Goal: Task Accomplishment & Management: Use online tool/utility

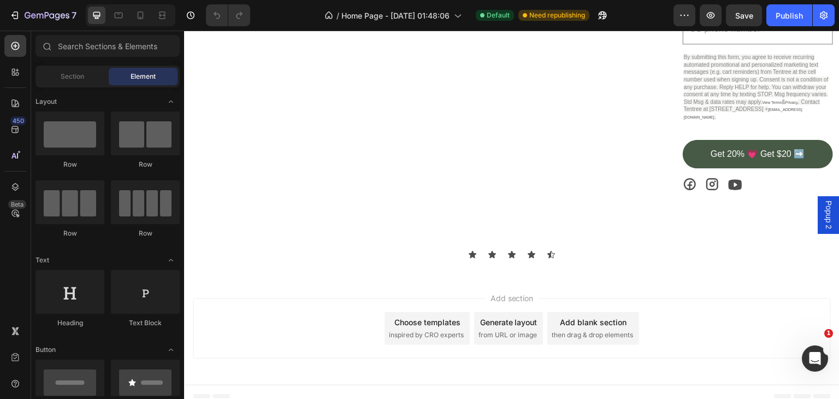
scroll to position [1892, 0]
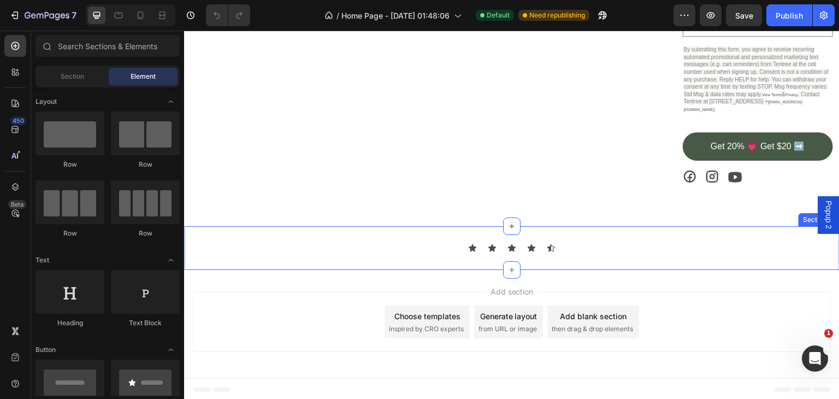
click at [485, 250] on div "Icon Icon Icon Icon Icon Icon List Section 13" at bounding box center [511, 248] width 655 height 44
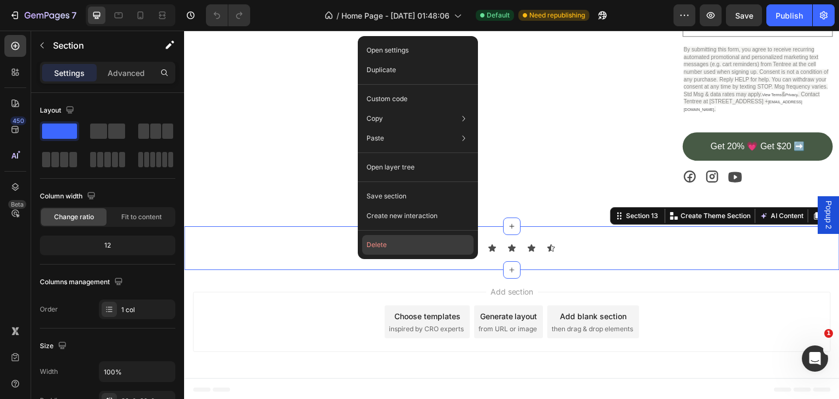
click at [371, 244] on button "Delete" at bounding box center [417, 245] width 111 height 20
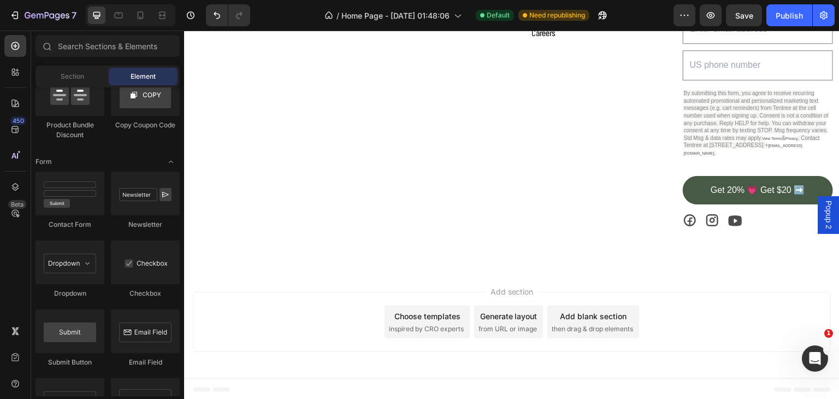
scroll to position [2928, 0]
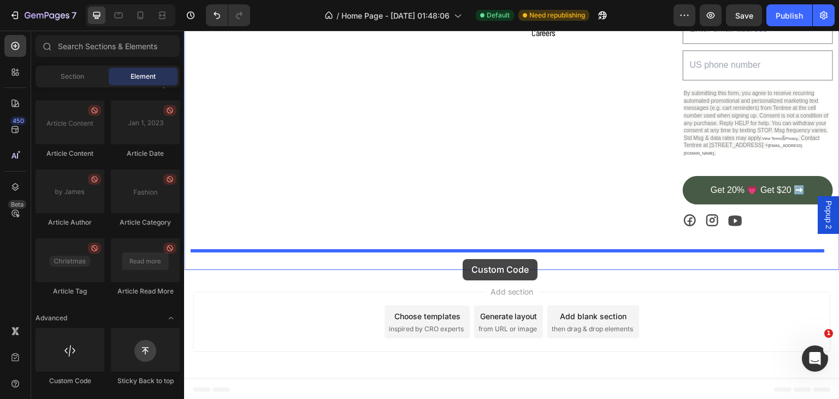
drag, startPoint x: 248, startPoint y: 382, endPoint x: 461, endPoint y: 259, distance: 245.8
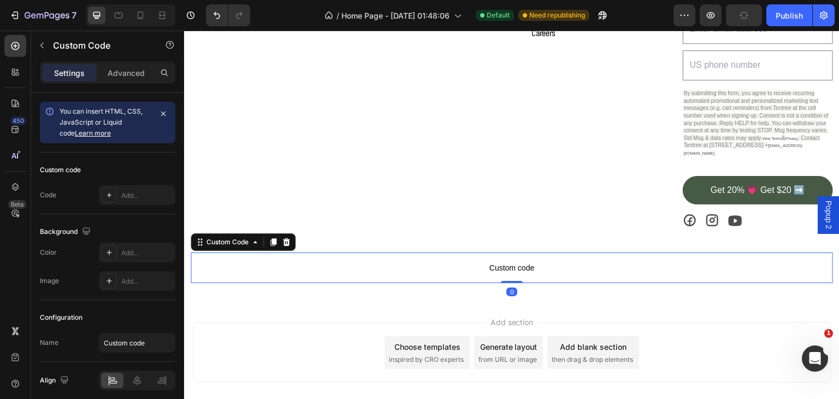
scroll to position [1879, 0]
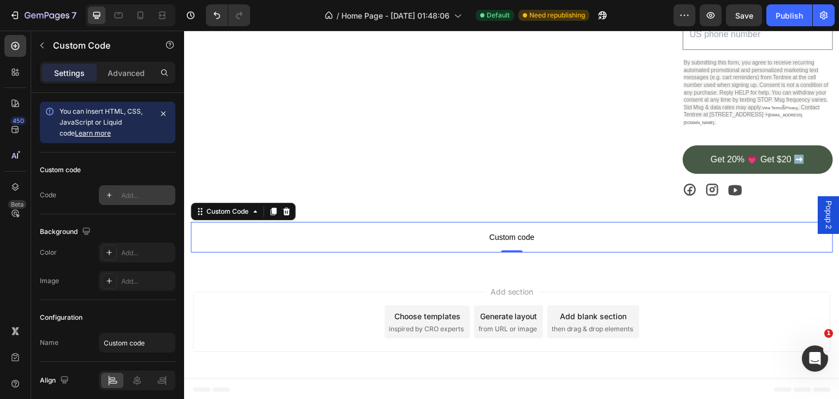
click at [134, 195] on div "Add..." at bounding box center [146, 196] width 51 height 10
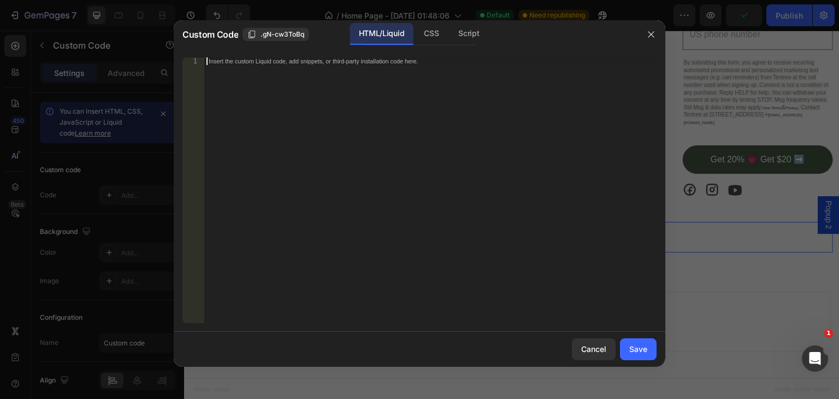
click at [234, 91] on div "Insert the custom Liquid code, add snippets, or third-party installation code h…" at bounding box center [430, 197] width 452 height 281
paste textarea "</ul>"
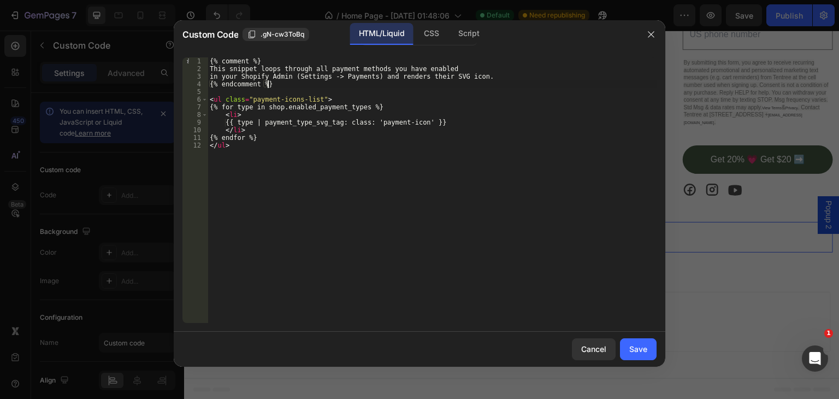
click at [278, 81] on div "{% comment %} This snippet loops through all payment methods you have enabled i…" at bounding box center [431, 197] width 449 height 281
type textarea "{"
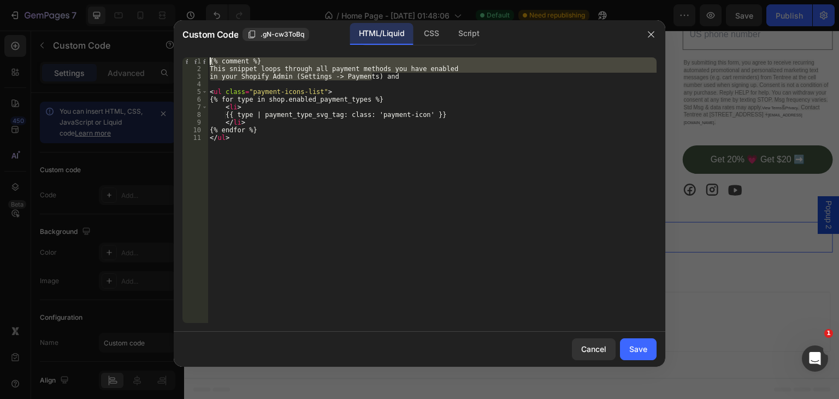
drag, startPoint x: 372, startPoint y: 78, endPoint x: 259, endPoint y: 55, distance: 114.7
click at [259, 55] on div "in your Shopify Admin (Settings -> Payments) and 1 2 3 4 5 6 7 8 9 10 11 {% com…" at bounding box center [419, 190] width 491 height 283
type textarea "and"
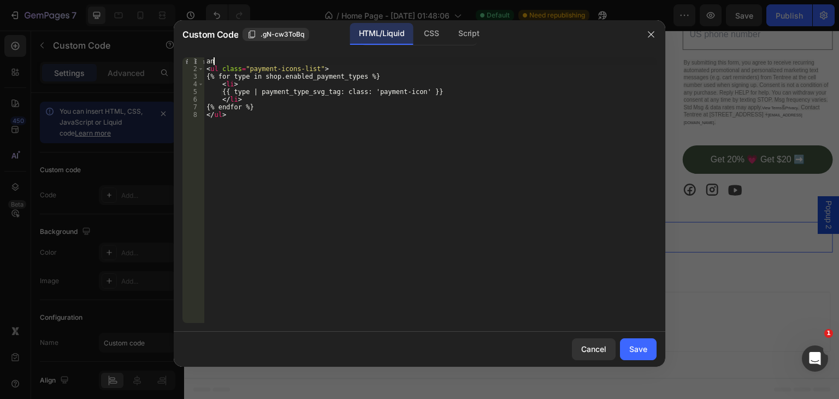
type textarea "a"
click at [429, 31] on div "CSS" at bounding box center [431, 34] width 32 height 22
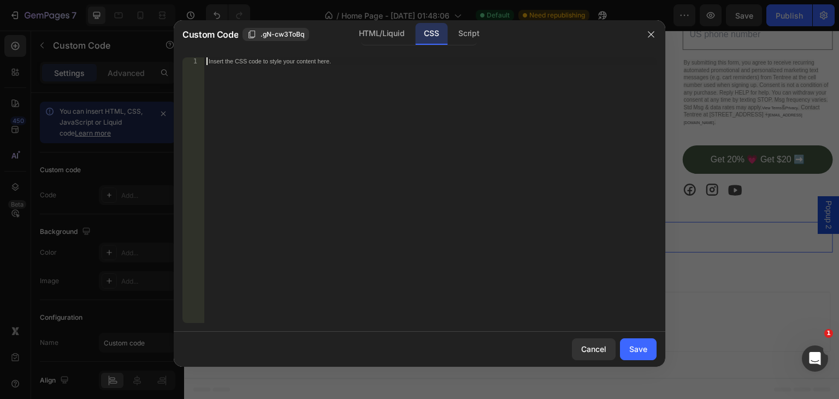
click at [235, 73] on div "Insert the CSS code to style your content here." at bounding box center [430, 197] width 452 height 281
type textarea ".payment-icon-list{"
click at [390, 31] on div "HTML/Liquid" at bounding box center [381, 34] width 63 height 22
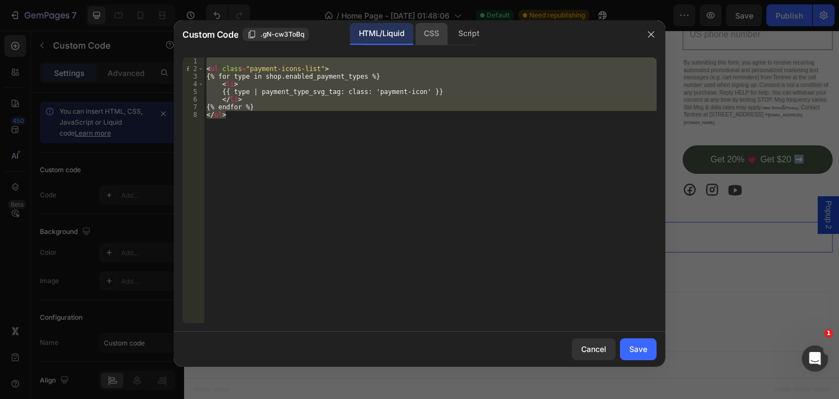
click at [424, 27] on div "CSS" at bounding box center [431, 34] width 32 height 22
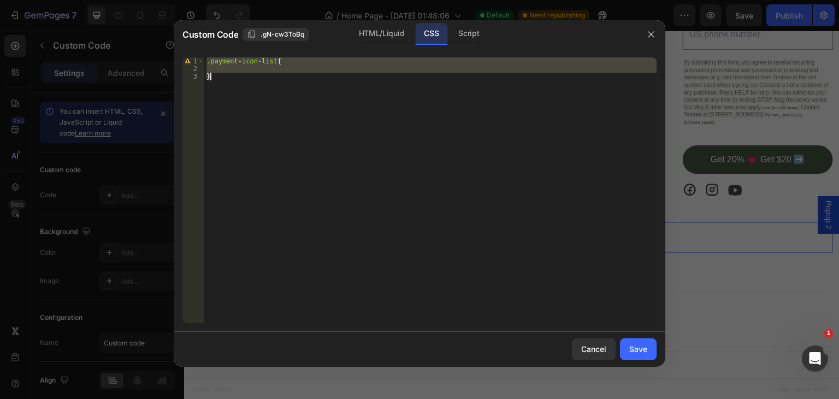
click at [253, 60] on div ".payment-icon-list { }" at bounding box center [430, 189] width 452 height 265
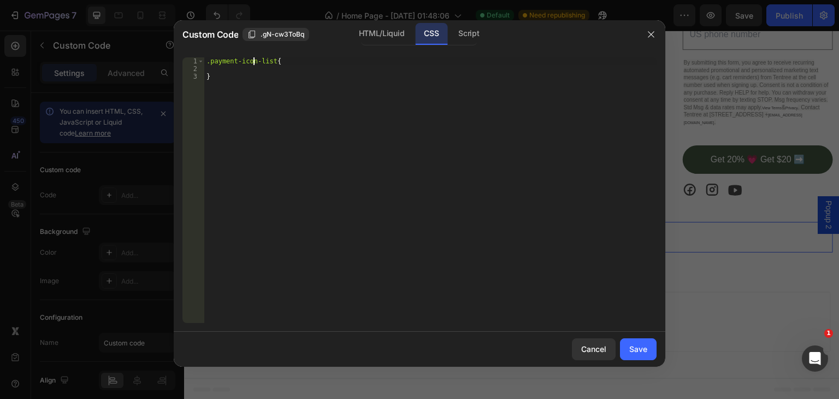
type textarea ".payment-icons-list{"
click at [227, 68] on div ".payment-icons-list { }" at bounding box center [430, 197] width 452 height 281
click at [370, 35] on div "HTML/Liquid" at bounding box center [381, 34] width 63 height 22
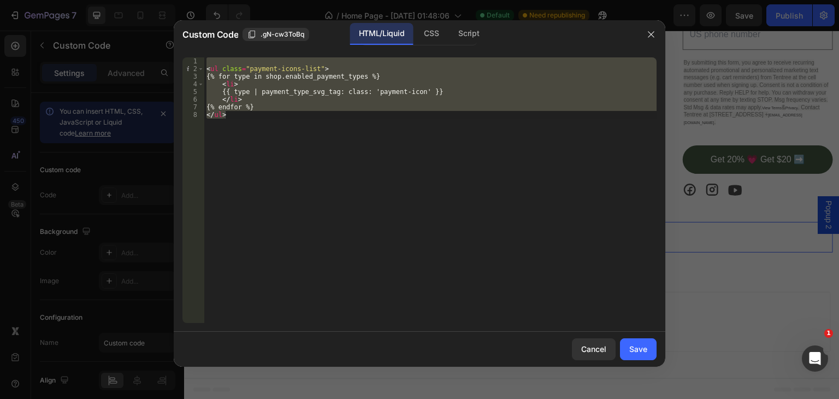
drag, startPoint x: 436, startPoint y: 27, endPoint x: 419, endPoint y: 51, distance: 29.1
click at [436, 29] on div "CSS" at bounding box center [431, 34] width 32 height 22
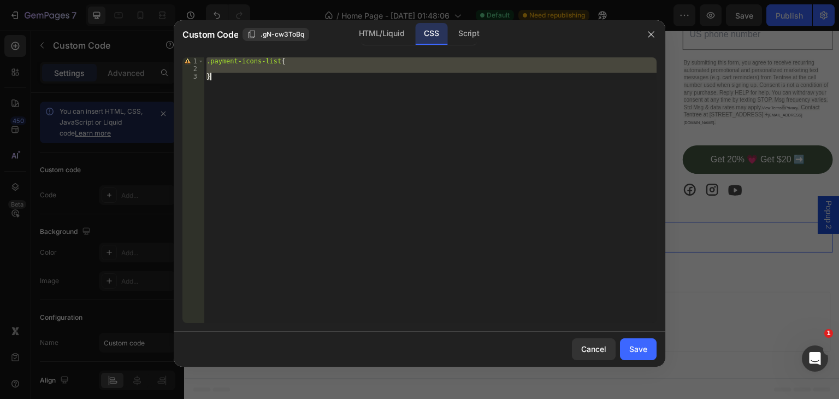
click at [232, 74] on div ".payment-icons-list { }" at bounding box center [430, 189] width 452 height 265
type textarea "}"
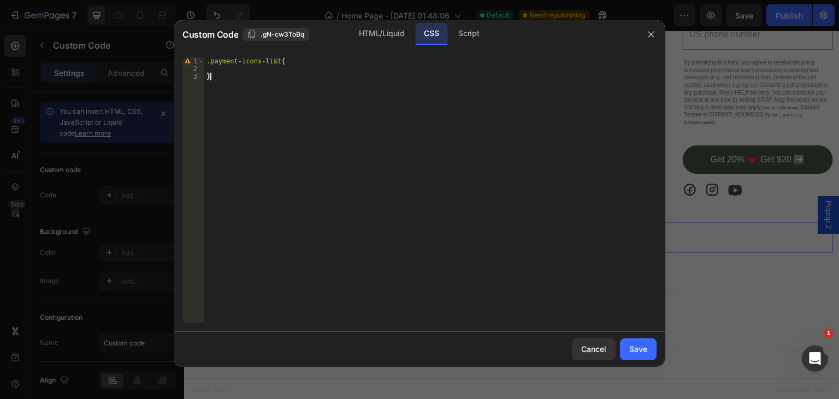
click at [232, 71] on div ".payment-icons-list { }" at bounding box center [430, 197] width 452 height 281
type textarea "display: flex; gap:30px;"
click at [636, 343] on div "Save" at bounding box center [638, 348] width 18 height 11
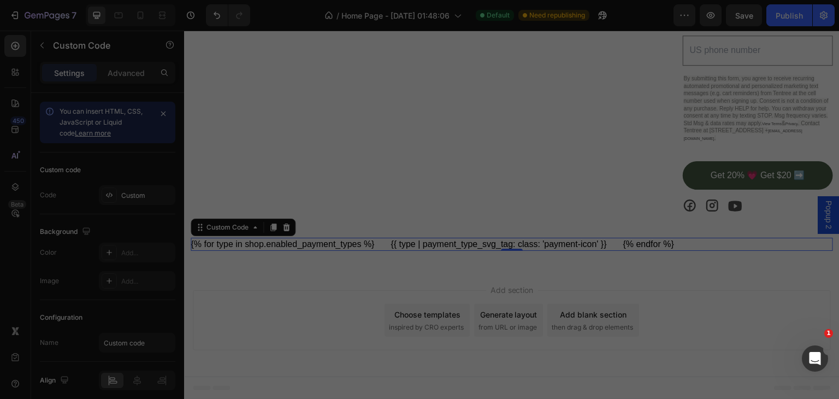
scroll to position [1862, 0]
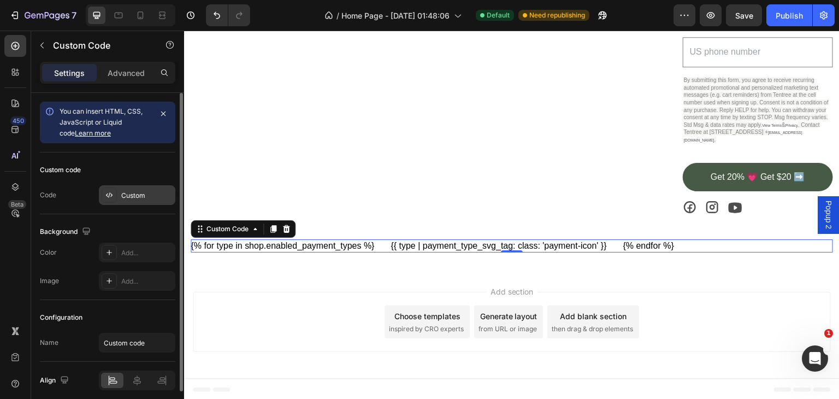
click at [140, 193] on div "Custom" at bounding box center [146, 196] width 51 height 10
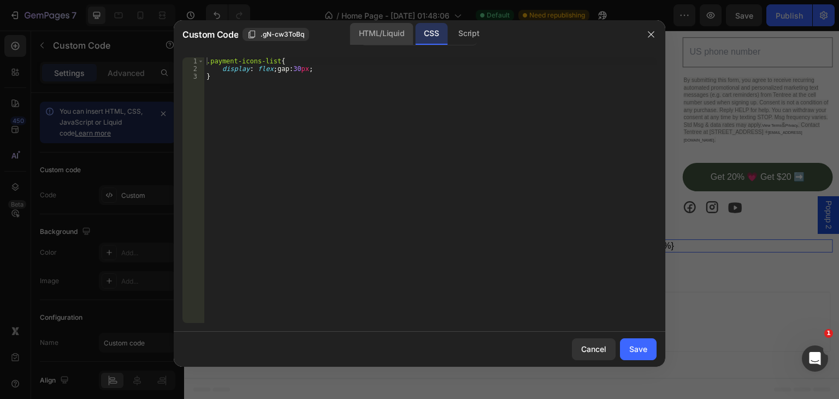
click at [380, 35] on div "HTML/Liquid" at bounding box center [381, 34] width 63 height 22
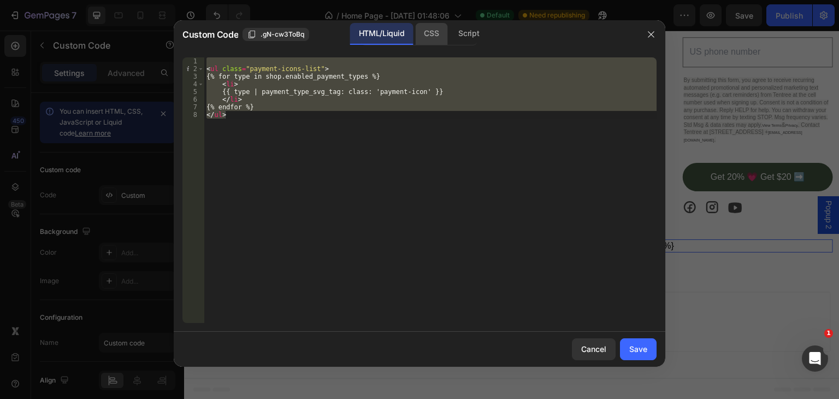
click at [426, 33] on div "CSS" at bounding box center [431, 34] width 32 height 22
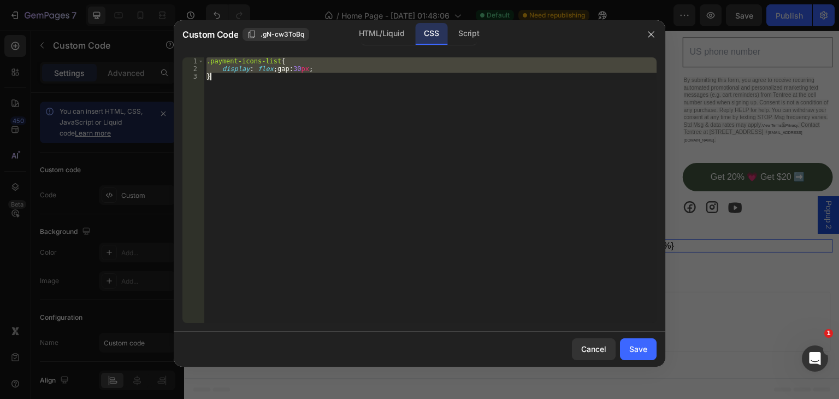
click at [228, 89] on div ".payment-icons-list { display : flex ; gap : 30 px ; }" at bounding box center [430, 189] width 452 height 265
type textarea "}"
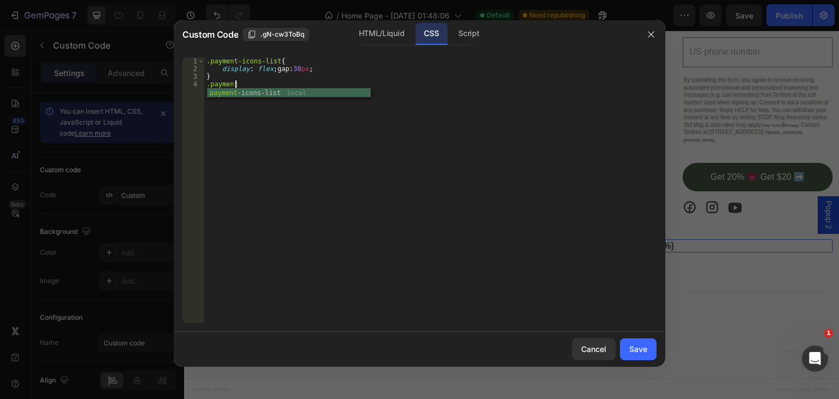
scroll to position [0, 2]
type textarea ".payment-icon{"
type textarea "s"
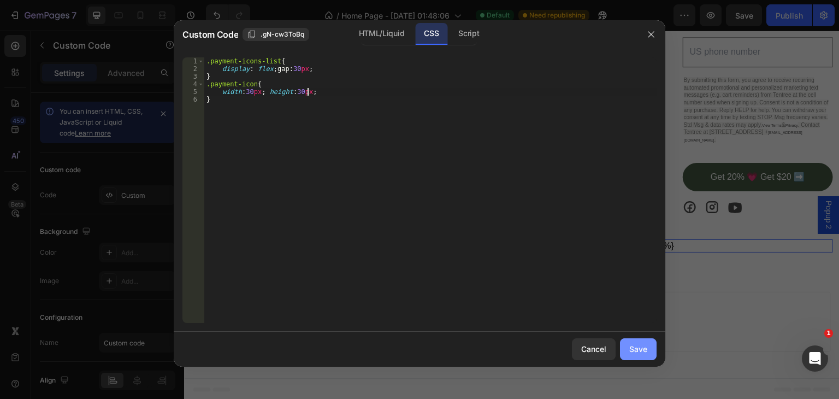
type textarea "width:30px; height:30px;"
click at [632, 348] on div "Save" at bounding box center [638, 348] width 18 height 11
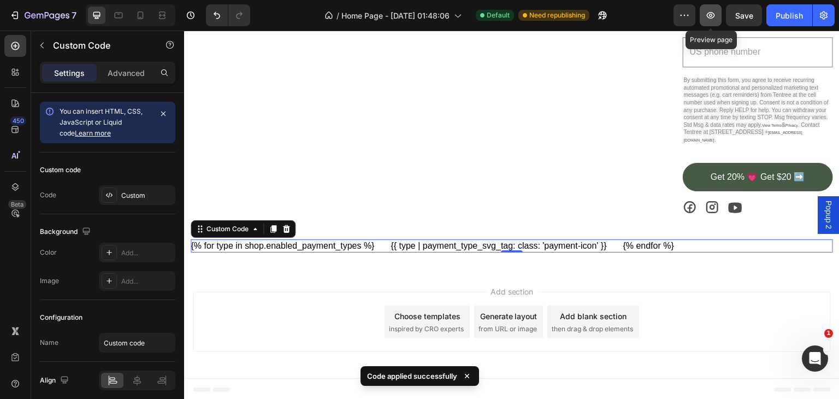
click at [708, 16] on icon "button" at bounding box center [711, 15] width 8 height 7
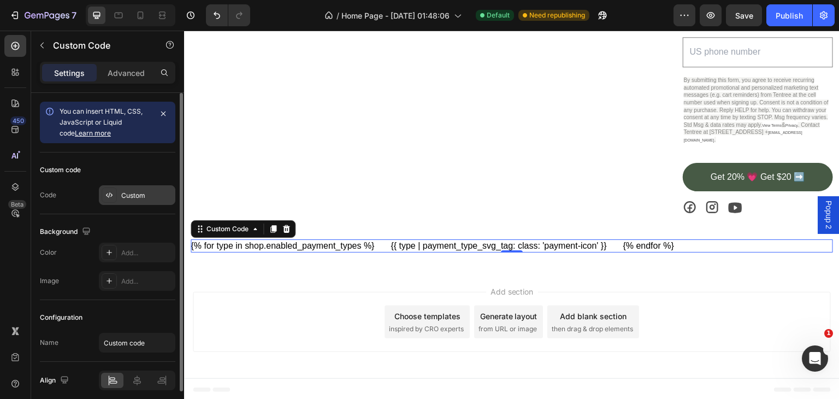
click at [139, 199] on div "Custom" at bounding box center [146, 196] width 51 height 10
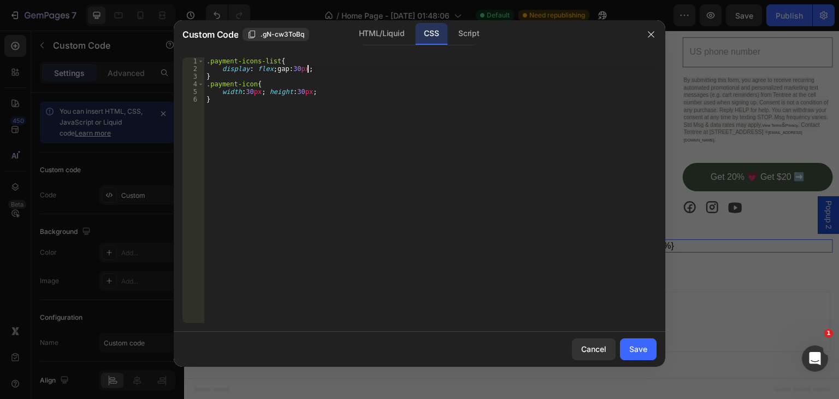
click at [316, 69] on div ".payment-icons-list { display : flex ; gap : 30 px ; } .payment-icon { width : …" at bounding box center [430, 197] width 452 height 281
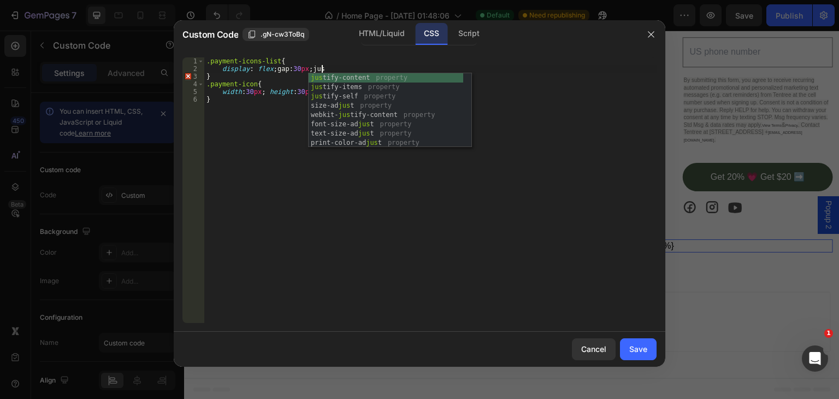
scroll to position [0, 9]
click at [332, 75] on div "just ify-content property just ify-items property just ify-self property size-a…" at bounding box center [385, 119] width 155 height 93
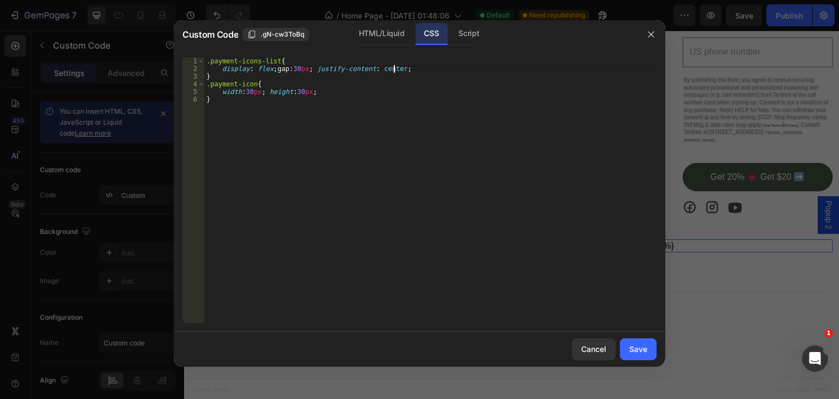
scroll to position [0, 15]
click at [245, 90] on div ".payment-icons-list { display : flex ; gap : 30 px ; justify-content : center ;…" at bounding box center [430, 197] width 452 height 281
click at [293, 91] on div ".payment-icons-list { display : flex ; gap : 30 px ; justify-content : center ;…" at bounding box center [430, 197] width 452 height 281
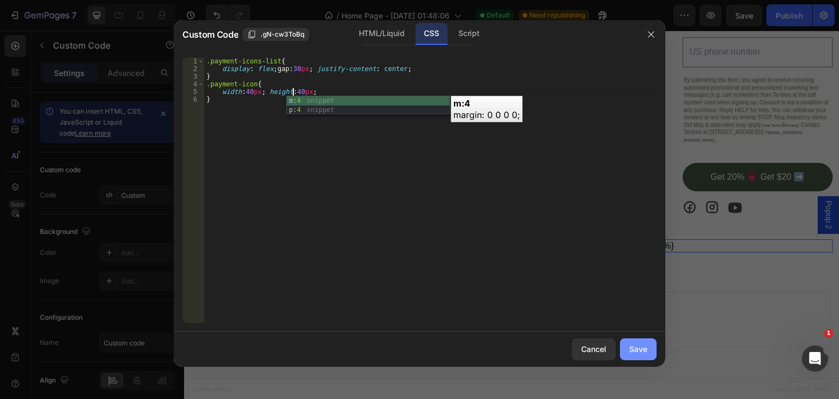
type textarea "width:40px; height:40px;"
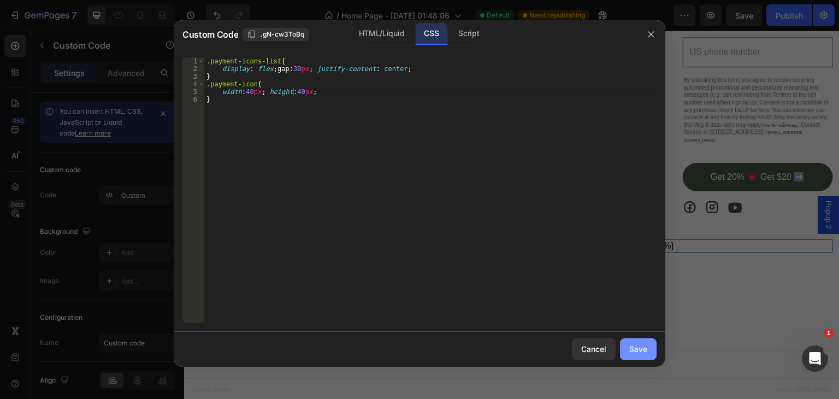
click at [647, 353] on button "Save" at bounding box center [638, 349] width 37 height 22
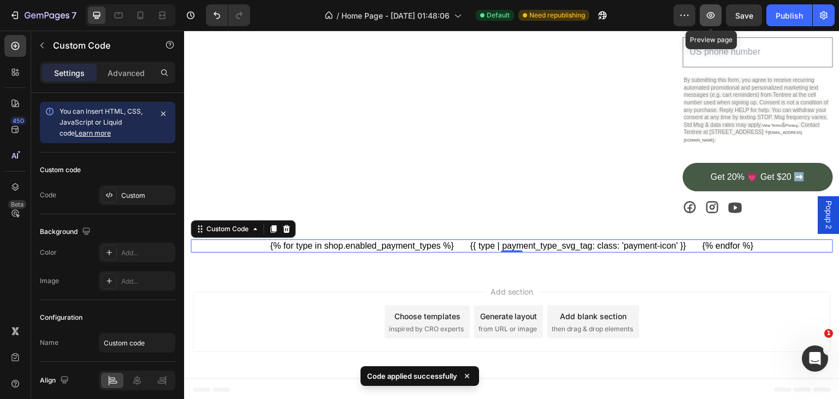
click at [713, 9] on button "button" at bounding box center [710, 15] width 22 height 22
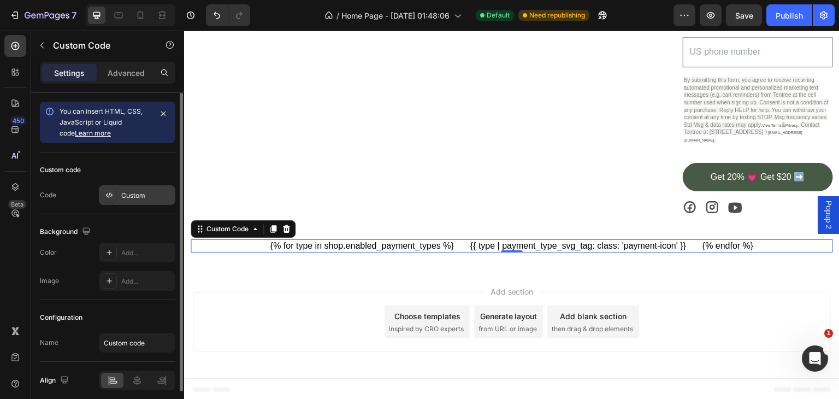
click at [124, 187] on div "Custom" at bounding box center [137, 195] width 76 height 20
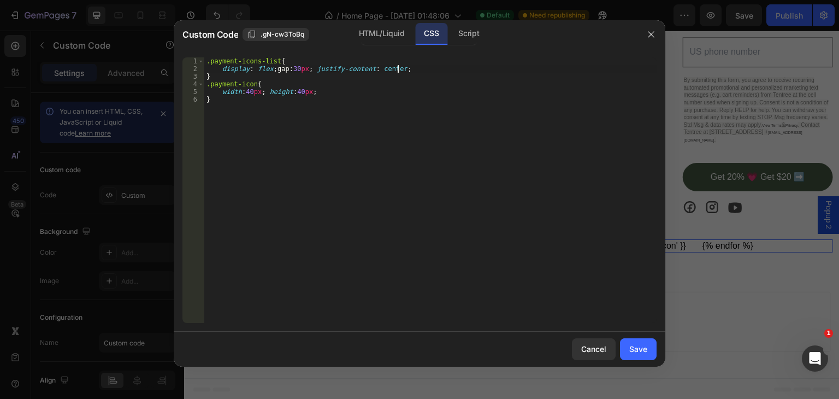
click at [412, 68] on div ".payment-icons-list { display : flex ; gap : 30 px ; justify-content : center ;…" at bounding box center [430, 197] width 452 height 281
type textarea "display: flex; gap:30px; justify-content: center; padding-bottom: 40px; border-…"
click at [632, 352] on div "Save" at bounding box center [638, 348] width 18 height 11
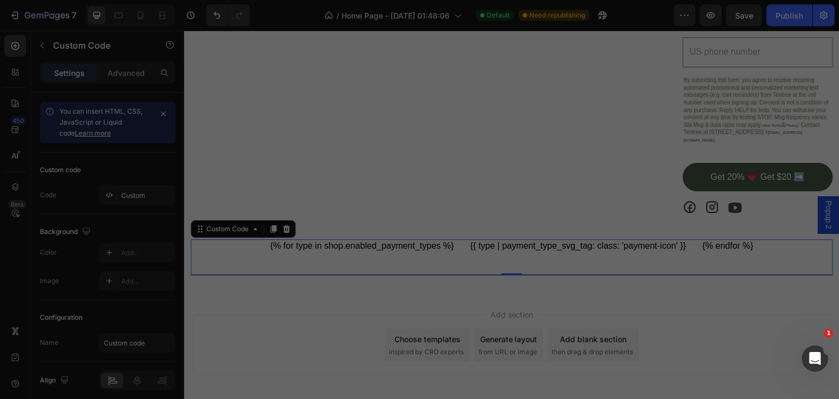
scroll to position [1885, 0]
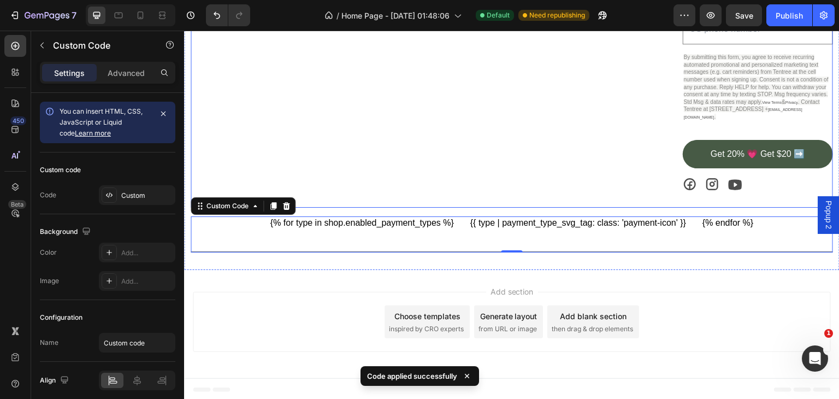
click at [637, 163] on div "Company Text Block store locator Button fit [MEDICAL_DATA] Button trade in prog…" at bounding box center [594, 40] width 150 height 335
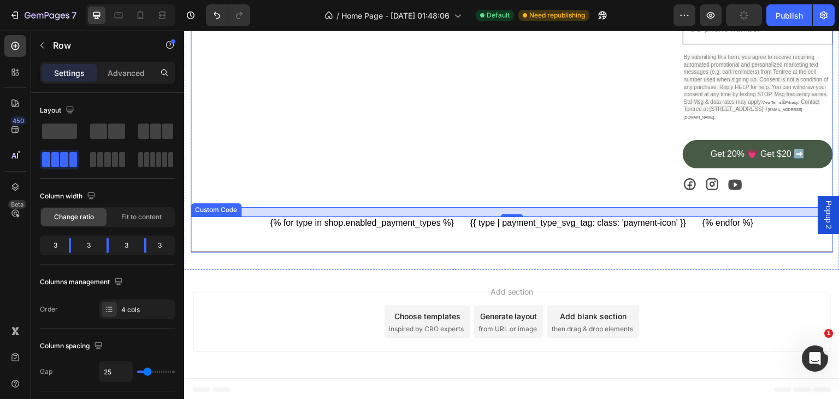
click at [300, 232] on ul "{% for type in shop.enabled_payment_types %} {{ type | payment_type_svg_tag: cl…" at bounding box center [512, 234] width 642 height 36
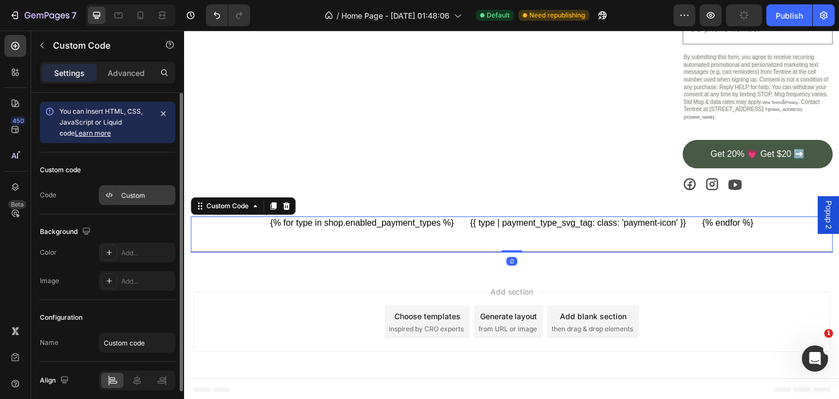
click at [122, 193] on div "Custom" at bounding box center [146, 196] width 51 height 10
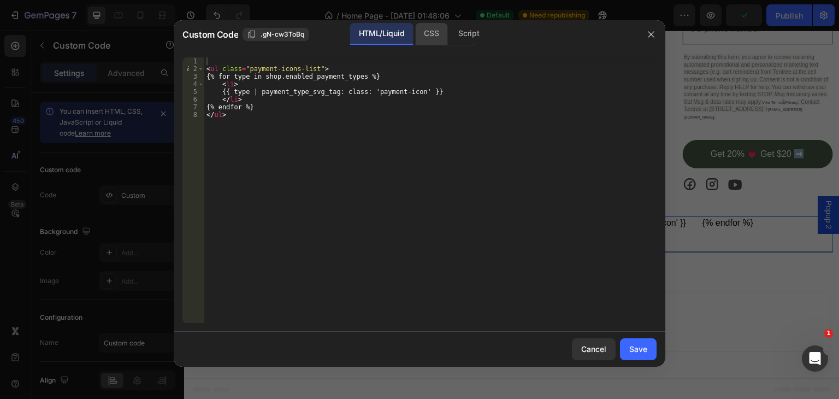
click at [428, 36] on div "CSS" at bounding box center [431, 34] width 32 height 22
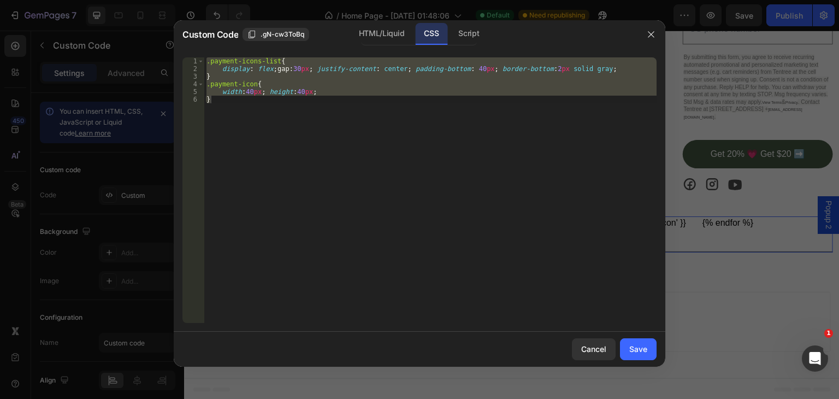
click at [531, 67] on div ".payment-icons-list { display : flex ; gap : 30 px ; justify-content : center ;…" at bounding box center [430, 189] width 452 height 265
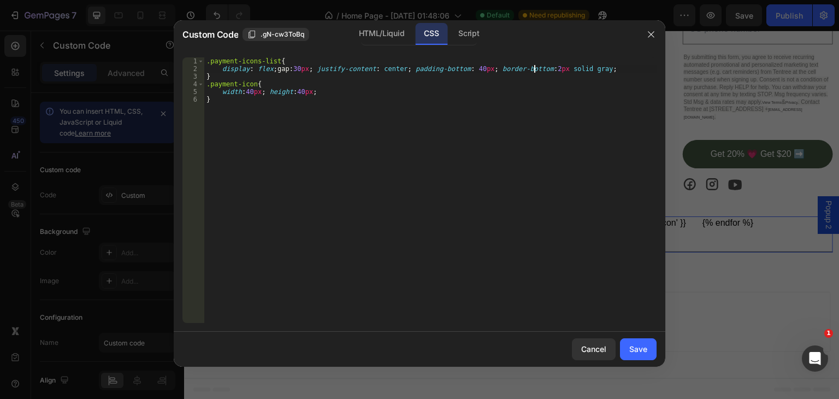
click at [534, 70] on div ".payment-icons-list { display : flex ; gap : 30 px ; justify-content : center ;…" at bounding box center [430, 197] width 452 height 281
type textarea "display: flex; gap:30px; justify-content: center; padding-bottom: 40px; border-…"
click at [642, 341] on button "Save" at bounding box center [638, 349] width 37 height 22
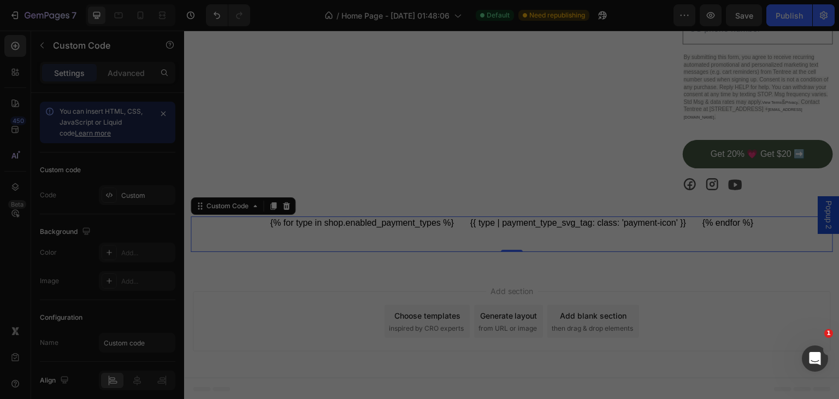
scroll to position [1884, 0]
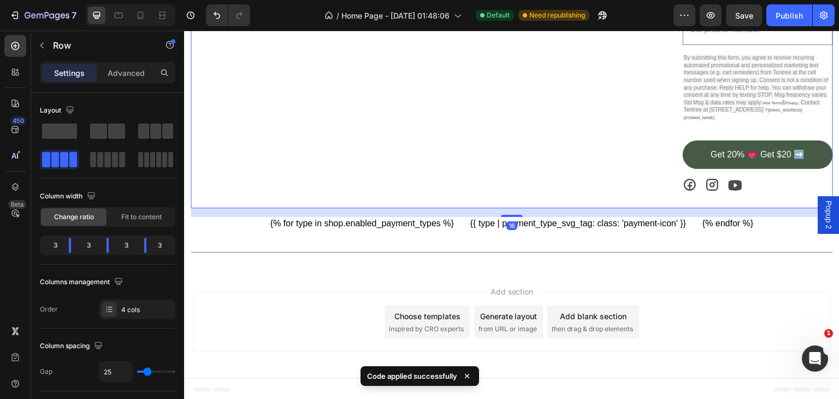
click at [371, 170] on div "support Text Block support Button help center Button shipping Button returns & …" at bounding box center [429, 40] width 150 height 335
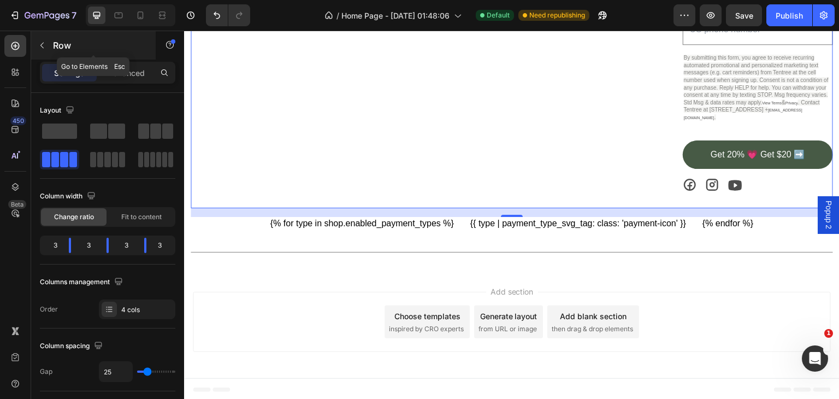
click at [43, 40] on button "button" at bounding box center [41, 45] width 17 height 17
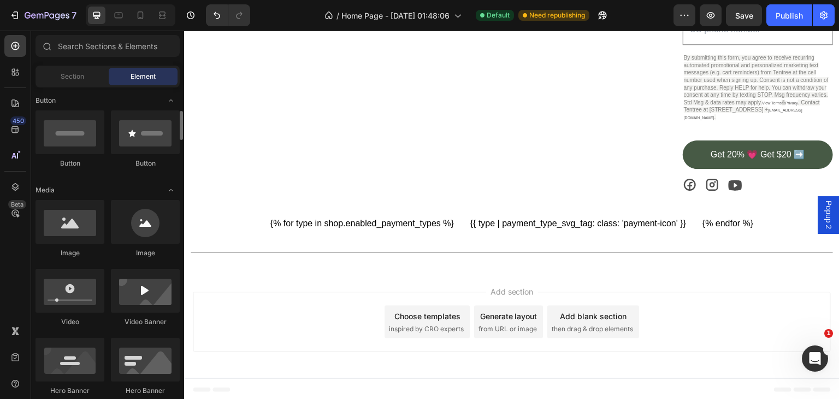
scroll to position [0, 0]
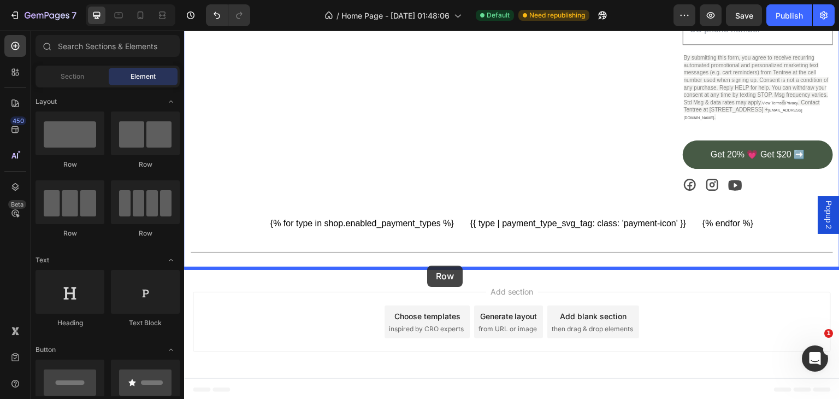
drag, startPoint x: 247, startPoint y: 159, endPoint x: 427, endPoint y: 265, distance: 208.5
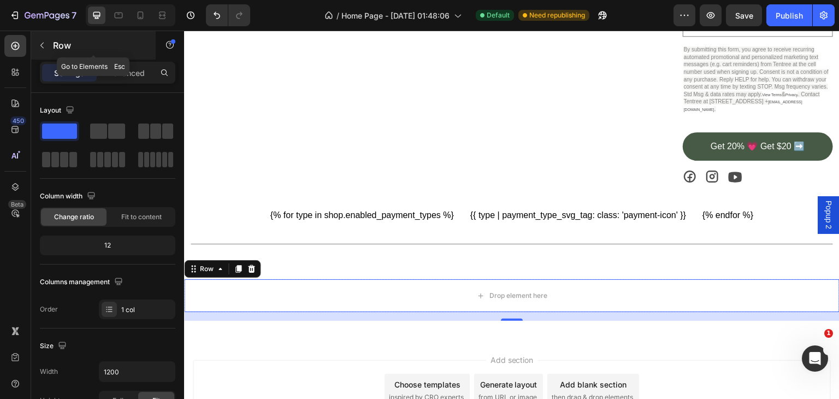
click at [46, 42] on icon "button" at bounding box center [42, 45] width 9 height 9
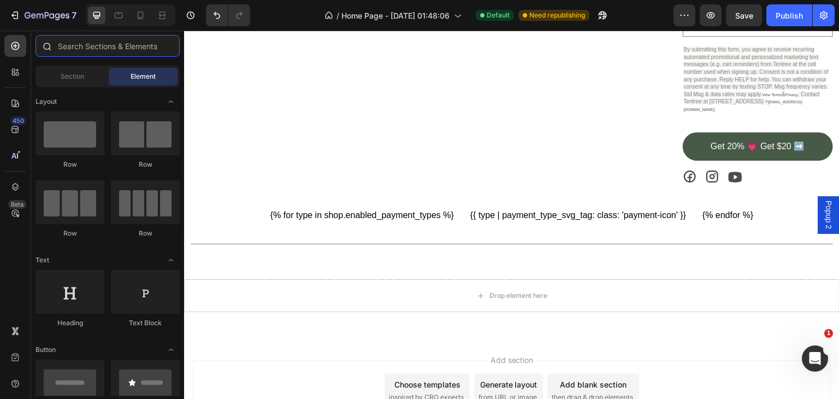
click at [85, 49] on input "text" at bounding box center [107, 46] width 144 height 22
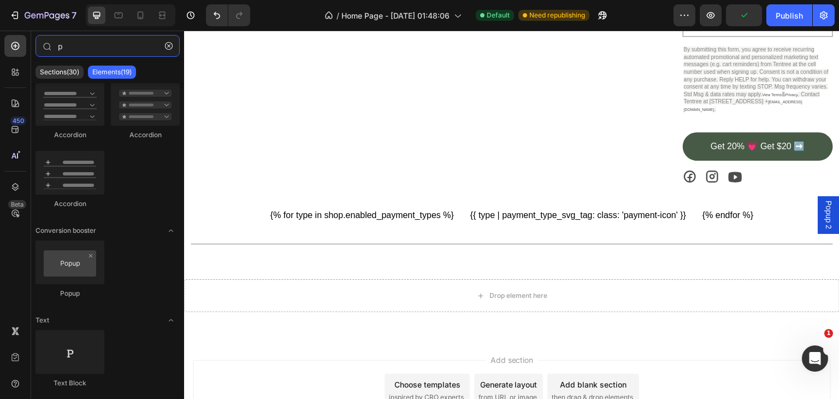
scroll to position [746, 0]
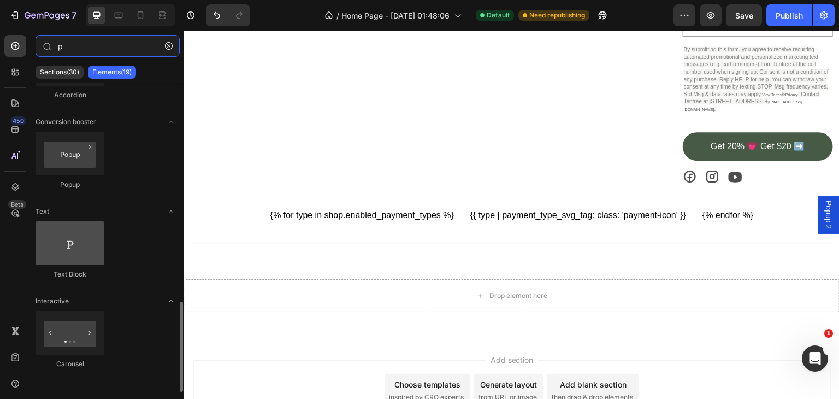
type input "p"
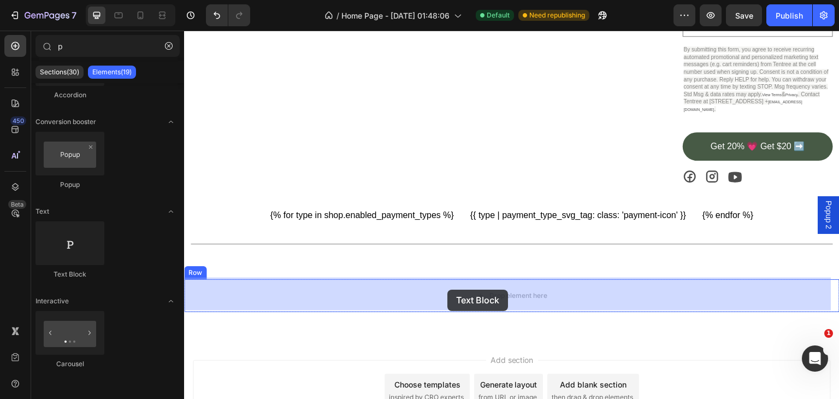
drag, startPoint x: 242, startPoint y: 279, endPoint x: 447, endPoint y: 289, distance: 205.6
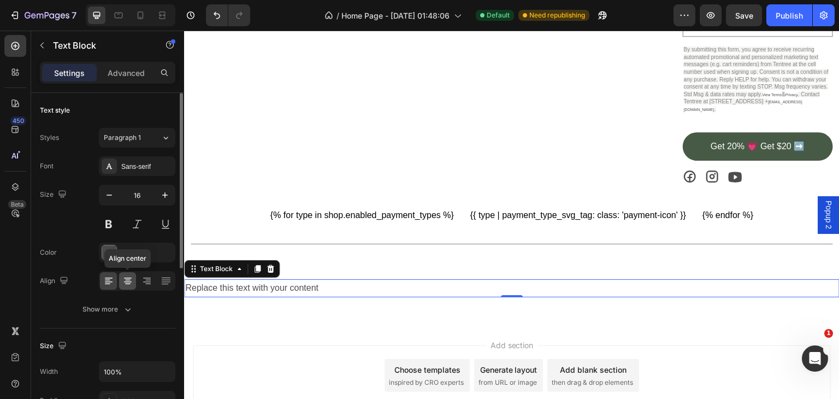
click at [129, 281] on icon at bounding box center [128, 281] width 8 height 1
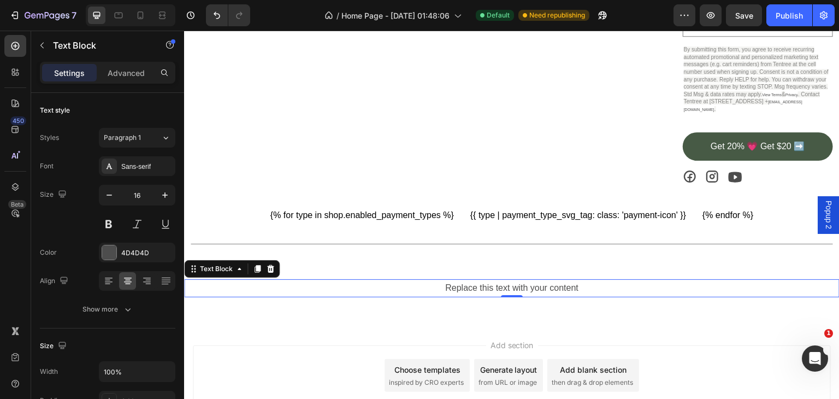
click at [578, 283] on div "Replace this text with your content" at bounding box center [511, 288] width 655 height 18
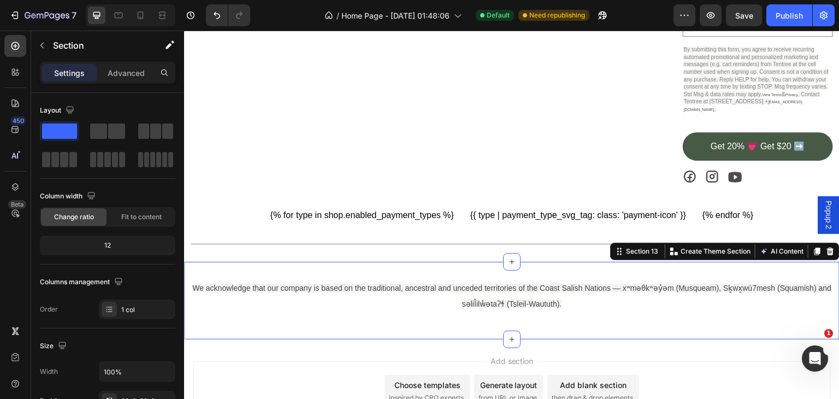
click at [365, 265] on div "We acknowledge that our company is based on the traditional, ancestral and unce…" at bounding box center [511, 301] width 655 height 78
click at [129, 70] on p "Advanced" at bounding box center [126, 72] width 37 height 11
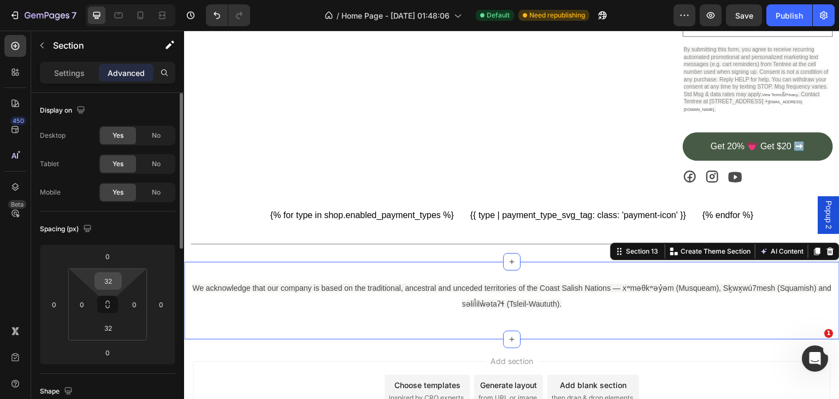
click at [119, 280] on div "32" at bounding box center [107, 280] width 27 height 17
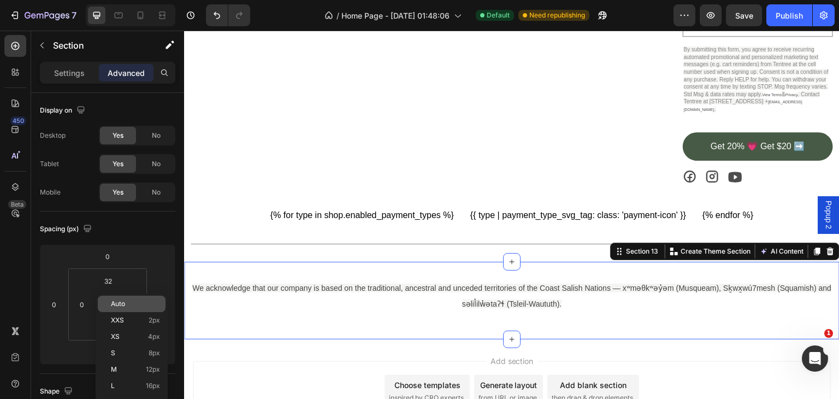
click at [121, 298] on div "Auto" at bounding box center [132, 303] width 68 height 16
type input "Auto"
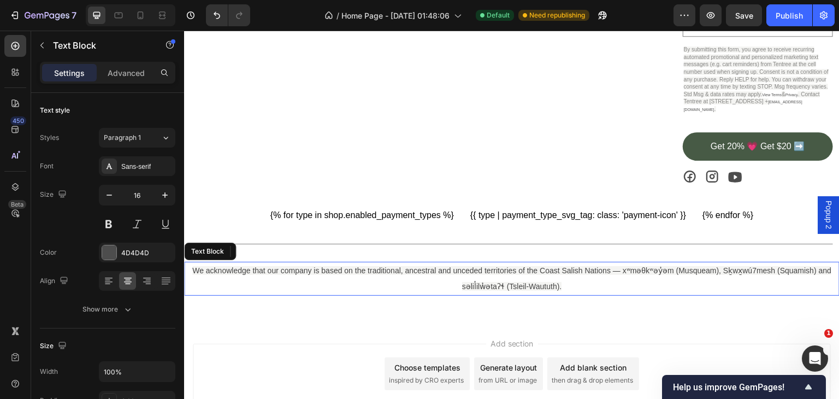
click at [430, 277] on p "We acknowledge that our company is based on the traditional, ancestral and unce…" at bounding box center [511, 279] width 653 height 32
drag, startPoint x: 122, startPoint y: 71, endPoint x: 122, endPoint y: 97, distance: 26.2
click at [122, 77] on p "Advanced" at bounding box center [126, 72] width 37 height 11
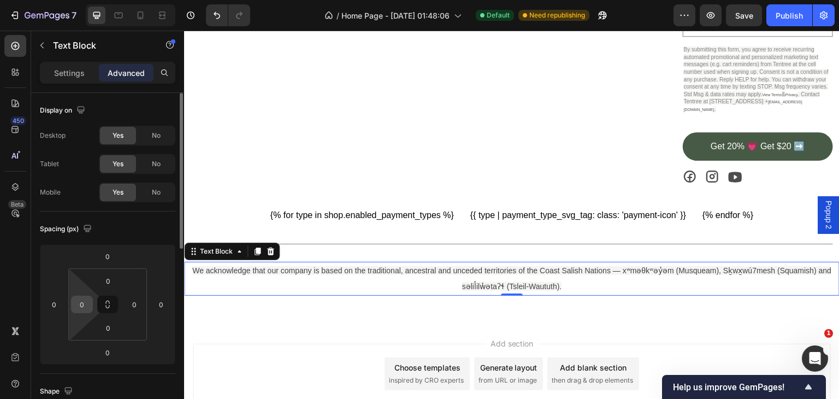
click at [79, 304] on input "0" at bounding box center [82, 304] width 16 height 16
type input "20vw"
click at [61, 0] on html "7 Version history / Home Page - [DATE] 01:48:06 Default Need republishing Previ…" at bounding box center [419, 0] width 839 height 0
type input "2"
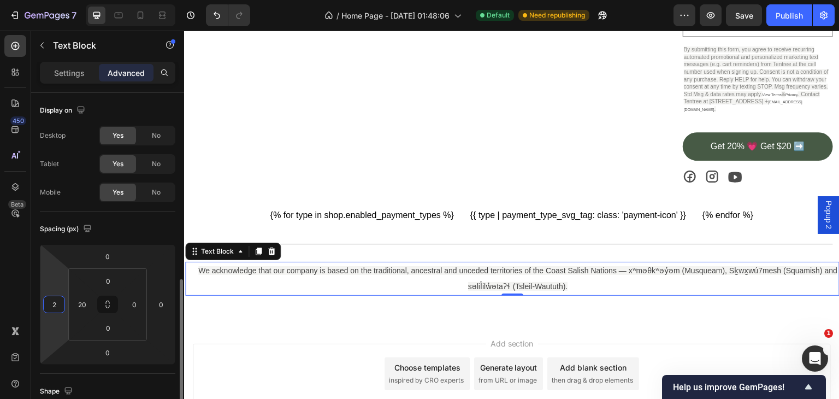
scroll to position [127, 0]
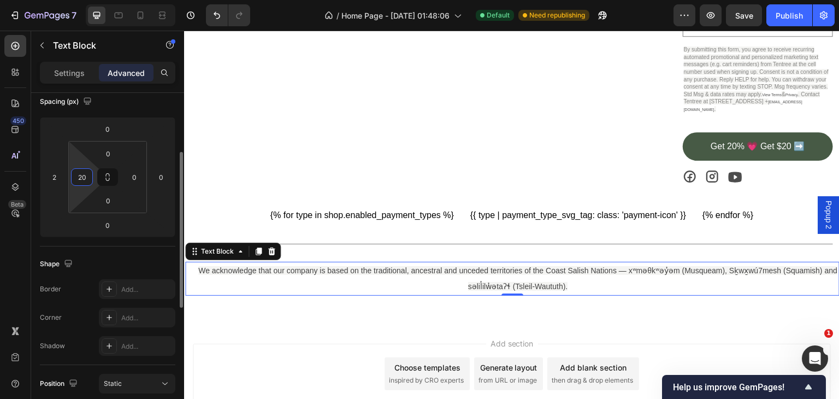
click at [83, 175] on input "20" at bounding box center [82, 177] width 16 height 16
click at [159, 381] on div "Static" at bounding box center [137, 383] width 67 height 11
click at [46, 177] on input "2" at bounding box center [54, 177] width 16 height 16
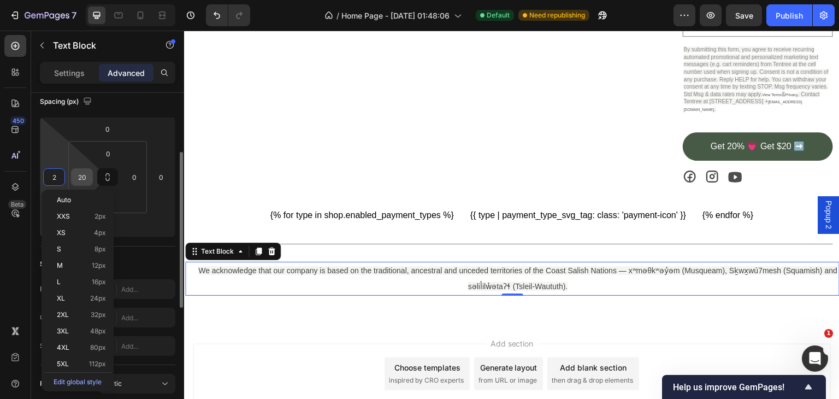
click at [80, 175] on input "20" at bounding box center [82, 177] width 16 height 16
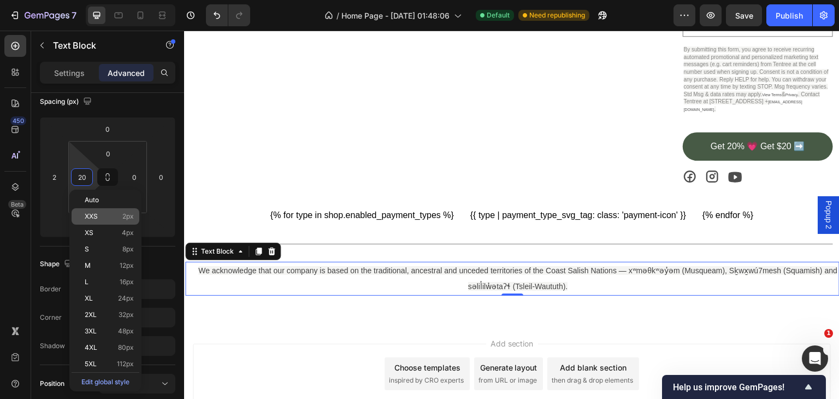
click at [120, 220] on div "XXS 2px" at bounding box center [106, 216] width 68 height 16
type input "2"
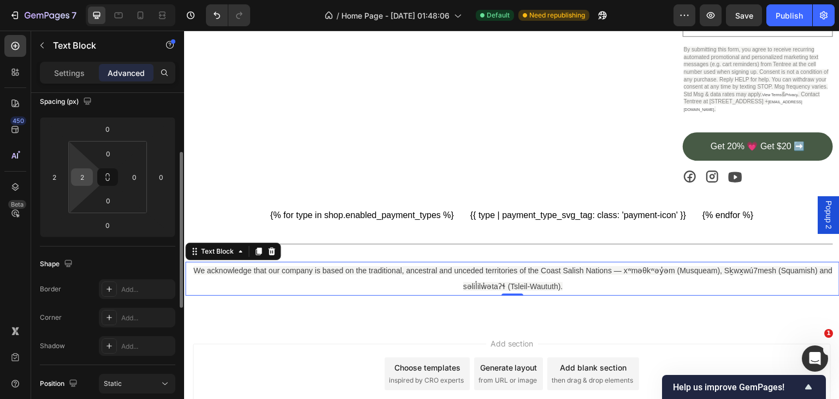
click at [82, 175] on input "2" at bounding box center [82, 177] width 16 height 16
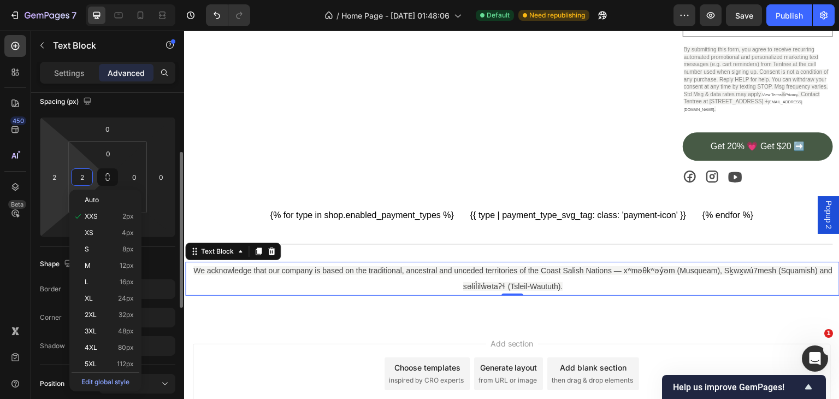
click at [42, 0] on html "7 Version history / Home Page - [DATE] 01:48:06 Default Need republishing Previ…" at bounding box center [419, 0] width 839 height 0
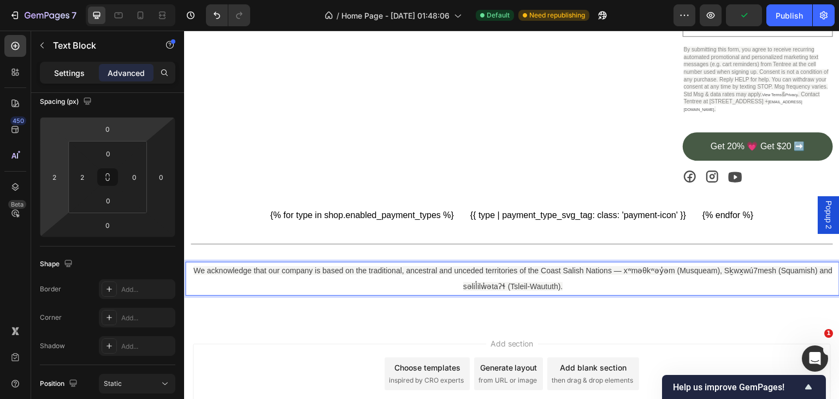
click at [74, 68] on p "Settings" at bounding box center [69, 72] width 31 height 11
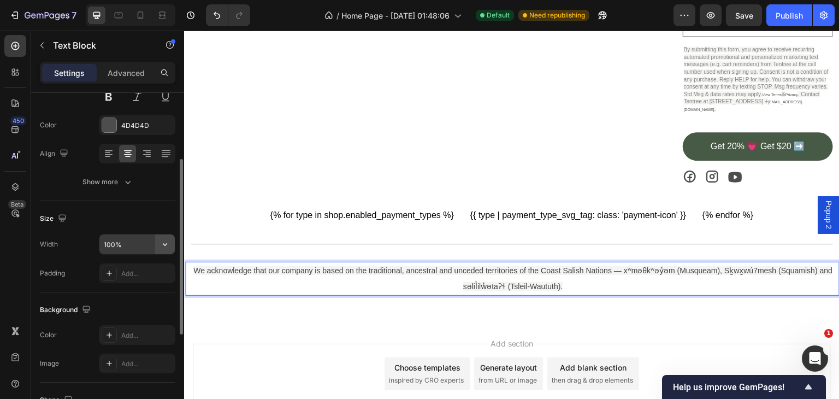
click at [164, 241] on icon "button" at bounding box center [164, 244] width 11 height 11
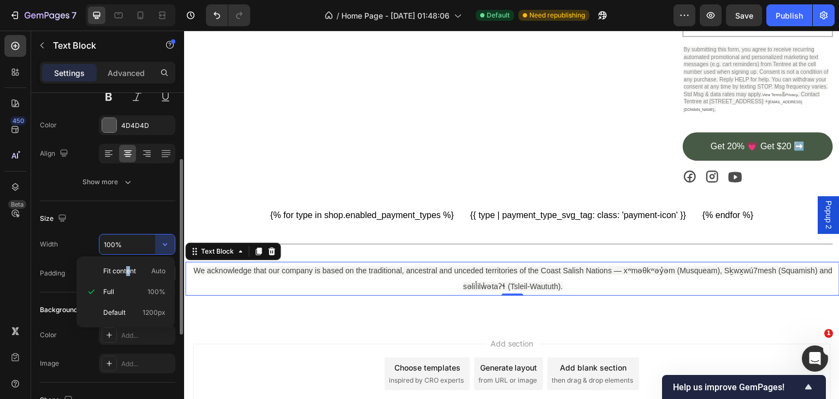
click at [128, 271] on span "Fit content" at bounding box center [119, 271] width 33 height 10
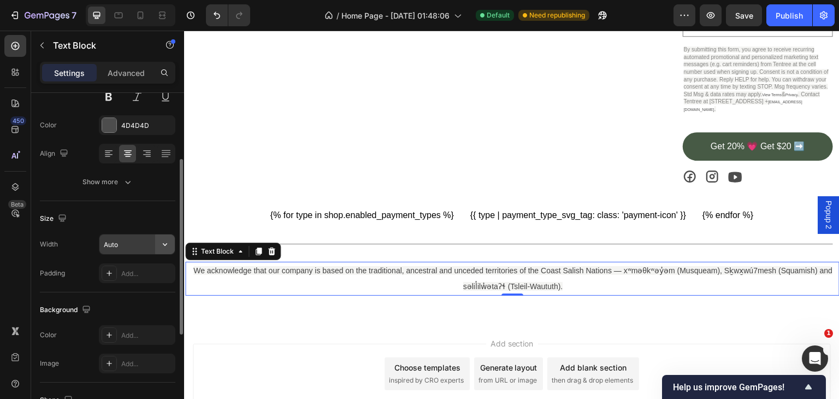
click at [168, 239] on icon "button" at bounding box center [164, 244] width 11 height 11
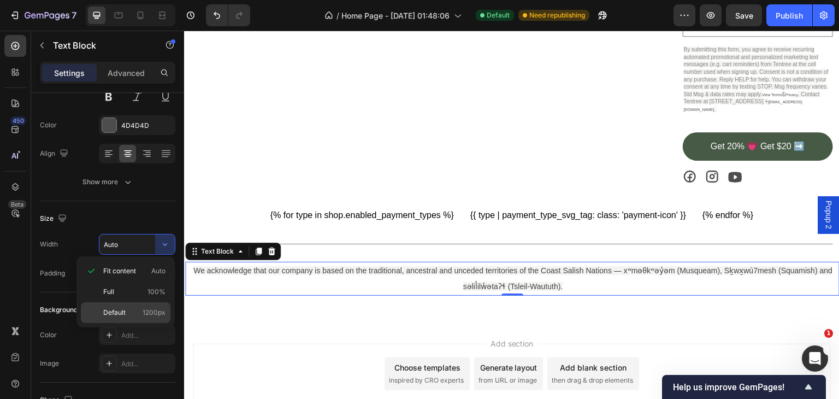
click at [114, 307] on span "Default" at bounding box center [114, 312] width 22 height 10
type input "1200"
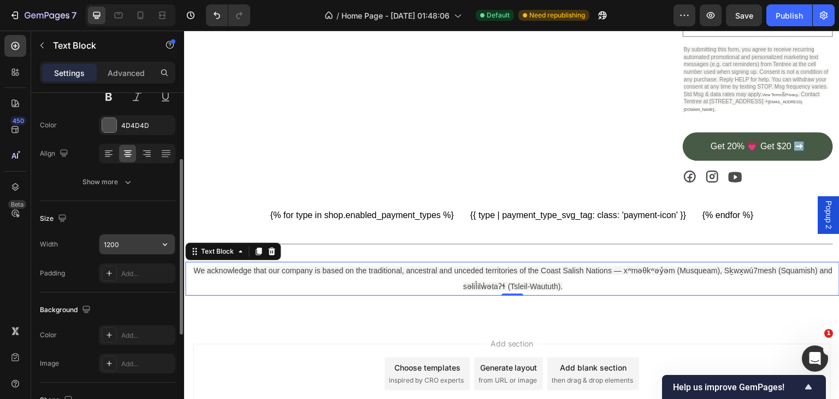
click at [116, 243] on input "1200" at bounding box center [136, 244] width 75 height 20
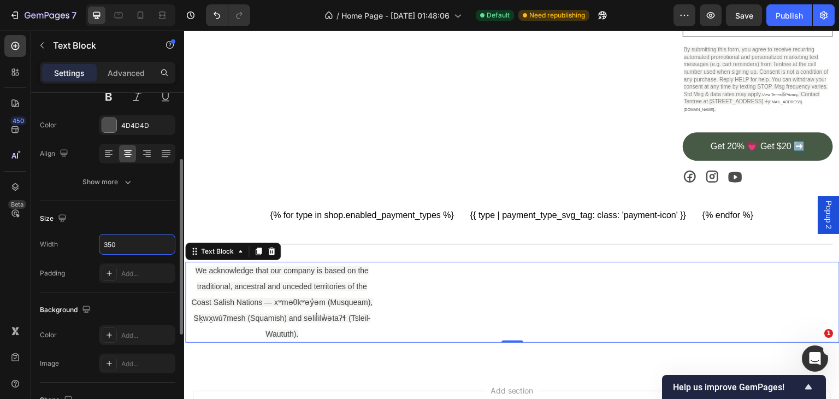
type input "350"
click at [155, 217] on div "Size" at bounding box center [107, 218] width 135 height 17
click at [122, 242] on input "350" at bounding box center [136, 244] width 75 height 20
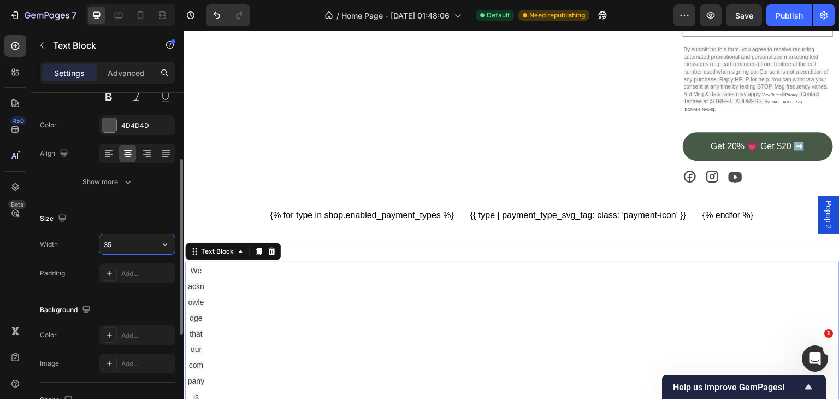
type input "350"
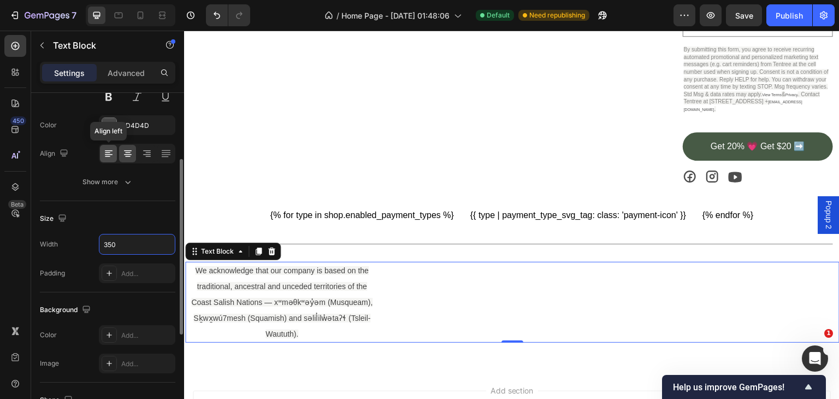
click at [103, 152] on icon at bounding box center [108, 153] width 11 height 11
click at [129, 152] on icon at bounding box center [127, 153] width 11 height 11
click at [147, 156] on icon at bounding box center [146, 153] width 11 height 11
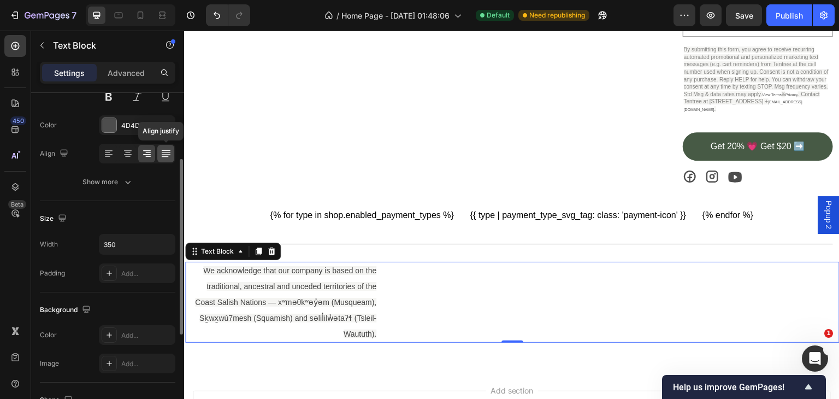
click at [167, 153] on icon at bounding box center [166, 153] width 11 height 11
click at [129, 150] on icon at bounding box center [127, 153] width 11 height 11
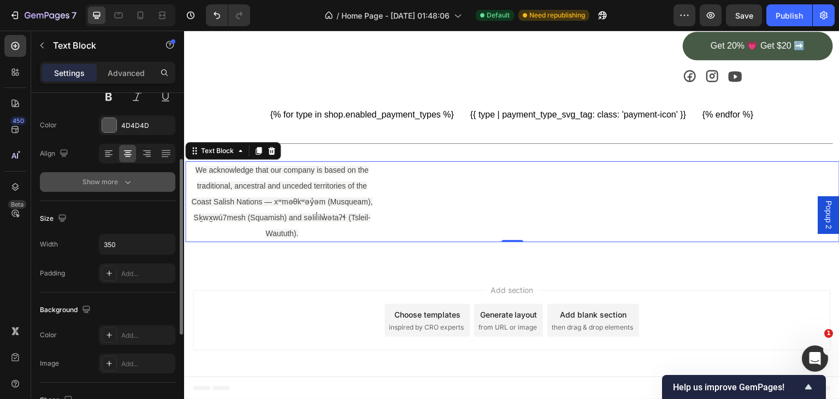
click at [126, 184] on icon "button" at bounding box center [127, 181] width 11 height 11
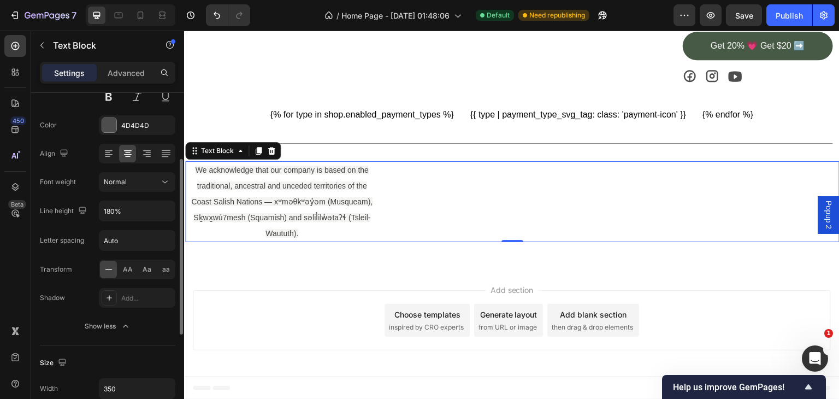
click at [78, 318] on button "Show less" at bounding box center [107, 326] width 135 height 20
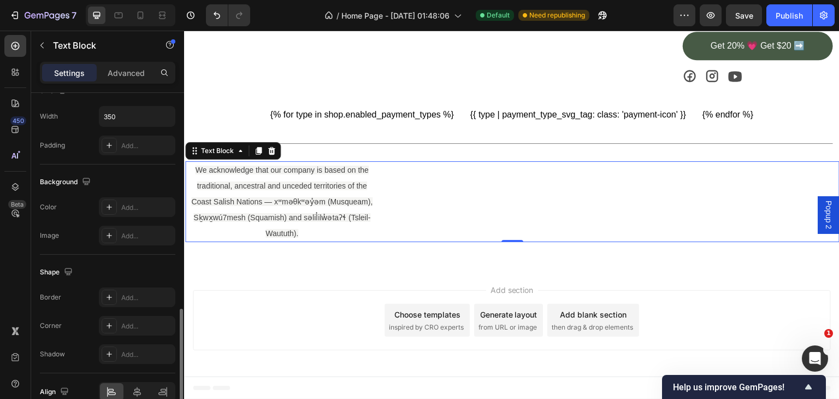
scroll to position [309, 0]
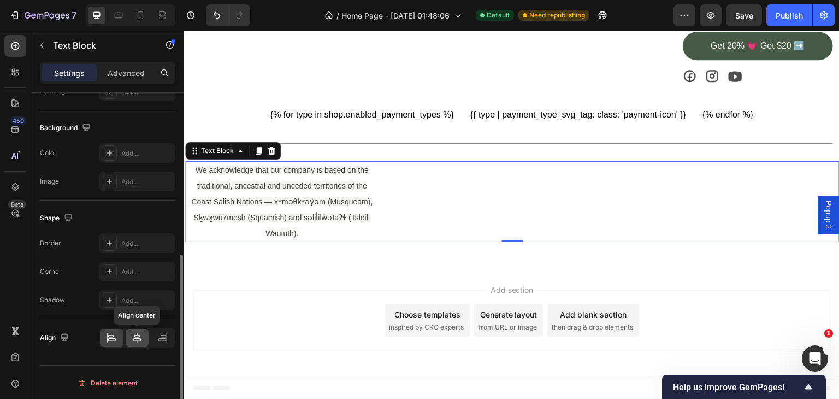
click at [133, 334] on icon at bounding box center [137, 337] width 11 height 11
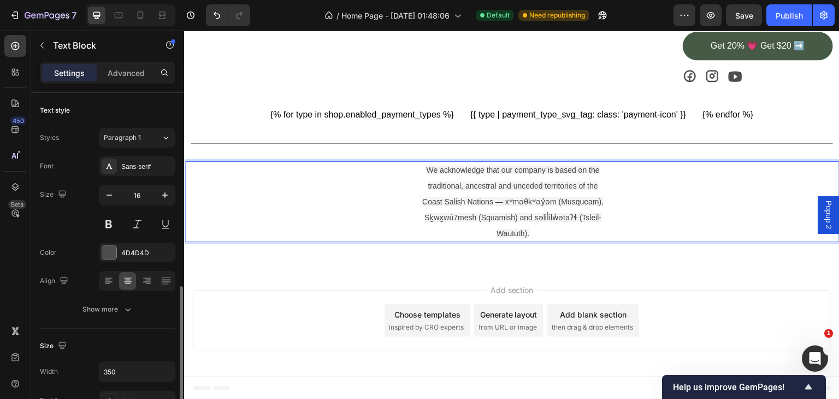
scroll to position [127, 0]
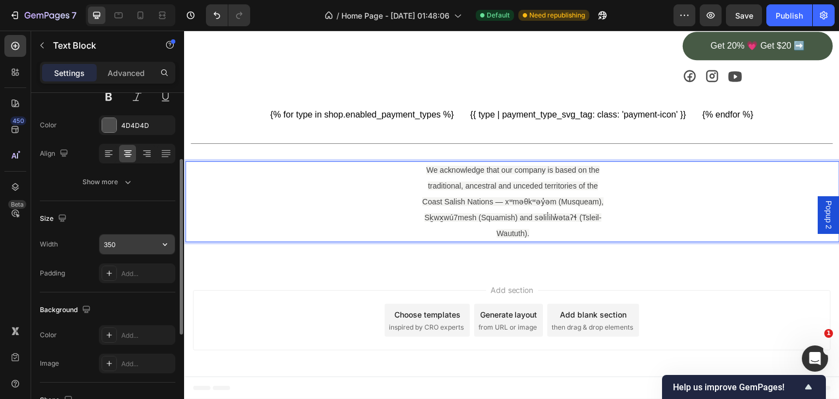
click at [114, 242] on input "350" at bounding box center [136, 244] width 75 height 20
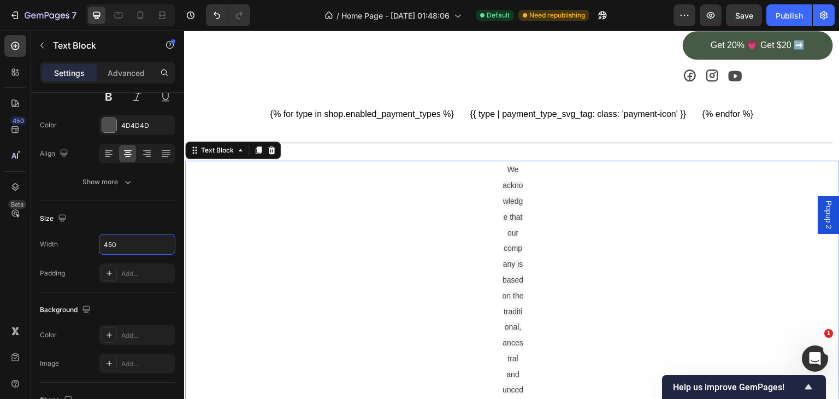
scroll to position [1977, 0]
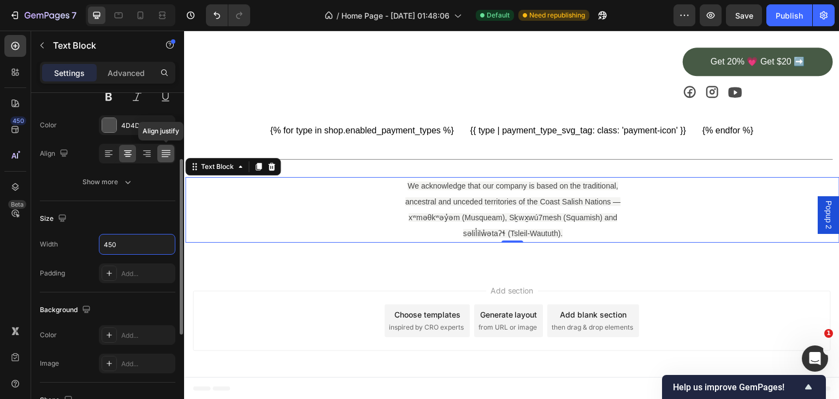
type input "450"
click at [165, 152] on icon at bounding box center [166, 153] width 11 height 11
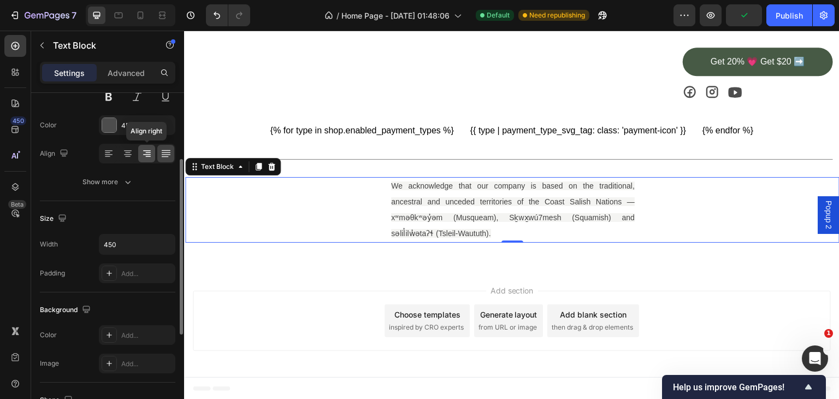
click at [144, 148] on icon at bounding box center [146, 153] width 11 height 11
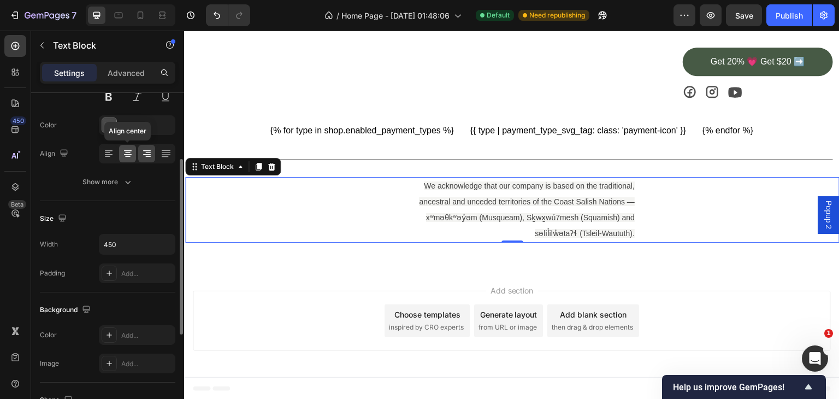
click at [128, 151] on icon at bounding box center [127, 153] width 11 height 11
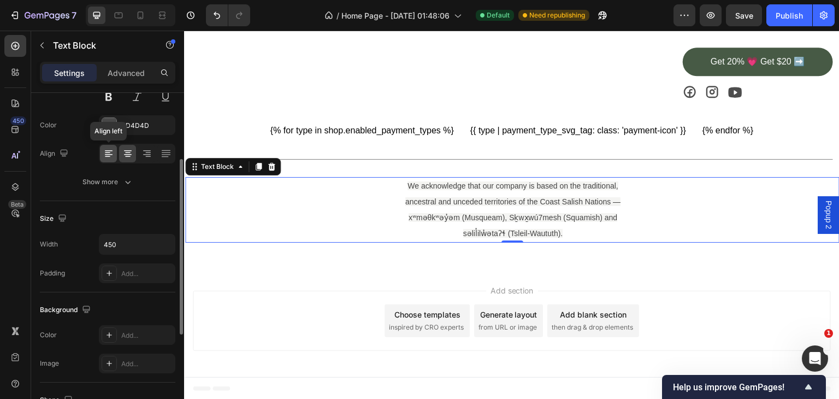
click at [105, 154] on icon at bounding box center [108, 153] width 11 height 11
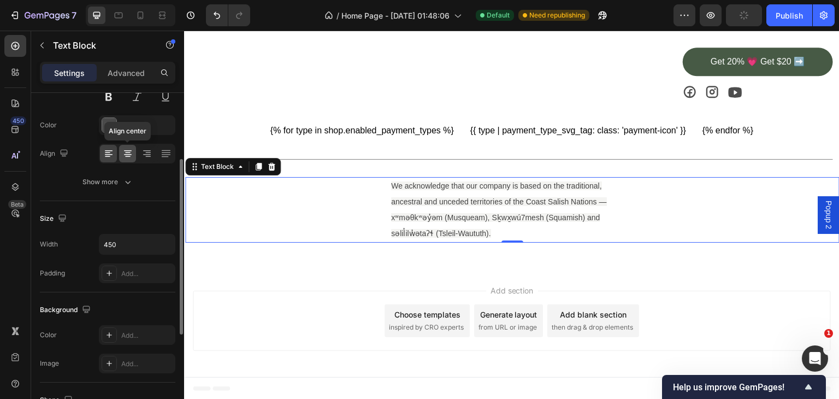
click at [123, 150] on icon at bounding box center [127, 153] width 11 height 11
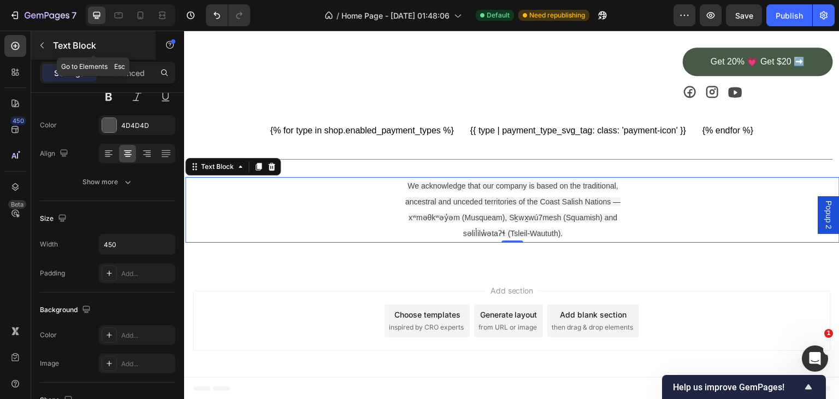
click at [39, 43] on icon "button" at bounding box center [42, 45] width 9 height 9
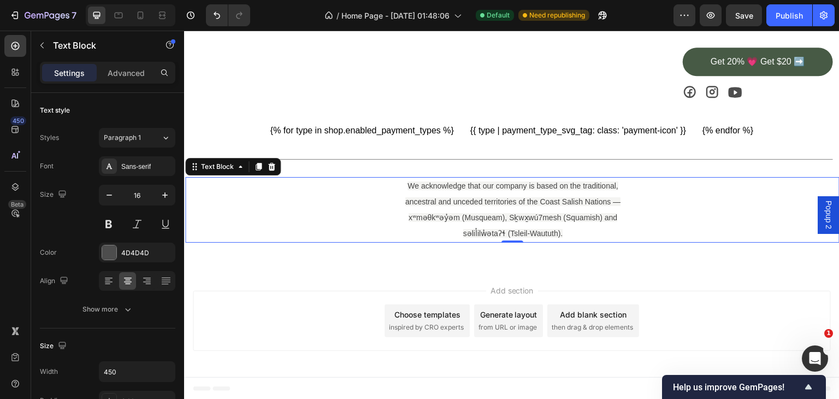
click at [380, 215] on div "We acknowledge that our company is based on the traditional, ancestral and unce…" at bounding box center [512, 209] width 653 height 65
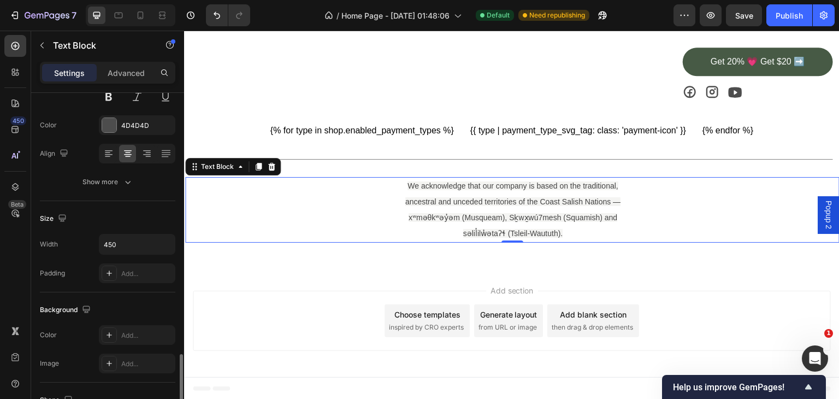
scroll to position [255, 0]
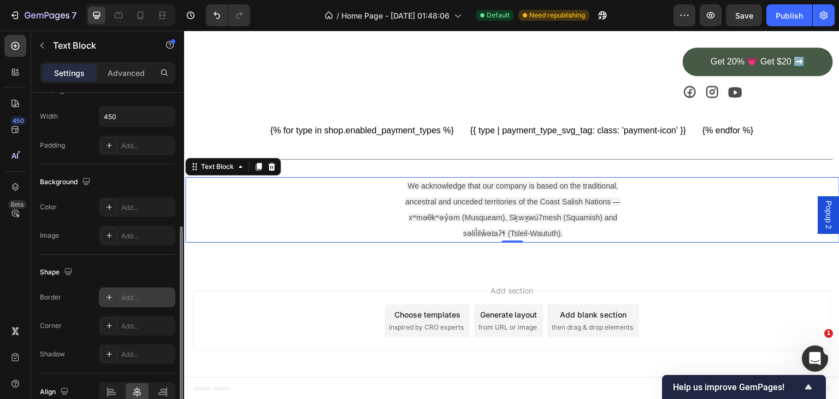
click at [140, 294] on div "Add..." at bounding box center [146, 298] width 51 height 10
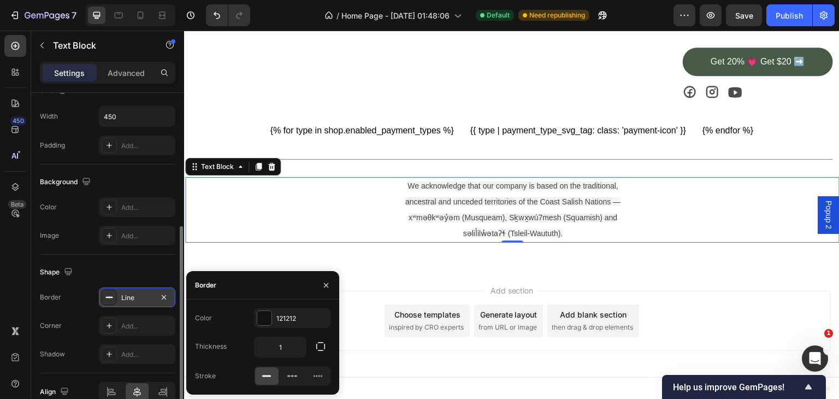
scroll to position [1978, 0]
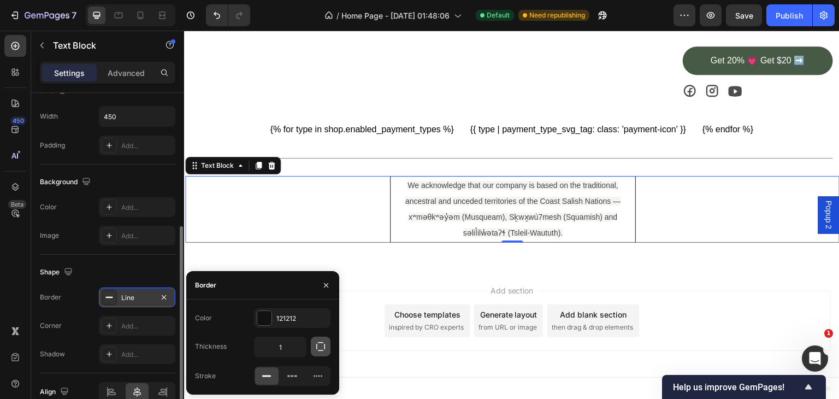
click at [317, 347] on icon "button" at bounding box center [320, 346] width 11 height 11
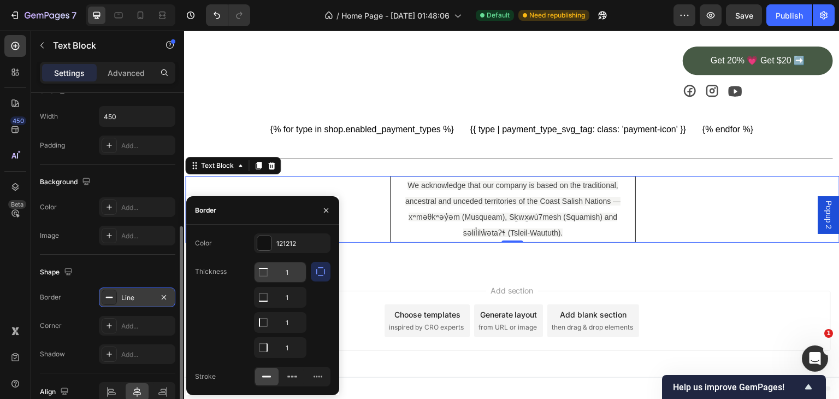
click at [293, 269] on input "1" at bounding box center [279, 272] width 51 height 20
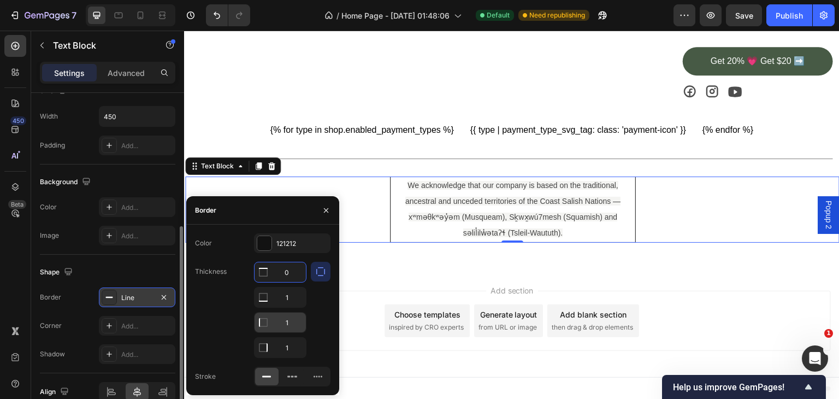
type input "0"
click at [289, 325] on input "1" at bounding box center [279, 322] width 51 height 20
type input "0"
click at [286, 342] on input "0" at bounding box center [279, 347] width 51 height 20
type input "0"
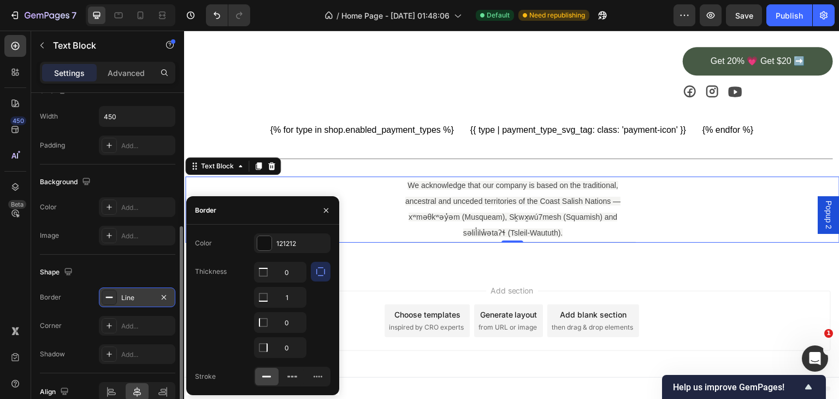
click at [290, 209] on div "Border" at bounding box center [262, 210] width 153 height 28
click at [328, 207] on icon "button" at bounding box center [326, 210] width 9 height 9
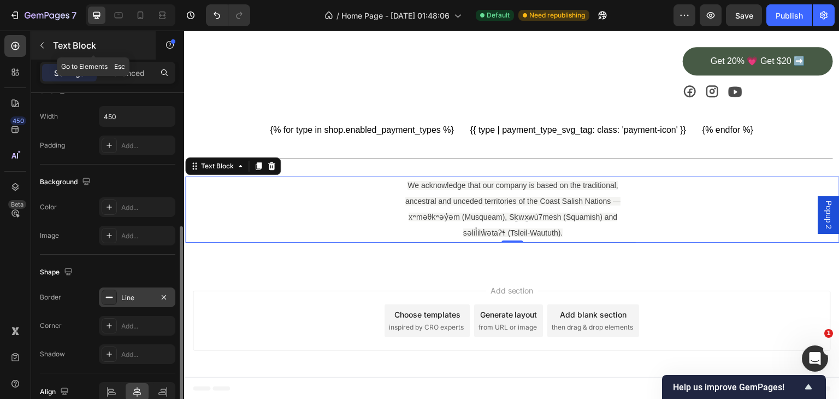
click at [41, 47] on icon "button" at bounding box center [42, 45] width 9 height 9
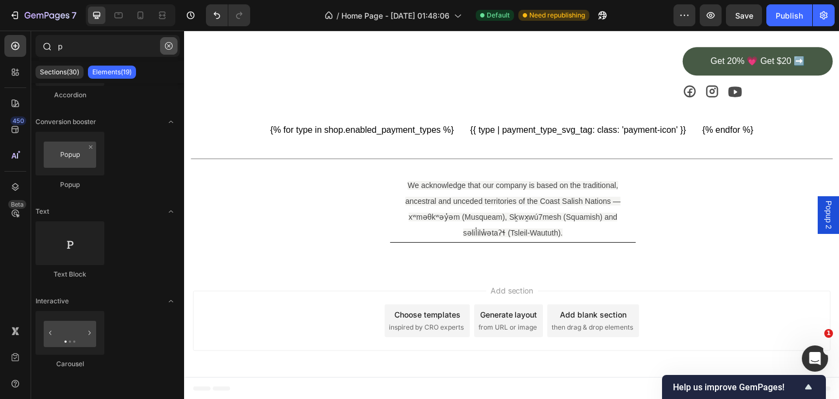
click at [170, 42] on icon "button" at bounding box center [169, 46] width 8 height 8
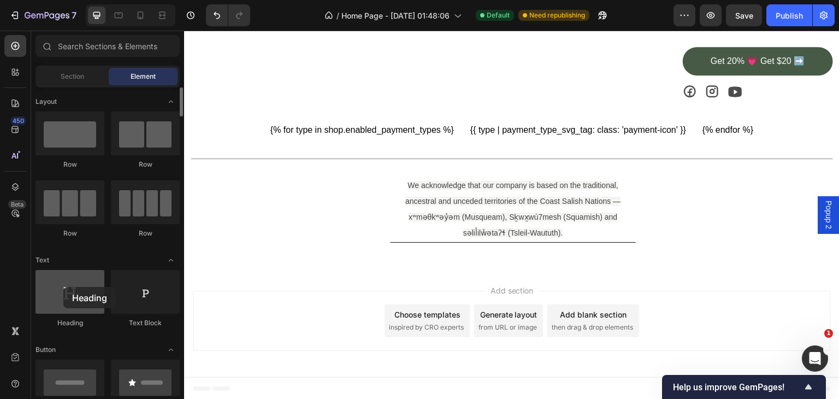
drag, startPoint x: 61, startPoint y: 286, endPoint x: 50, endPoint y: 286, distance: 10.4
click at [50, 286] on div at bounding box center [69, 292] width 69 height 44
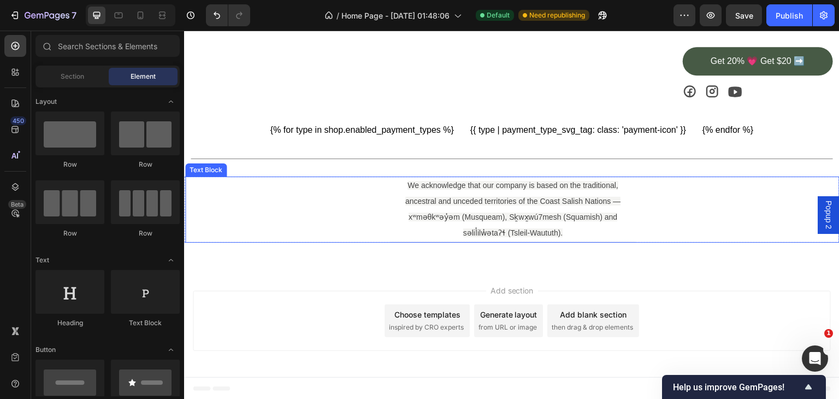
click at [412, 224] on p "We acknowledge that our company is based on the traditional, ancestral and unce…" at bounding box center [513, 208] width 244 height 63
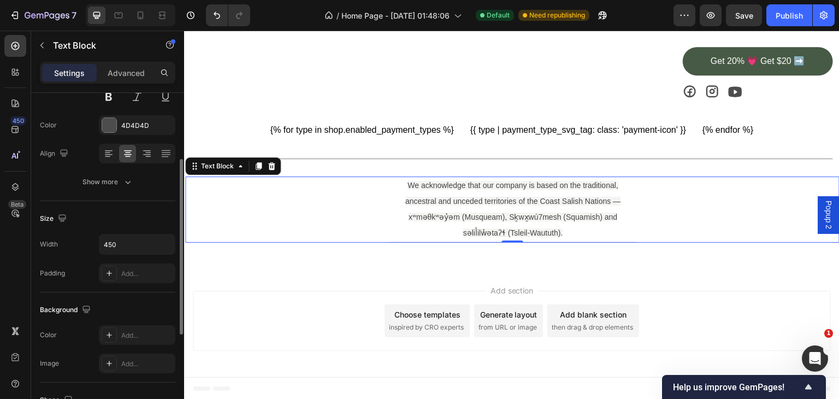
scroll to position [255, 0]
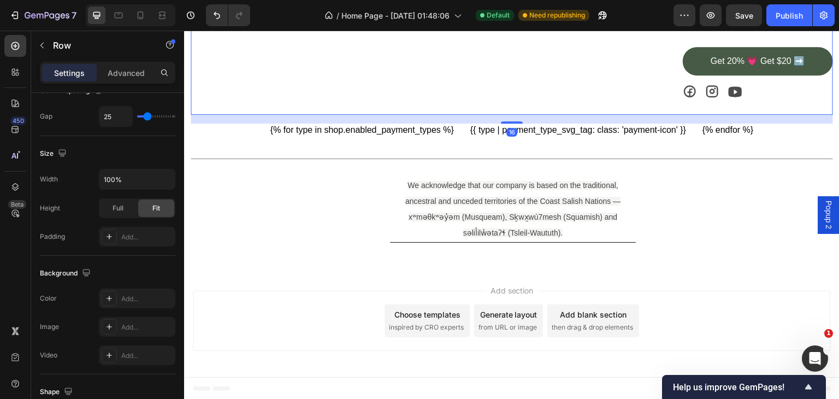
scroll to position [0, 0]
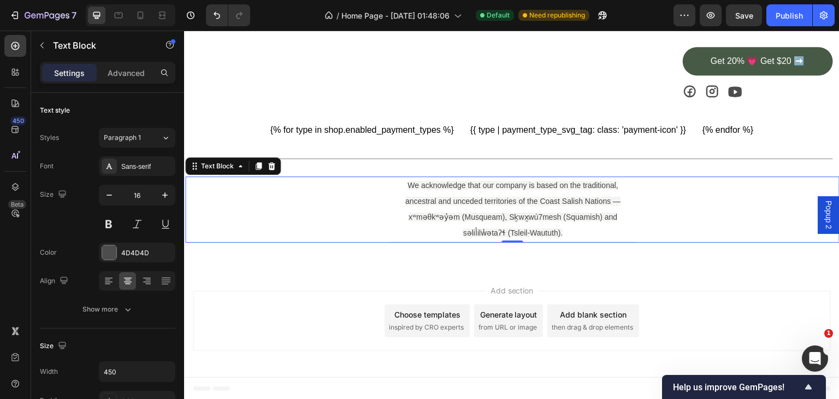
click at [296, 200] on div "We acknowledge that our company is based on the traditional, ancestral and unce…" at bounding box center [512, 209] width 653 height 66
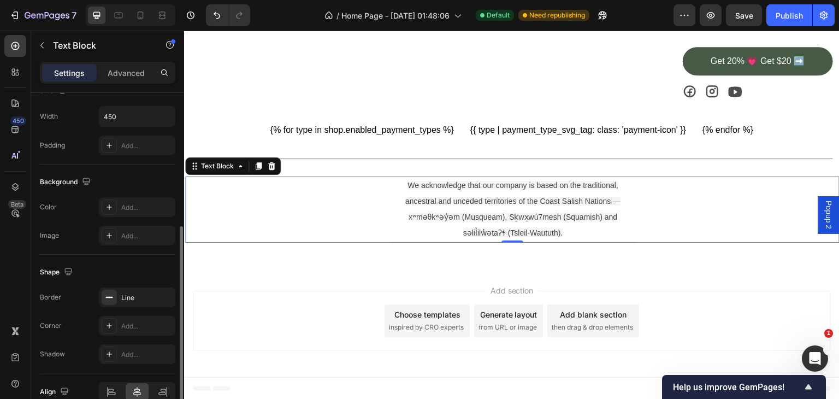
scroll to position [309, 0]
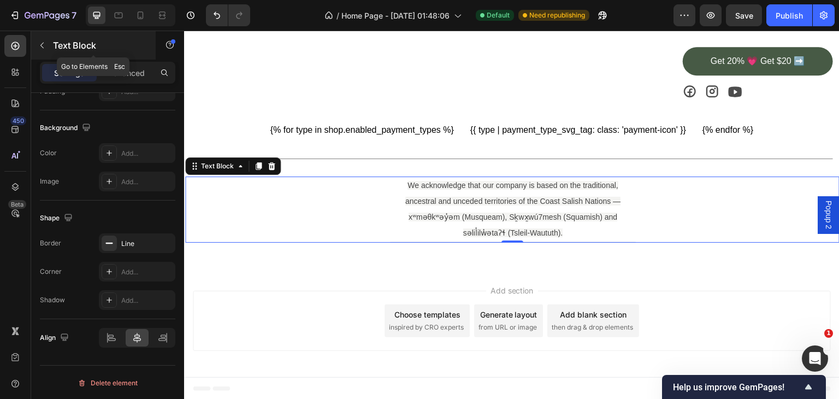
click at [45, 46] on icon "button" at bounding box center [42, 45] width 9 height 9
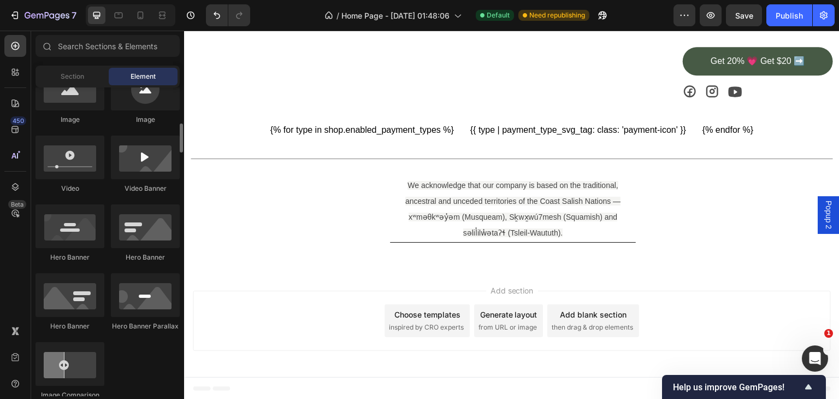
scroll to position [0, 0]
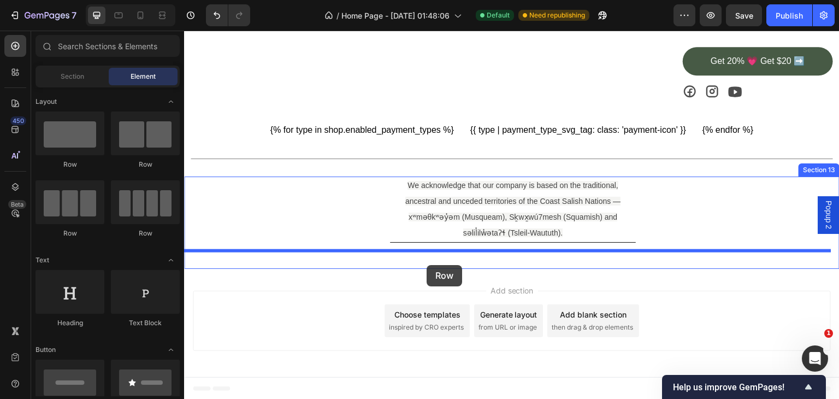
drag, startPoint x: 320, startPoint y: 168, endPoint x: 426, endPoint y: 265, distance: 144.2
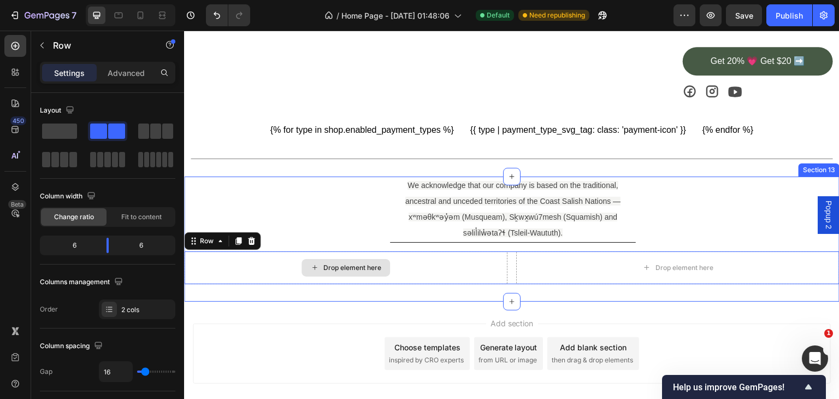
scroll to position [1993, 0]
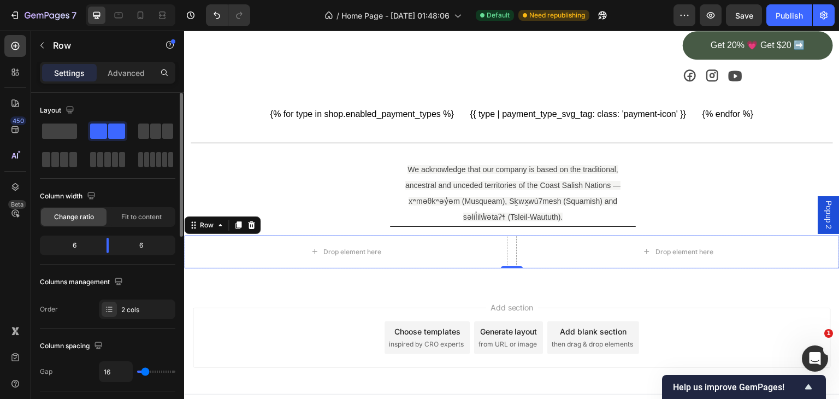
type input "2"
type input "0"
drag, startPoint x: 142, startPoint y: 370, endPoint x: 109, endPoint y: 369, distance: 32.8
type input "0"
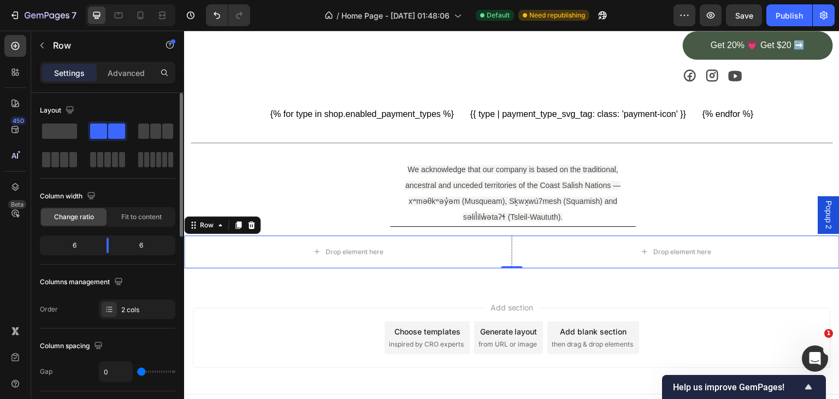
click at [137, 370] on input "range" at bounding box center [156, 371] width 38 height 2
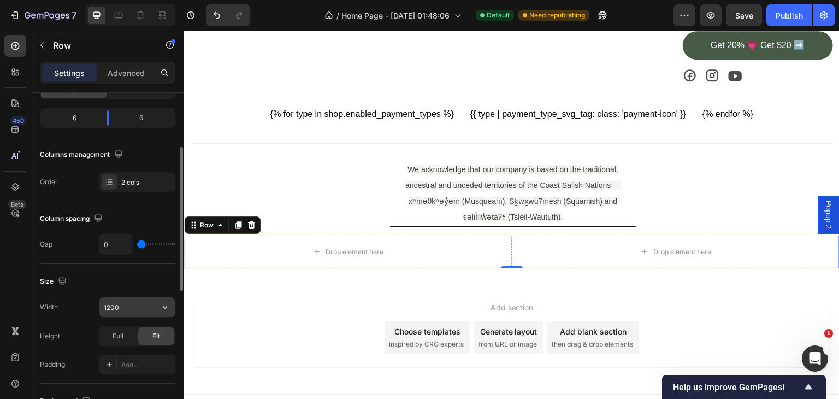
click at [118, 306] on input "1200" at bounding box center [136, 307] width 75 height 20
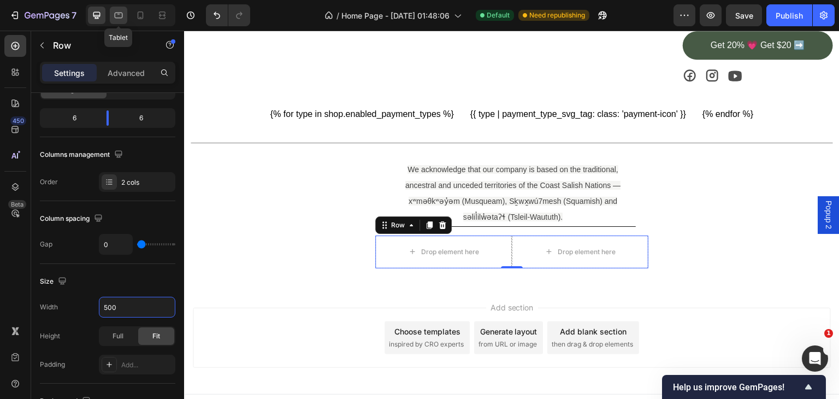
type input "500"
click at [120, 15] on icon at bounding box center [118, 15] width 11 height 11
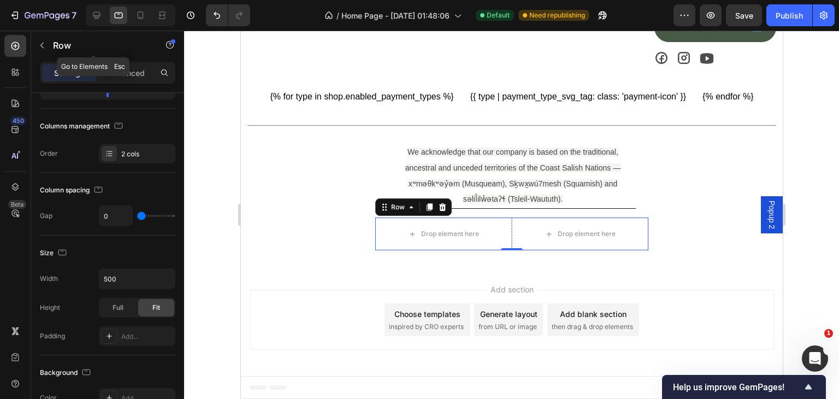
scroll to position [2163, 0]
click at [143, 13] on icon at bounding box center [140, 15] width 11 height 11
type input "16"
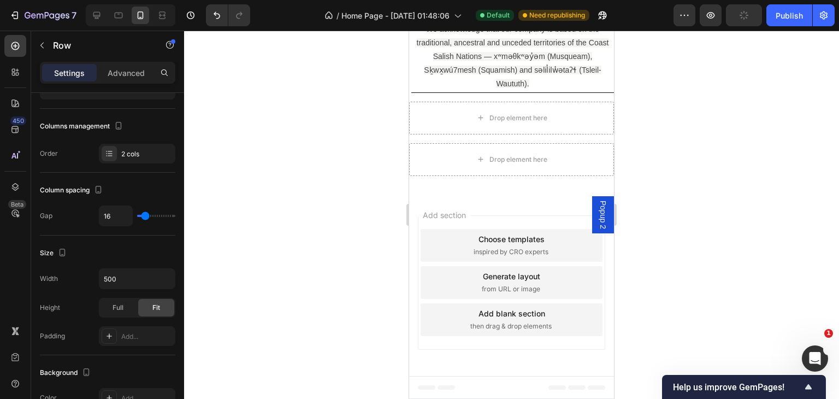
scroll to position [2545, 0]
click at [96, 17] on icon at bounding box center [96, 15] width 7 height 7
type input "0"
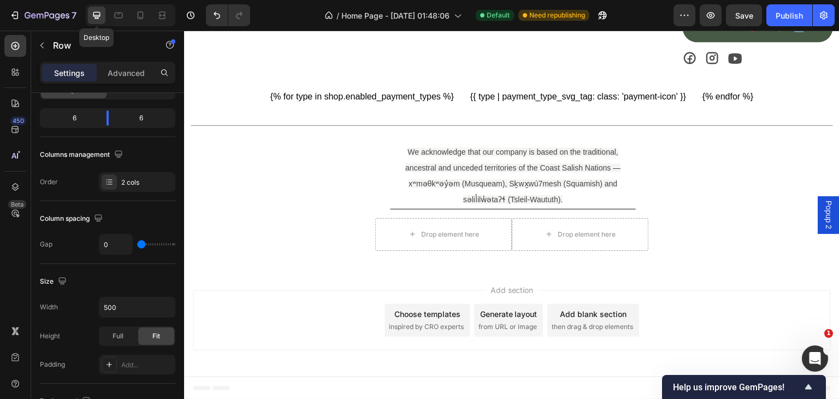
scroll to position [2010, 0]
click at [439, 211] on icon at bounding box center [442, 208] width 7 height 8
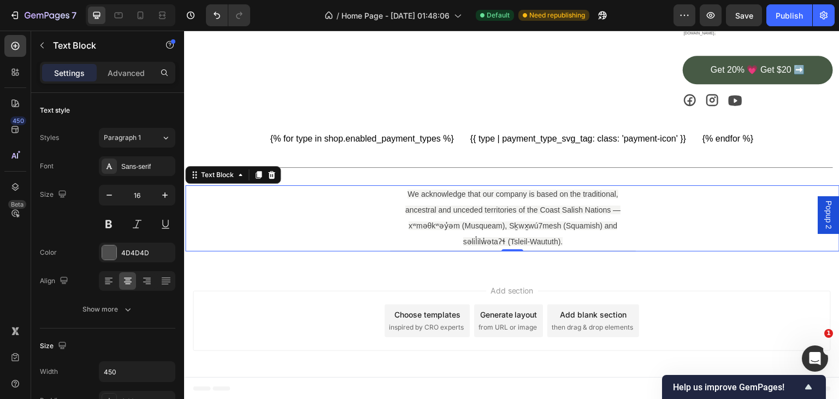
click at [437, 240] on p "We acknowledge that our company is based on the traditional, ancestral and unce…" at bounding box center [513, 217] width 244 height 63
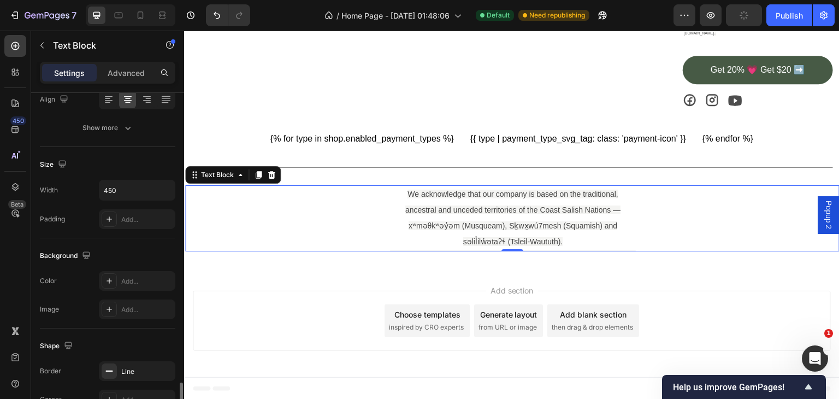
scroll to position [309, 0]
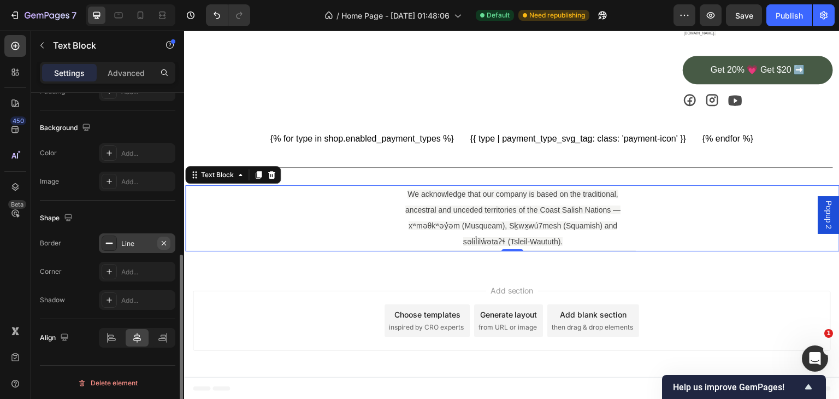
click at [162, 239] on icon "button" at bounding box center [163, 243] width 9 height 9
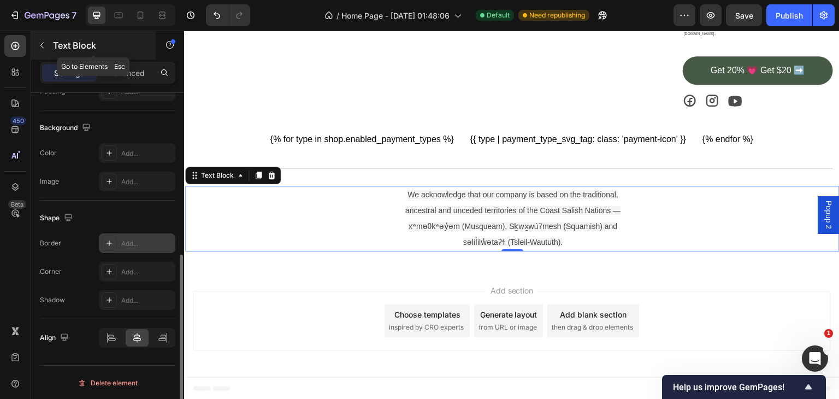
click at [44, 46] on icon "button" at bounding box center [42, 45] width 9 height 9
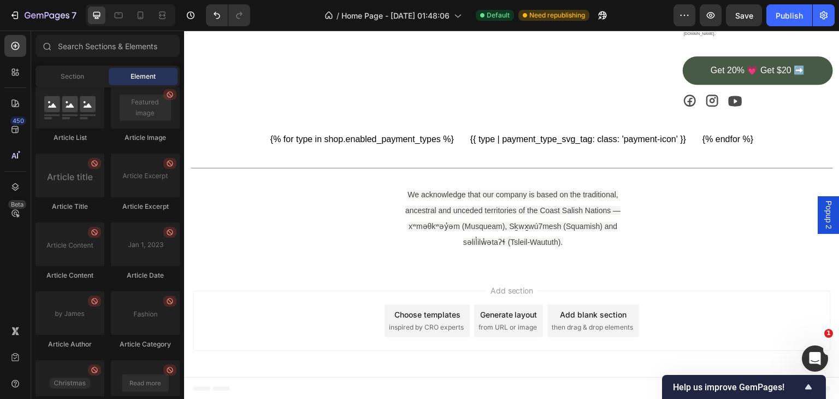
scroll to position [2928, 0]
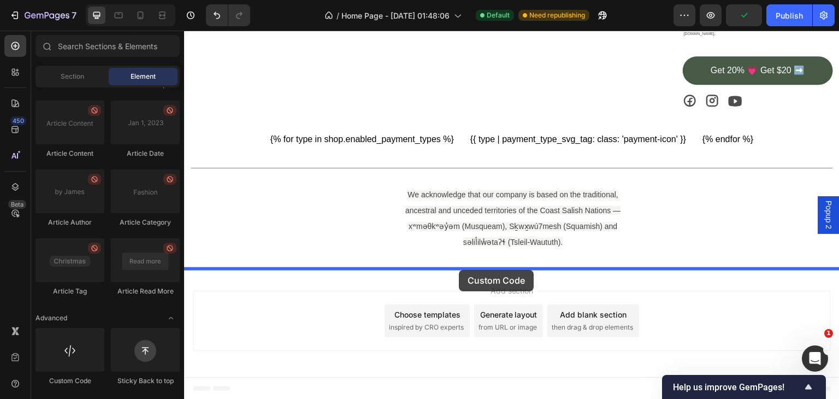
drag, startPoint x: 247, startPoint y: 400, endPoint x: 459, endPoint y: 270, distance: 248.4
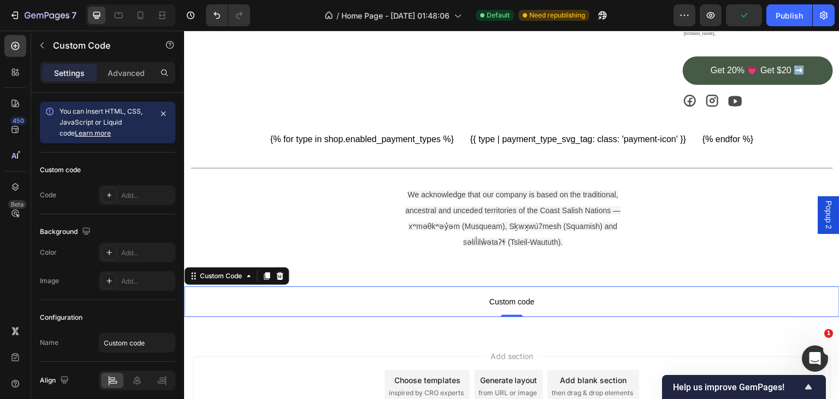
scroll to position [2015, 0]
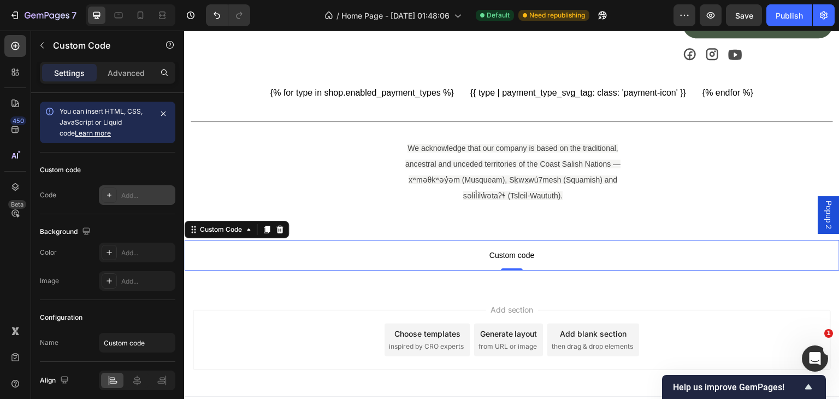
click at [130, 192] on div "Add..." at bounding box center [146, 196] width 51 height 10
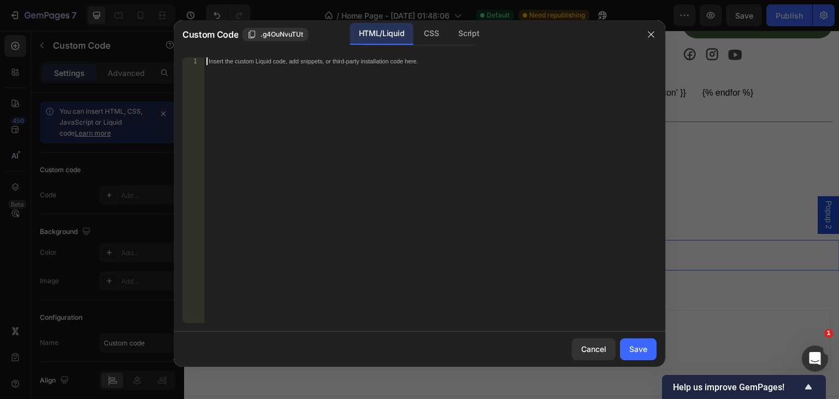
click at [229, 77] on div "Insert the custom Liquid code, add snippets, or third-party installation code h…" at bounding box center [430, 197] width 452 height 281
type textarea "<"
click at [465, 36] on div "Script" at bounding box center [468, 34] width 38 height 22
click at [219, 76] on div "Insert the Javascript code to add interaction and animation to your content her…" at bounding box center [430, 197] width 452 height 281
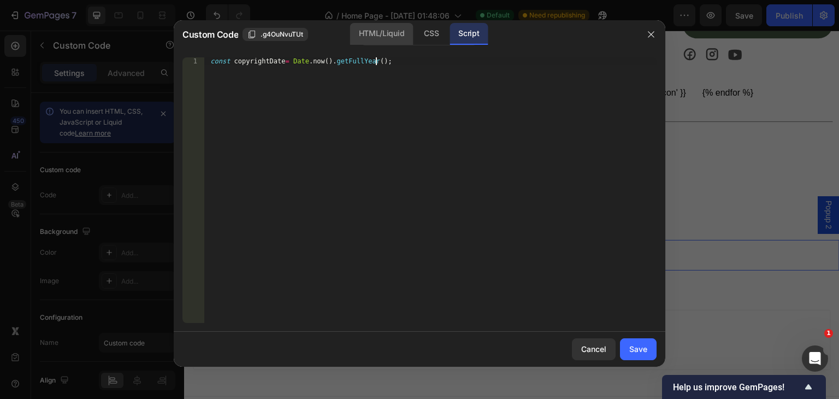
type textarea "const copyrightDate= [DOMAIN_NAME]().getFullYear();"
click at [390, 33] on div "HTML/Liquid" at bounding box center [381, 34] width 63 height 22
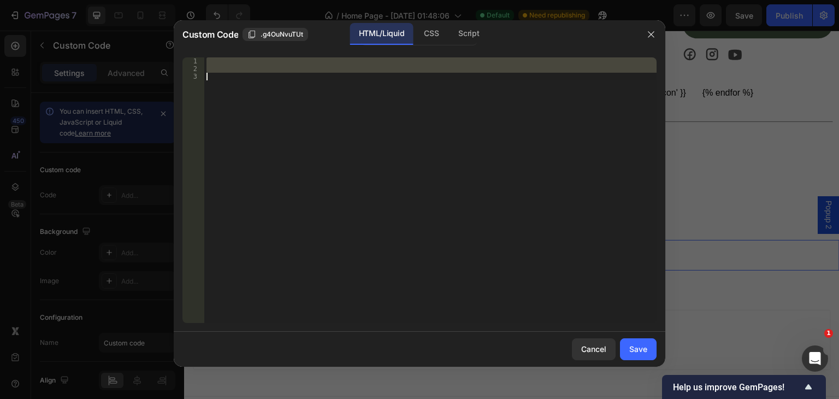
scroll to position [0, 0]
click at [234, 88] on div at bounding box center [430, 189] width 452 height 265
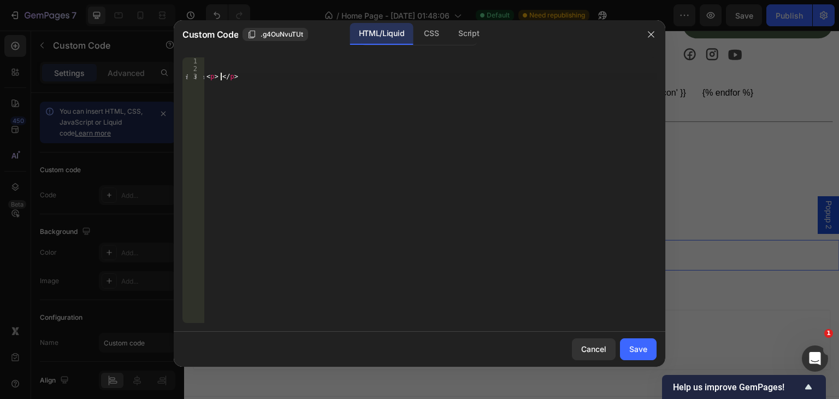
scroll to position [0, 1]
click at [214, 77] on div "< p > </ p >" at bounding box center [430, 197] width 452 height 281
click at [249, 78] on div "< p class = " privacyline" > </ p >" at bounding box center [430, 197] width 452 height 281
click at [293, 75] on div "< p class = "privacyline" > </ p >" at bounding box center [430, 197] width 452 height 281
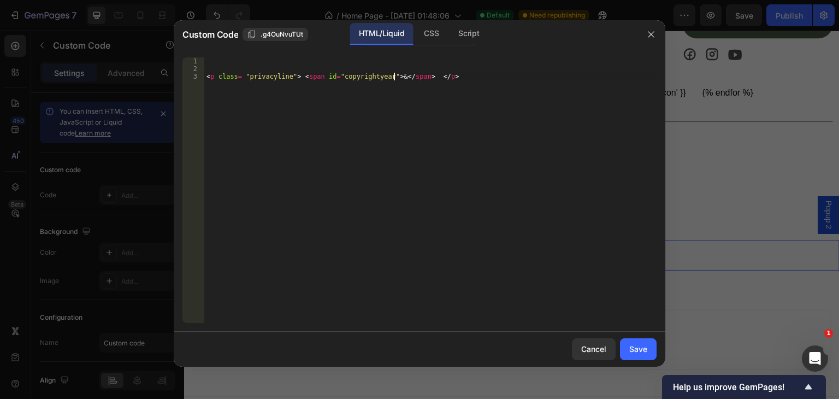
scroll to position [0, 18]
click at [295, 78] on div "< p class = "privacyline" > < span id = "copyrightyear" > </ span > </ p >" at bounding box center [430, 197] width 452 height 281
click at [343, 85] on div "copyright year local" at bounding box center [379, 95] width 163 height 28
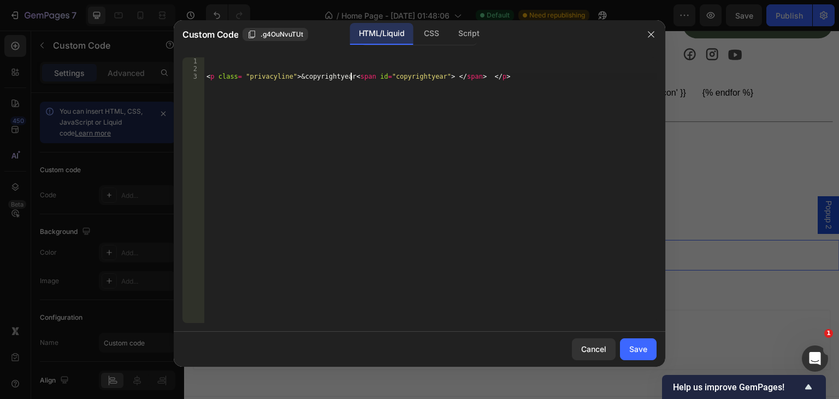
click at [441, 75] on div "< p class = "privacyline" > &copyrightyear < span id = "copyrightyear" > </ spa…" at bounding box center [430, 197] width 452 height 281
click at [472, 75] on div "< p class = "privacyline" > &copyrightyear < span id = "copyrightyear" > </ spa…" at bounding box center [430, 197] width 452 height 281
paste textarea "/p>"
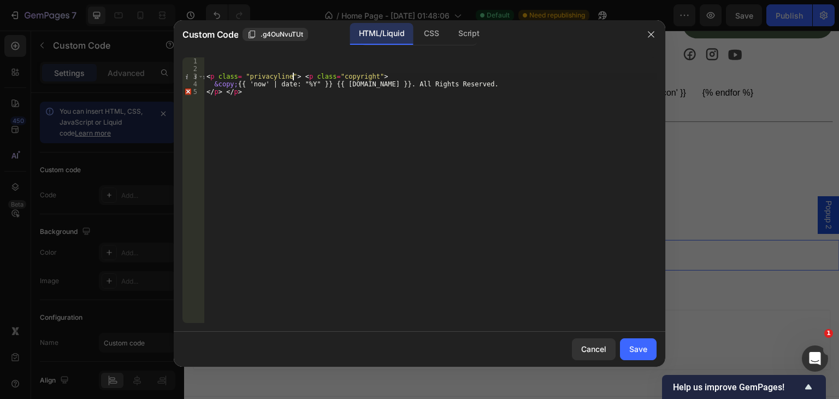
click at [293, 76] on div "< p class = "privacyline" > < p class = "copyright" > &copy; {{ 'now' | date: "…" at bounding box center [430, 197] width 452 height 281
click at [240, 95] on div "< p class = "copyright" > &copy; {{ 'now' | date: "%Y" }} {{ [DOMAIN_NAME] }}. …" at bounding box center [430, 197] width 452 height 281
type textarea "</p>"
click at [636, 343] on div "Save" at bounding box center [638, 348] width 18 height 11
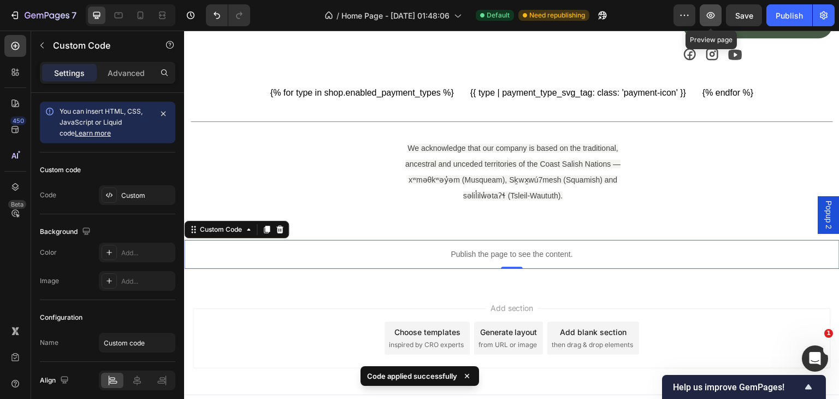
click at [709, 16] on icon "button" at bounding box center [710, 15] width 11 height 11
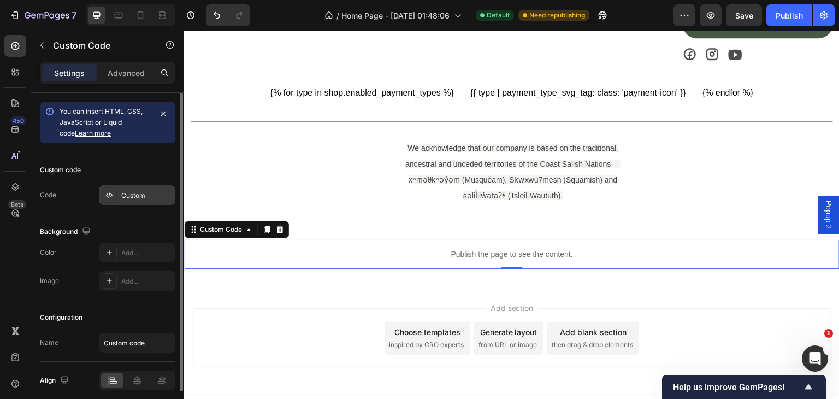
click at [150, 197] on div "Custom" at bounding box center [146, 196] width 51 height 10
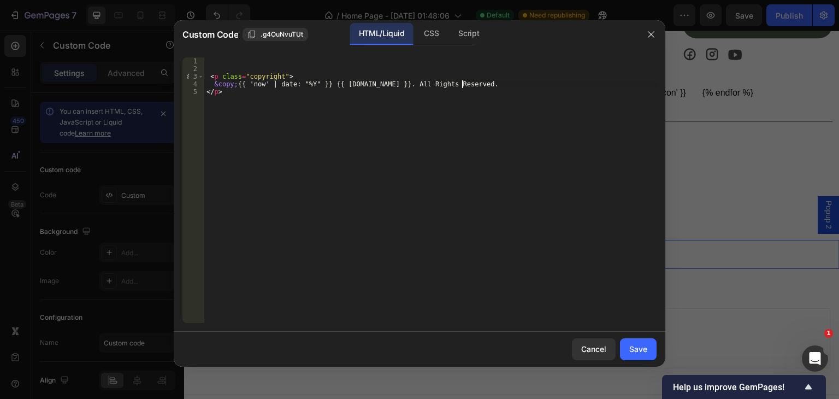
click at [470, 80] on div "< p class = "copyright" > &copy; {{ 'now' | date: "%Y" }} {{ [DOMAIN_NAME] }}. …" at bounding box center [430, 197] width 452 height 281
click at [583, 86] on div "< p class = "copyright" > &copy; {{ 'now' | date: "%Y" }} {{ [DOMAIN_NAME] }}. …" at bounding box center [430, 197] width 452 height 281
click at [336, 94] on div "< p class = "copyright" > &copy; {{ 'now' | date: "%Y" }} {{ [DOMAIN_NAME] }}. …" at bounding box center [430, 197] width 452 height 281
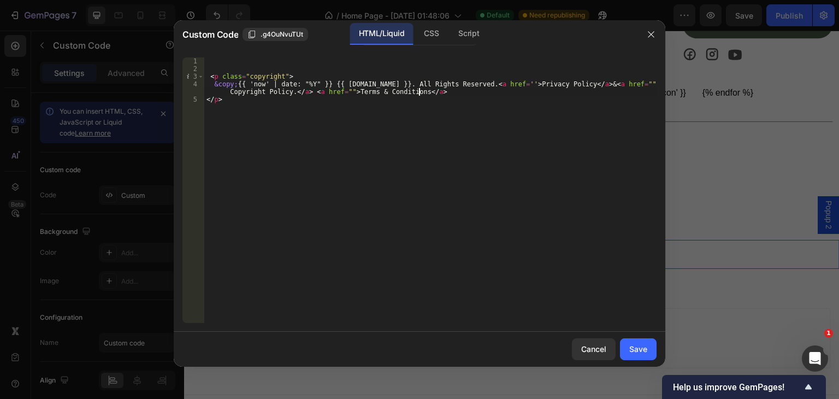
scroll to position [0, 50]
click at [455, 90] on div "< p class = "copyright" > &copy; {{ 'now' | date: "%Y" }} {{ [DOMAIN_NAME] }}. …" at bounding box center [430, 197] width 452 height 281
click at [212, 85] on div "< p class = "copyright" > &copy; {{ 'now' | date: "%Y" }} {{ [DOMAIN_NAME] }}. …" at bounding box center [430, 197] width 452 height 281
click at [483, 86] on div "< p class = "copyright" > < div > &copy; {{ 'now' | date: "%Y" }} {{ [DOMAIN_NA…" at bounding box center [430, 197] width 452 height 281
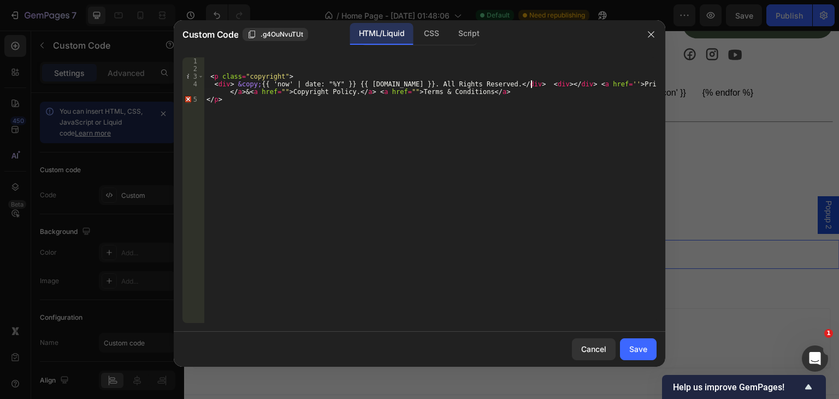
scroll to position [0, 27]
click at [489, 94] on div "< p class = "copyright" > < div > &copy; {{ 'now' | date: "%Y" }} {{ [DOMAIN_NA…" at bounding box center [430, 197] width 452 height 281
click at [217, 75] on div "< p class = "copyright" > < div > &copy; {{ 'now' | date: "%Y" }} {{ [DOMAIN_NA…" at bounding box center [430, 197] width 452 height 281
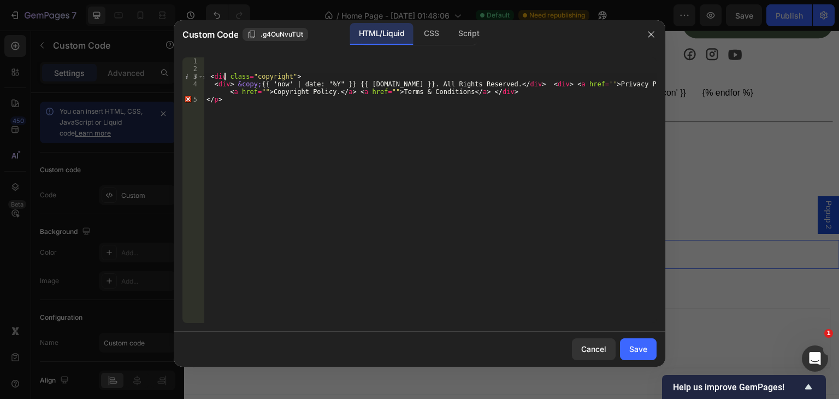
click at [216, 99] on div "< div class = "copyright" > < div > &copy; {{ 'now' | date: "%Y" }} {{ [DOMAIN_…" at bounding box center [430, 197] width 452 height 281
click at [278, 200] on div "< div class = "copyright" > < div > &copy; {{ 'now' | date: "%Y" }} {{ [DOMAIN_…" at bounding box center [430, 197] width 452 height 281
type textarea "</div>"
click at [434, 27] on div "CSS" at bounding box center [431, 34] width 32 height 22
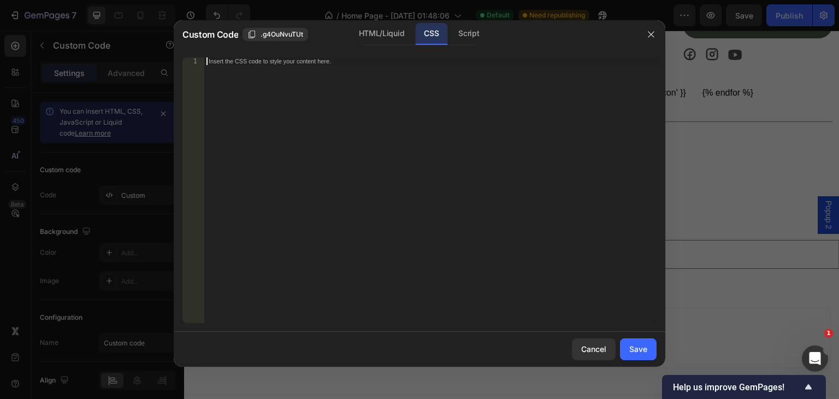
scroll to position [0, 0]
click at [233, 81] on div "Insert the CSS code to style your content here." at bounding box center [430, 197] width 452 height 281
type textarea ".copyright{"
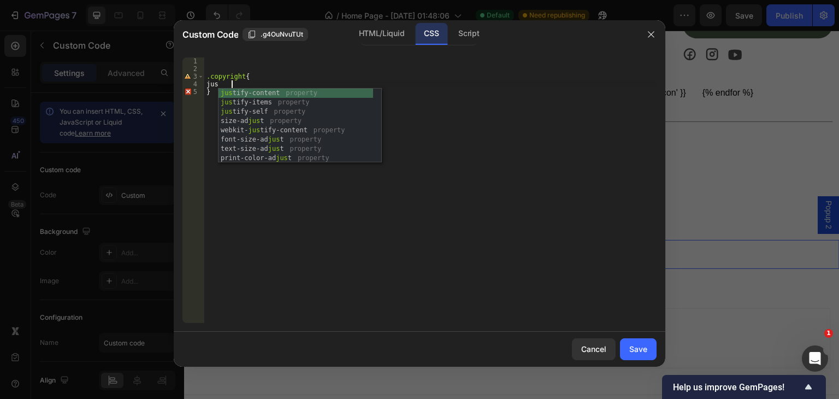
scroll to position [0, 1]
type textarea "j"
click at [258, 91] on div "text -align property text -align-last property text -anchor property text -auto…" at bounding box center [281, 134] width 155 height 93
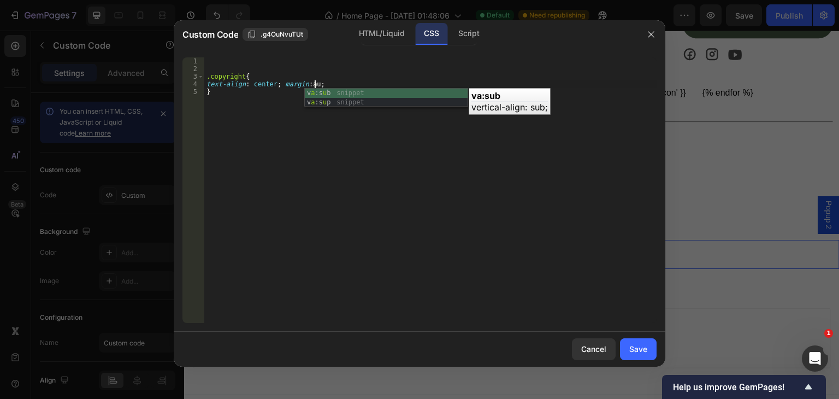
scroll to position [0, 9]
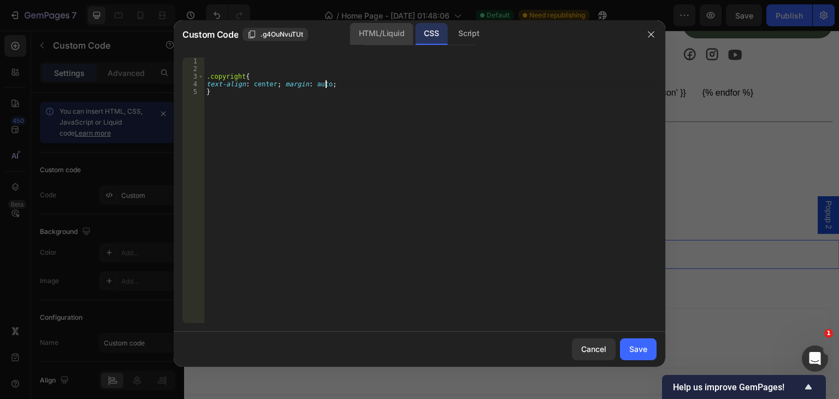
click at [365, 31] on div "HTML/Liquid" at bounding box center [381, 34] width 63 height 22
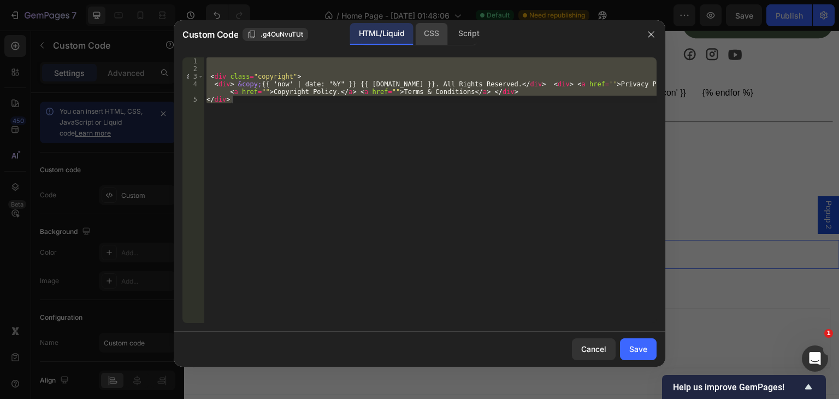
click at [425, 33] on div "CSS" at bounding box center [431, 34] width 32 height 22
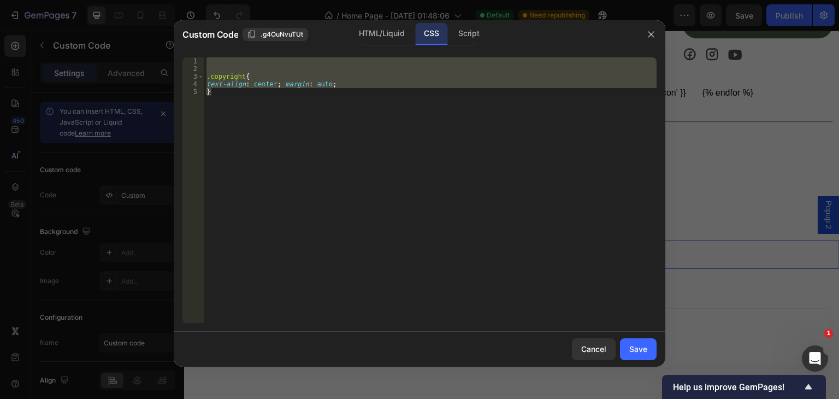
click at [331, 82] on div ".copyright { text-align : center ; margin : auto ; }" at bounding box center [430, 189] width 452 height 265
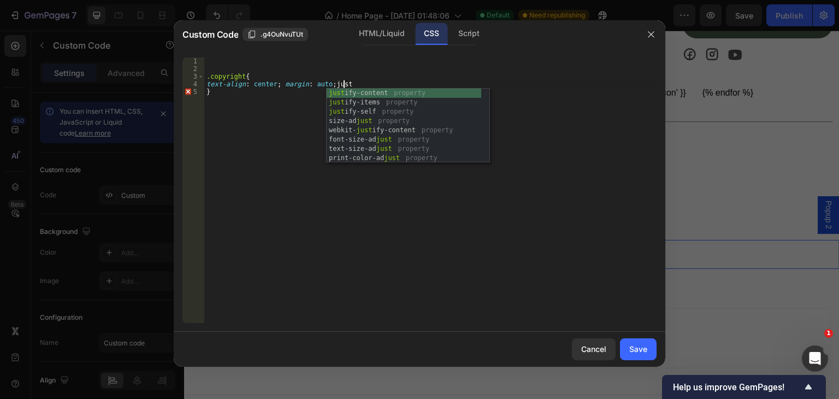
scroll to position [0, 11]
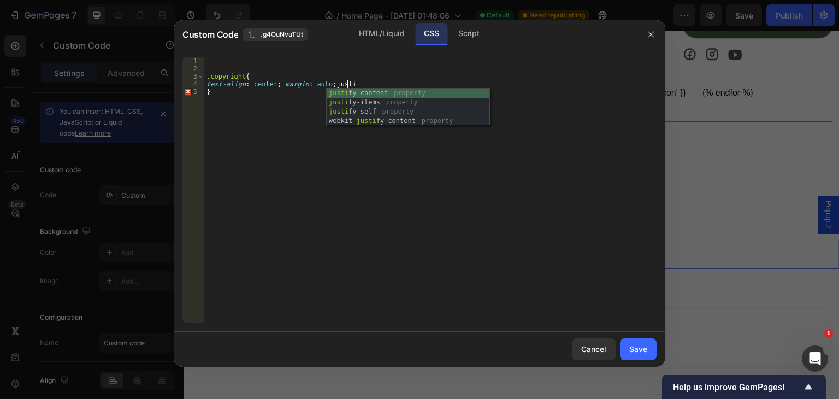
click at [367, 90] on div "justi fy-content property justi fy-items property justi fy-self property webkit…" at bounding box center [408, 116] width 163 height 56
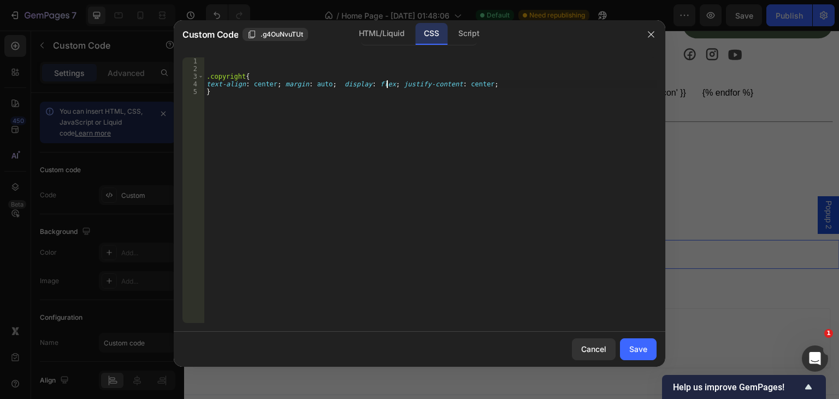
scroll to position [0, 15]
type textarea "text-align: center; margin: auto; display: flex; justify-content: center;"
click at [636, 348] on div "Save" at bounding box center [638, 348] width 18 height 11
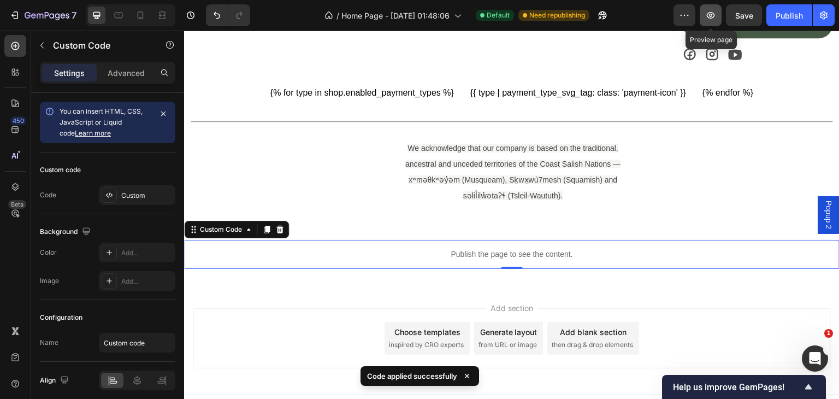
click at [711, 16] on icon "button" at bounding box center [710, 15] width 3 height 3
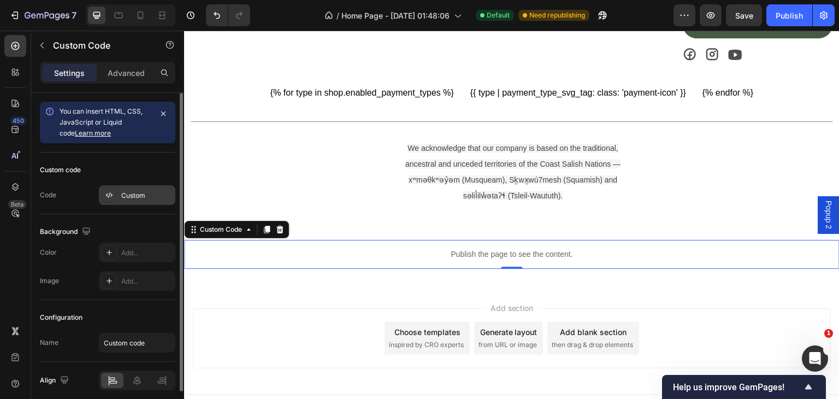
click at [135, 193] on div "Custom" at bounding box center [146, 196] width 51 height 10
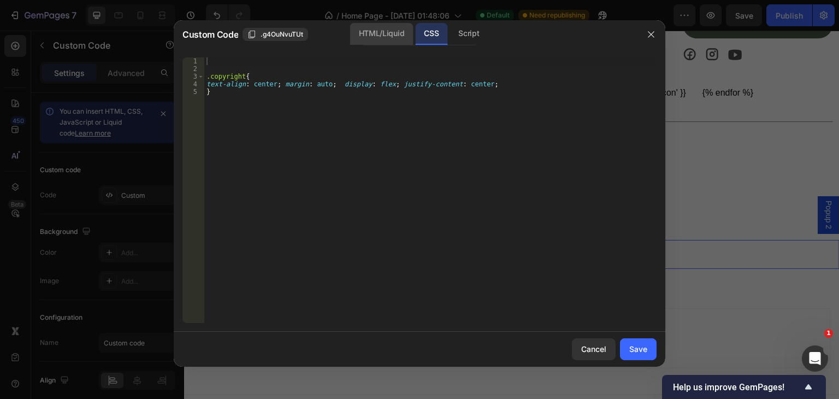
click at [374, 33] on div "HTML/Liquid" at bounding box center [381, 34] width 63 height 22
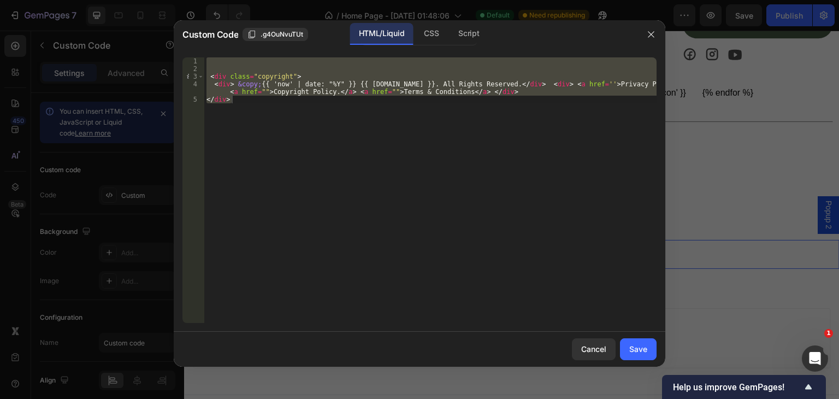
click at [365, 117] on div "< div class = "copyright" > < div > &copy; {{ 'now' | date: "%Y" }} {{ [DOMAIN_…" at bounding box center [430, 189] width 452 height 265
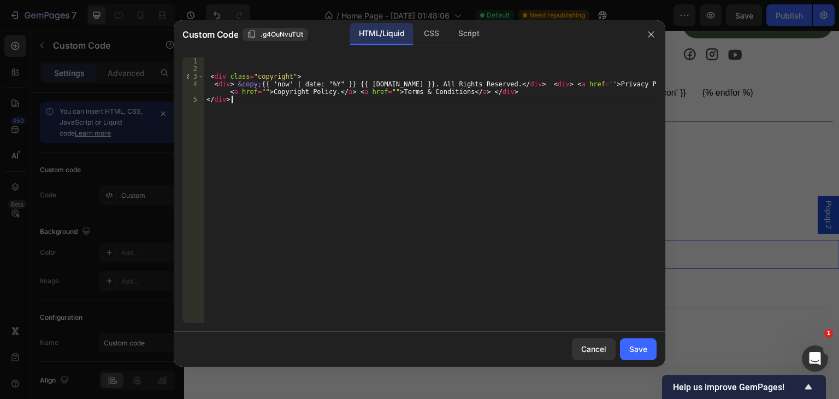
click at [566, 83] on div "< div class = "copyright" > < div > &copy; {{ 'now' | date: "%Y" }} {{ [DOMAIN_…" at bounding box center [430, 197] width 452 height 281
click at [261, 91] on div "< div class = "copyright" > < div > &copy; {{ 'now' | date: "%Y" }} {{ [DOMAIN_…" at bounding box center [430, 197] width 452 height 281
click at [390, 91] on div "< div class = "copyright" > < div > &copy; {{ 'now' | date: "%Y" }} {{ [DOMAIN_…" at bounding box center [430, 197] width 452 height 281
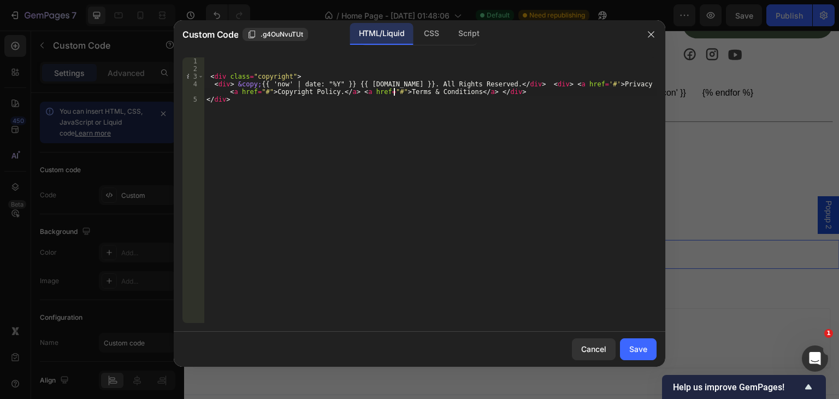
scroll to position [0, 51]
click at [569, 85] on div "< div class = "copyright" > < div > &copy; {{ 'now' | date: "%Y" }} {{ [DOMAIN_…" at bounding box center [430, 197] width 452 height 281
type textarea "<div> &copy; {{ 'now' | date: "%Y" }} {{ [DOMAIN_NAME] }}. All Rights Reserved.…"
click at [648, 346] on button "Save" at bounding box center [638, 349] width 37 height 22
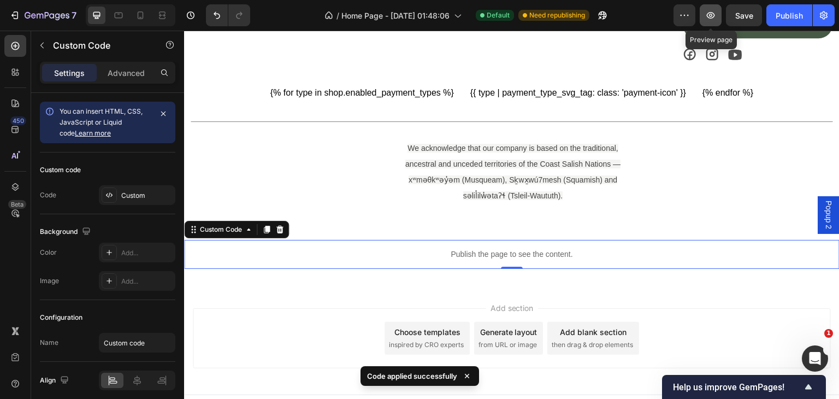
click at [705, 20] on button "button" at bounding box center [710, 15] width 22 height 22
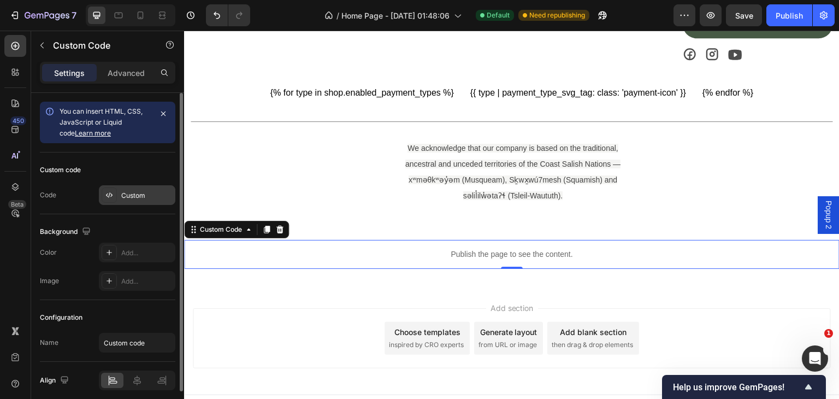
click at [132, 188] on div "Custom" at bounding box center [137, 195] width 76 height 20
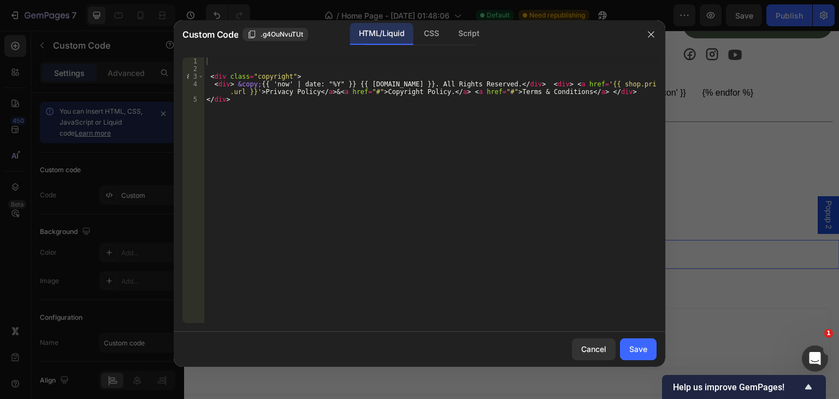
click at [528, 82] on div "< div class = "copyright" > < div > &copy; {{ 'now' | date: "%Y" }} {{ [DOMAIN_…" at bounding box center [430, 197] width 452 height 281
drag, startPoint x: 429, startPoint y: 35, endPoint x: 380, endPoint y: 60, distance: 54.2
click at [429, 35] on div "CSS" at bounding box center [431, 34] width 32 height 22
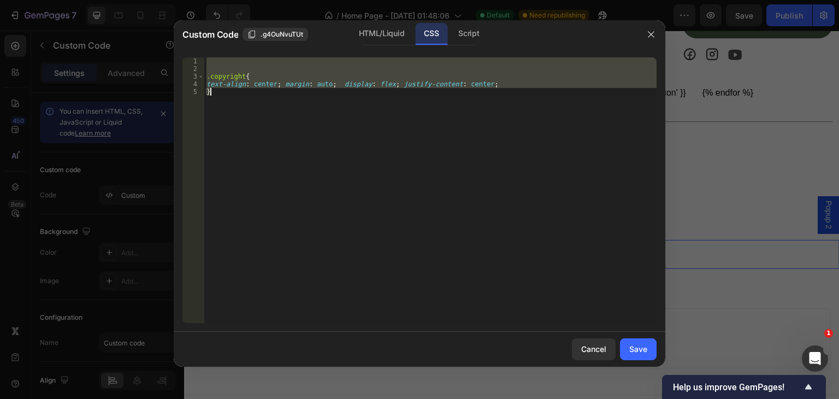
click at [230, 106] on div ".copyright { text-align : center ; margin : auto ; display : flex ; justify-con…" at bounding box center [430, 189] width 452 height 265
type textarea "}"
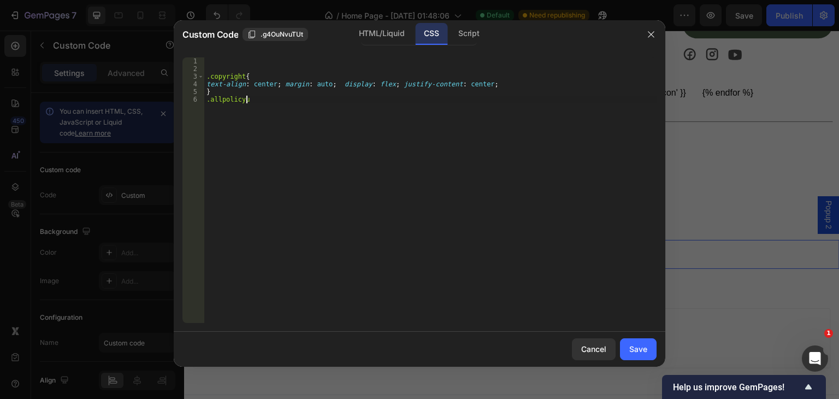
scroll to position [0, 3]
type textarea ".allpolicyurl{"
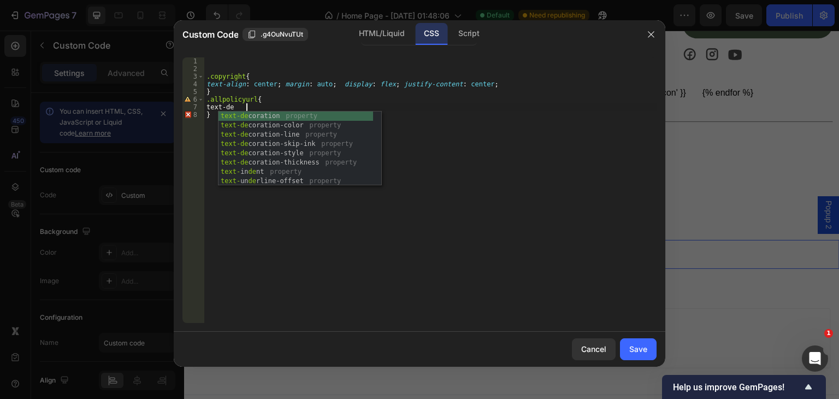
scroll to position [0, 2]
click at [271, 116] on div "text-de coration property text-de coration-color property text-de coration-line…" at bounding box center [295, 157] width 155 height 93
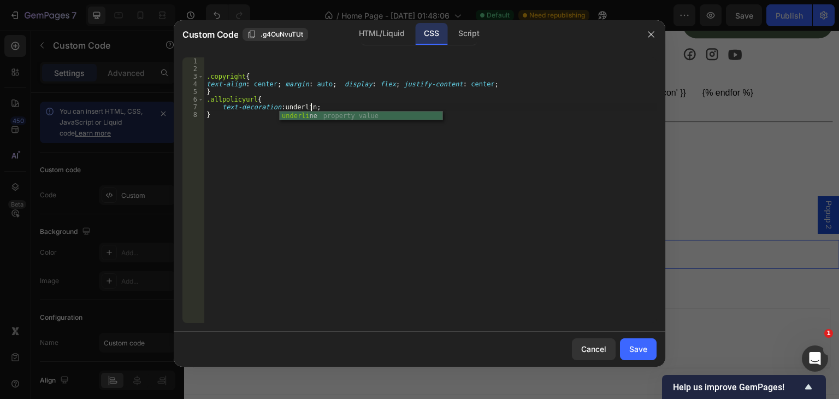
scroll to position [0, 9]
click at [253, 99] on div ".copyright { text-align : center ; margin : auto ; display : flex ; justify-con…" at bounding box center [430, 197] width 452 height 281
type textarea ".allpolicyurl:hover{"
click at [643, 343] on div "Save" at bounding box center [638, 348] width 18 height 11
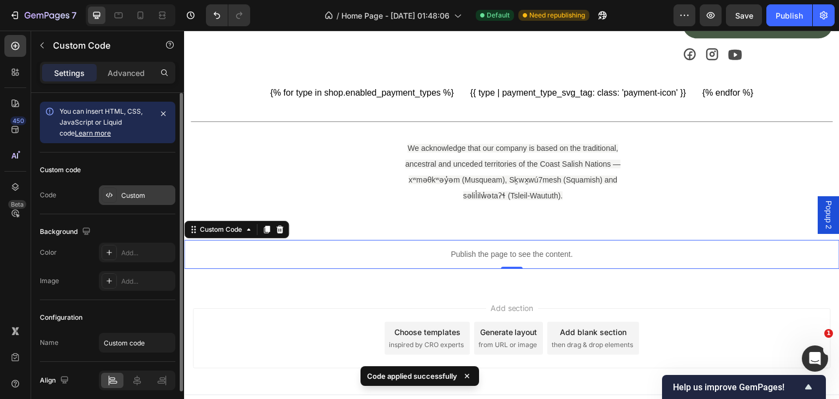
click at [142, 197] on div "Custom" at bounding box center [146, 196] width 51 height 10
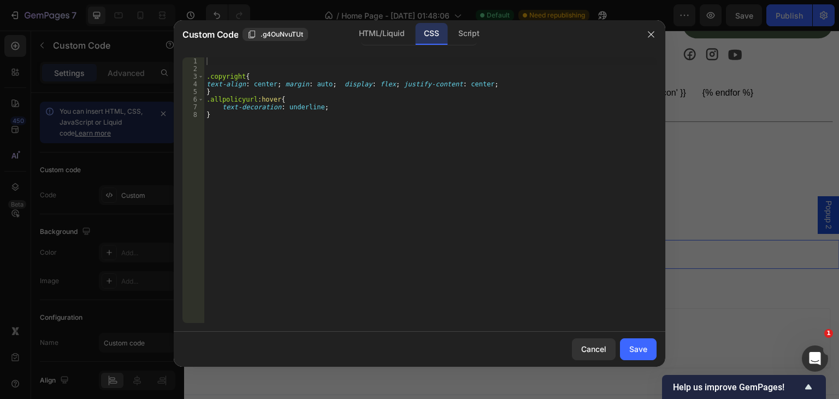
click at [238, 99] on div ".copyright { text-align : center ; margin : auto ; display : flex ; justify-con…" at bounding box center [430, 197] width 452 height 281
drag, startPoint x: 366, startPoint y: 31, endPoint x: 371, endPoint y: 46, distance: 16.2
click at [366, 33] on div "HTML/Liquid" at bounding box center [381, 34] width 63 height 22
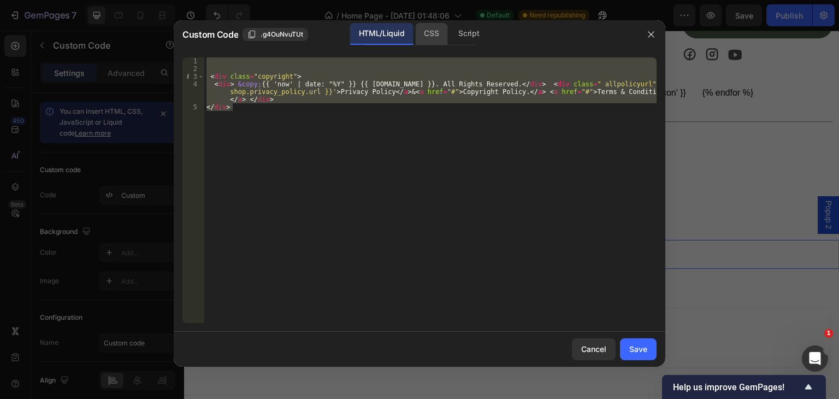
click at [428, 29] on div "CSS" at bounding box center [431, 34] width 32 height 22
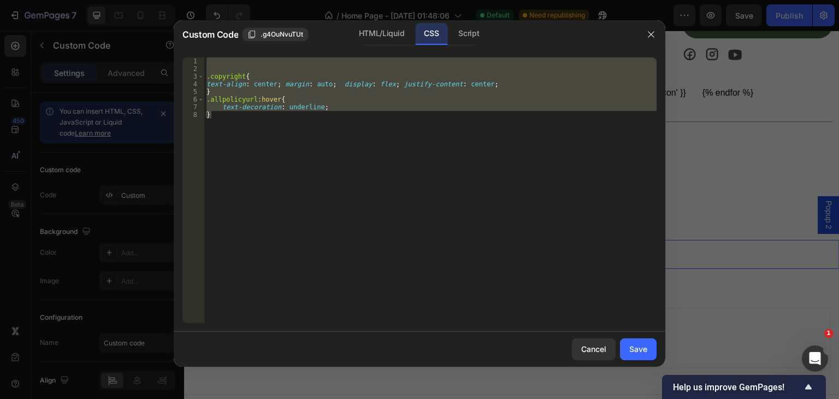
click at [252, 97] on div ".copyright { text-align : center ; margin : auto ; display : flex ; justify-con…" at bounding box center [430, 189] width 452 height 265
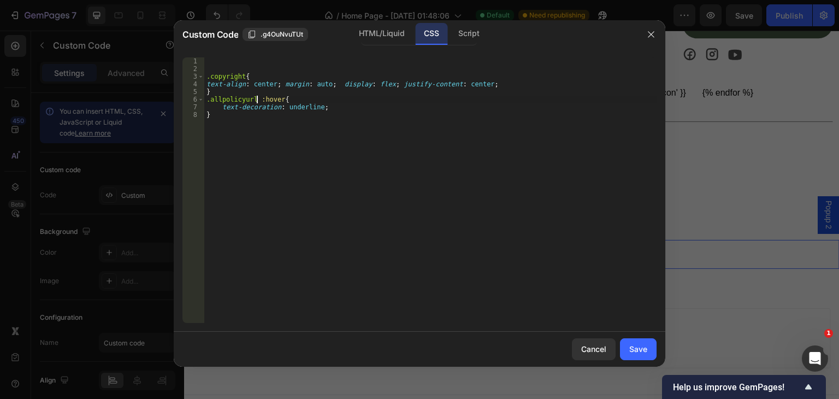
scroll to position [0, 4]
click at [313, 211] on div ".copyright { text-align : center ; margin : auto ; display : flex ; justify-con…" at bounding box center [430, 197] width 452 height 281
type textarea "}"
click at [636, 346] on div "Save" at bounding box center [638, 348] width 18 height 11
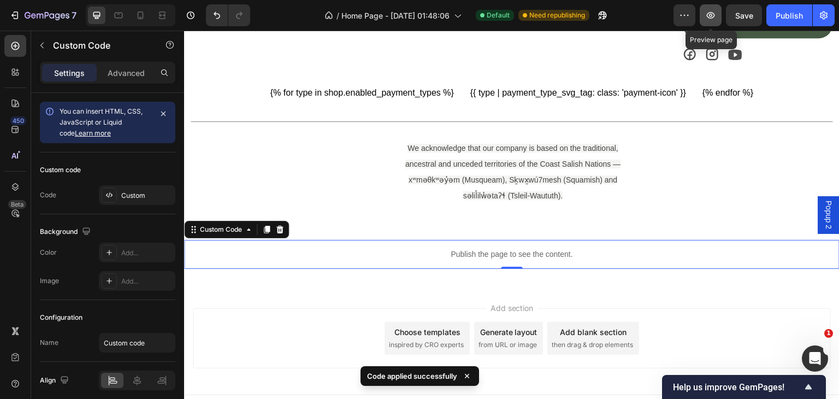
click at [707, 18] on icon "button" at bounding box center [710, 15] width 11 height 11
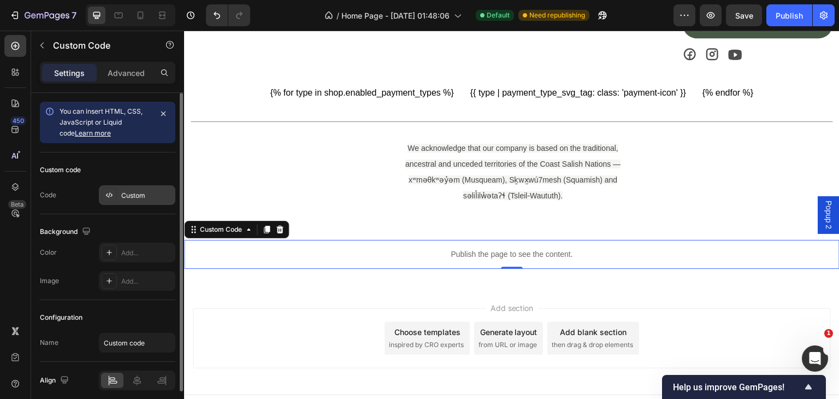
click at [127, 186] on div "Custom" at bounding box center [137, 195] width 76 height 20
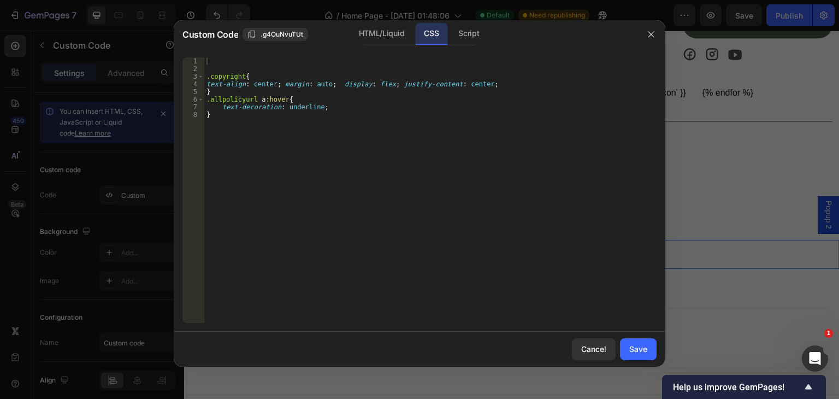
type textarea "}"
click at [215, 92] on div ".copyright { text-align : center ; margin : auto ; display : flex ; justify-con…" at bounding box center [430, 197] width 452 height 281
click at [297, 114] on div "all policyurl local t al : l snippet" at bounding box center [292, 129] width 163 height 37
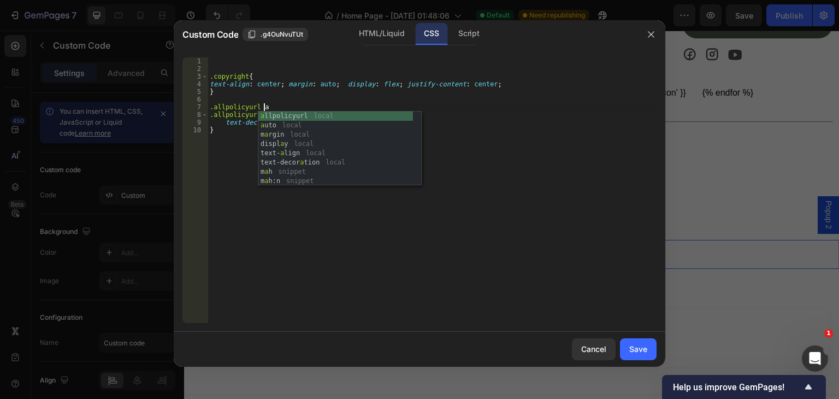
type textarea ".allpolicyurl a{"
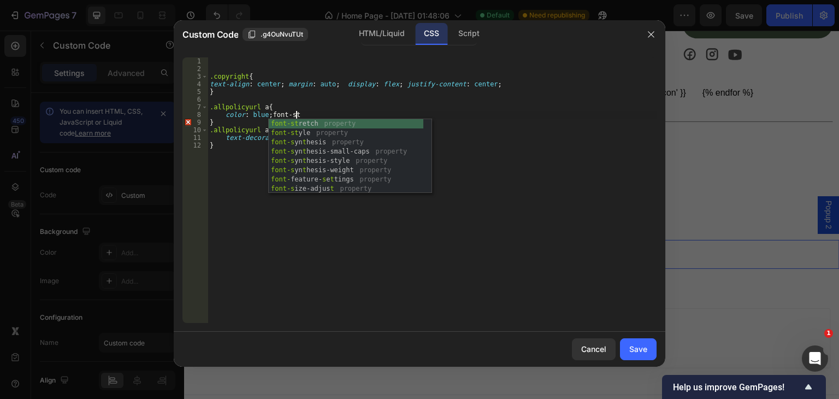
scroll to position [0, 7]
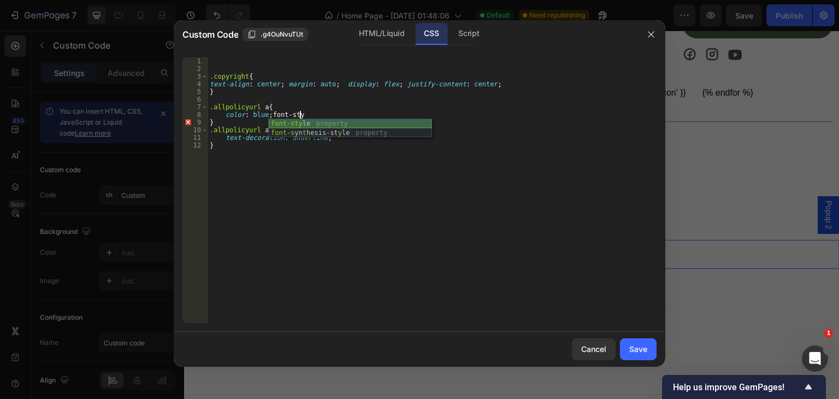
click at [321, 123] on div "font-sty le property font-s yn t hesis-st y le property" at bounding box center [350, 137] width 163 height 37
type textarea "color: blue; font-style: italic;"
click at [631, 349] on div "Save" at bounding box center [638, 348] width 18 height 11
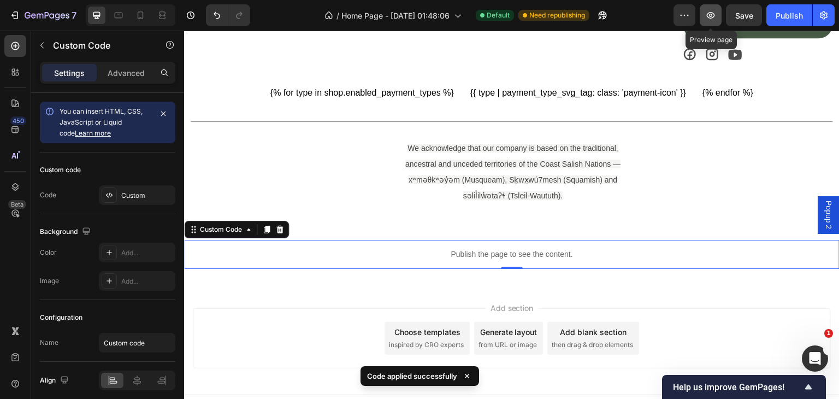
click at [713, 14] on icon "button" at bounding box center [710, 15] width 11 height 11
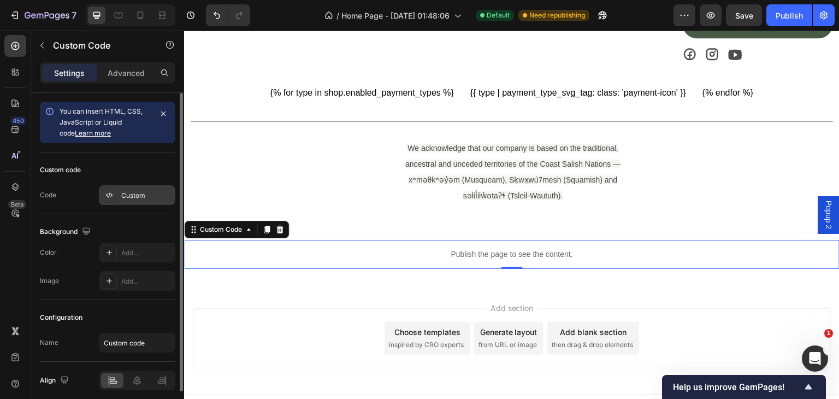
click at [115, 193] on div at bounding box center [109, 194] width 15 height 15
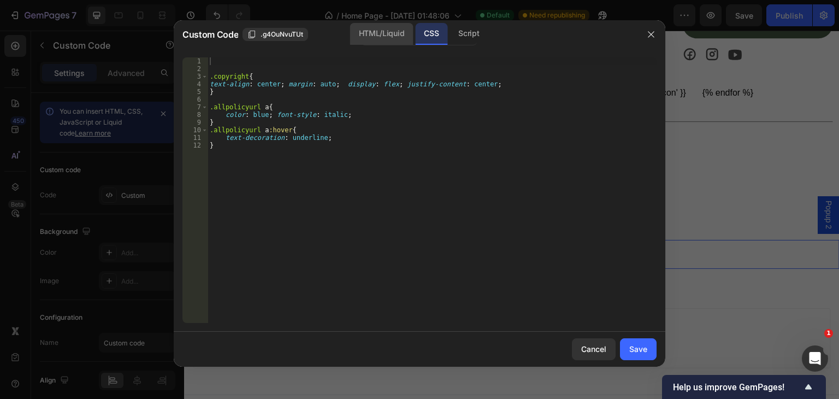
click at [384, 28] on div "HTML/Liquid" at bounding box center [381, 34] width 63 height 22
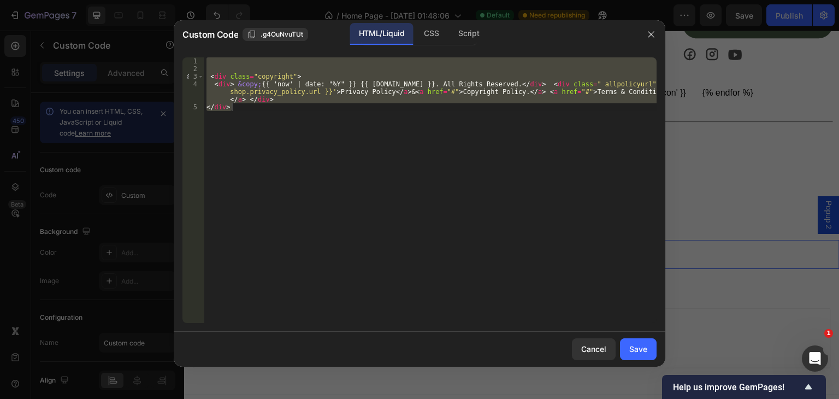
click at [257, 158] on div "< div class = "copyright" > < div > &copy; {{ 'now' | date: "%Y" }} {{ [DOMAIN_…" at bounding box center [430, 189] width 452 height 265
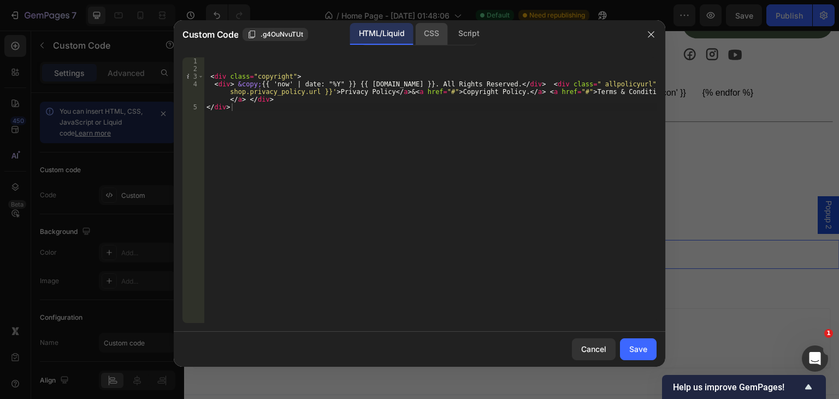
click at [429, 31] on div "CSS" at bounding box center [431, 34] width 32 height 22
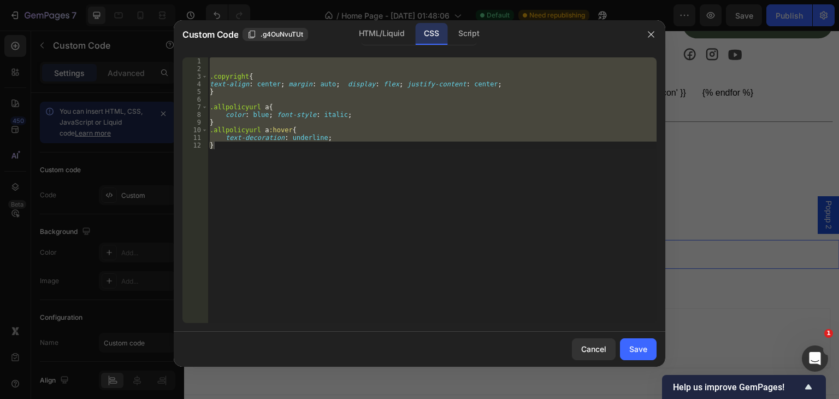
click at [236, 158] on div ".copyright { text-align : center ; margin : auto ; display : flex ; justify-con…" at bounding box center [431, 189] width 449 height 265
type textarea "}"
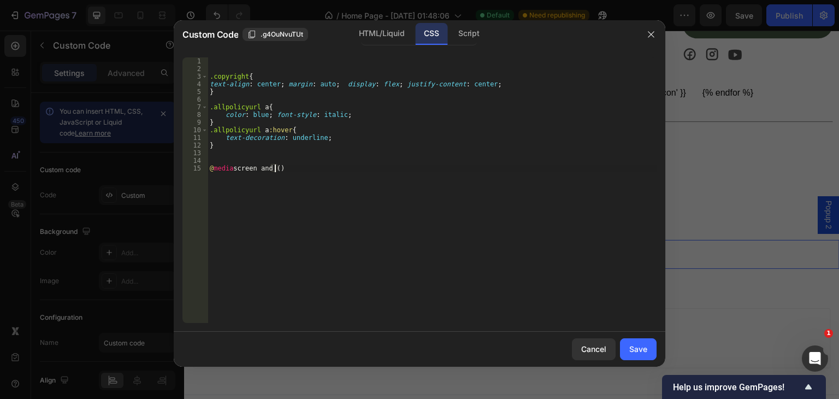
scroll to position [0, 4]
click at [253, 168] on div ".copyright { text-align : center ; margin : auto ; display : flex ; justify-con…" at bounding box center [431, 197] width 449 height 281
click at [253, 169] on div ".copyright { text-align : center ; margin : auto ; display : flex ; justify-con…" at bounding box center [431, 197] width 449 height 281
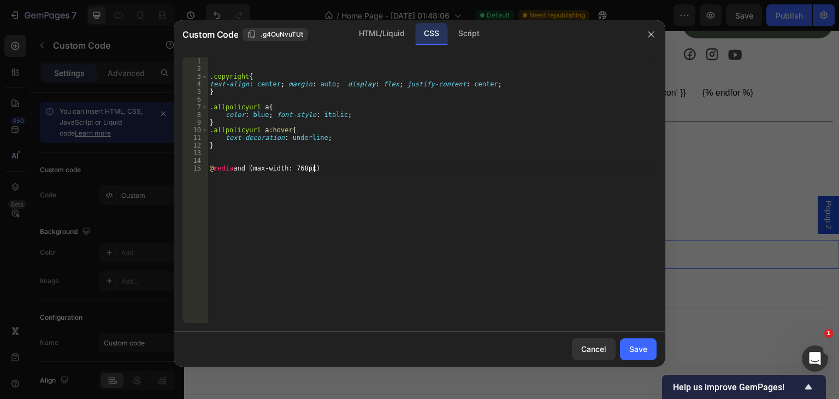
type textarea "@media and (max-width: 768px){"
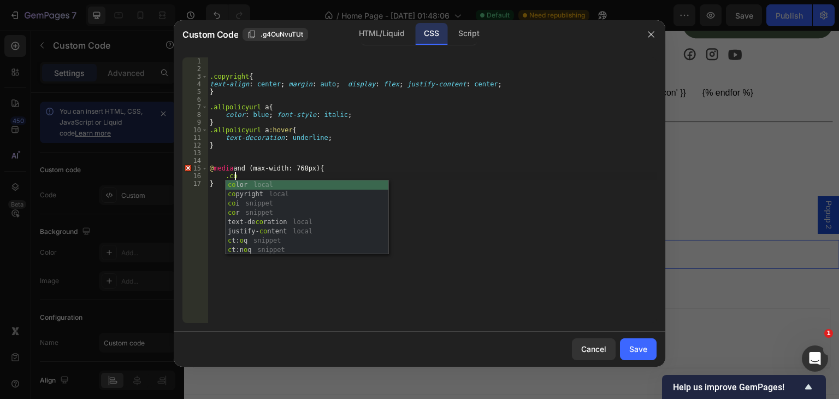
scroll to position [0, 2]
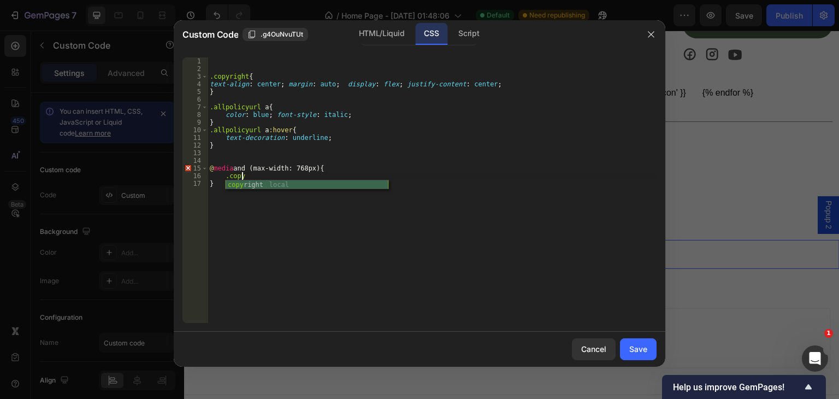
click at [302, 184] on div "copy right local" at bounding box center [306, 194] width 163 height 28
type textarea ".copyright{"
click at [233, 169] on div ".copyright { text-align : center ; margin : auto ; display : flex ; justify-con…" at bounding box center [431, 197] width 449 height 281
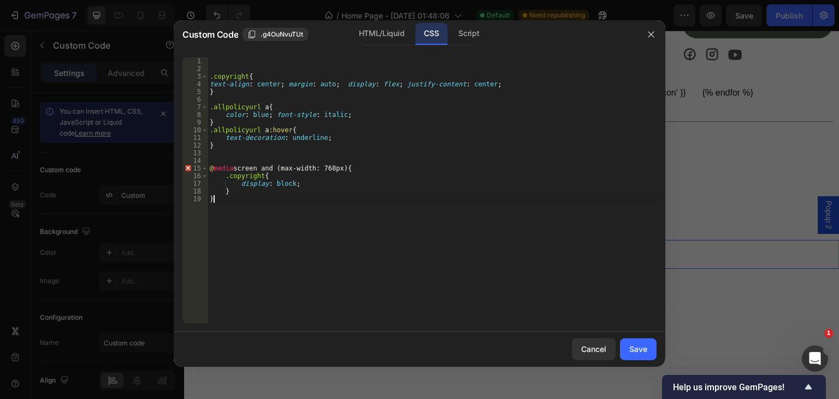
click at [301, 253] on div ".copyright { text-align : center ; margin : auto ; display : flex ; justify-con…" at bounding box center [431, 197] width 449 height 281
click at [230, 167] on div ".copyright { text-align : center ; margin : auto ; display : flex ; justify-con…" at bounding box center [431, 197] width 449 height 281
click at [257, 224] on div ".copyright { text-align : center ; margin : auto ; display : flex ; justify-con…" at bounding box center [431, 197] width 449 height 281
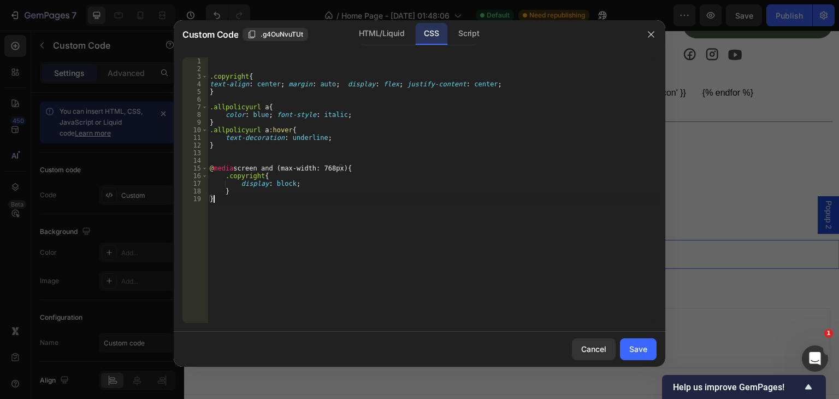
type textarea "}"
click at [344, 149] on div ".copyright { text-align : center ; margin : auto ; display : flex ; justify-con…" at bounding box center [431, 197] width 449 height 281
click at [295, 113] on div ".copyright { text-align : center ; margin : auto ; display : flex ; justify-con…" at bounding box center [431, 197] width 449 height 281
type textarea "color: blue; font-style: italic;"
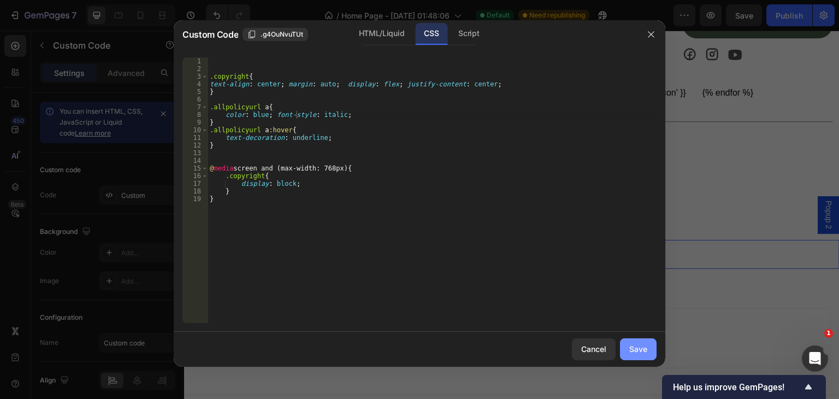
click at [633, 343] on div "Save" at bounding box center [638, 348] width 18 height 11
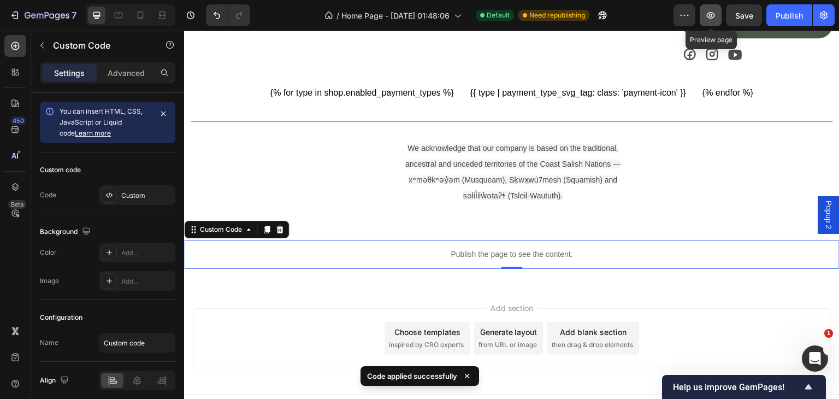
click at [709, 12] on icon "button" at bounding box center [710, 15] width 11 height 11
